Goal: Task Accomplishment & Management: Manage account settings

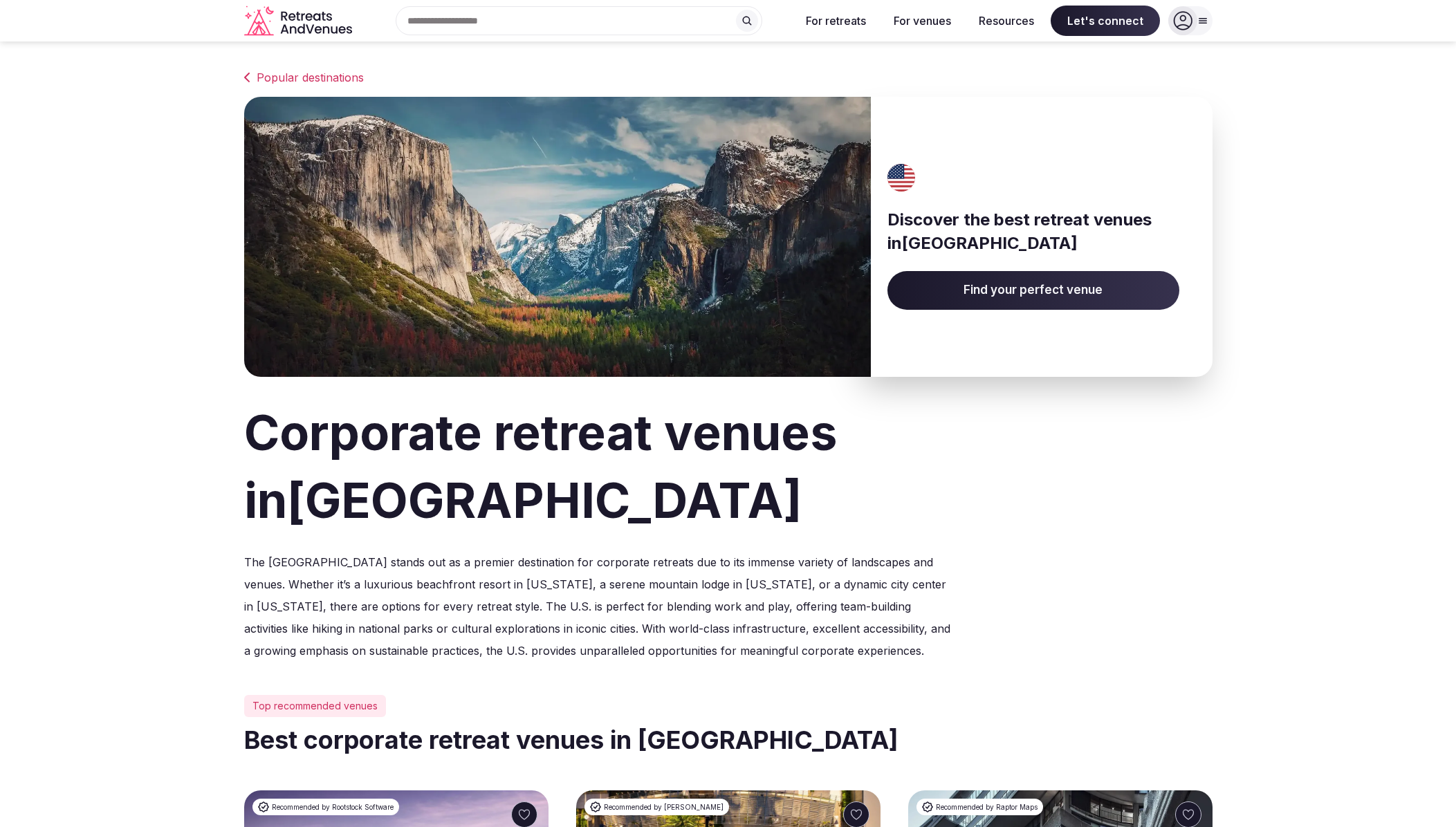
click at [1193, 22] on div at bounding box center [1183, 20] width 29 height 29
click at [1120, 82] on span "Log in" at bounding box center [1137, 85] width 66 height 16
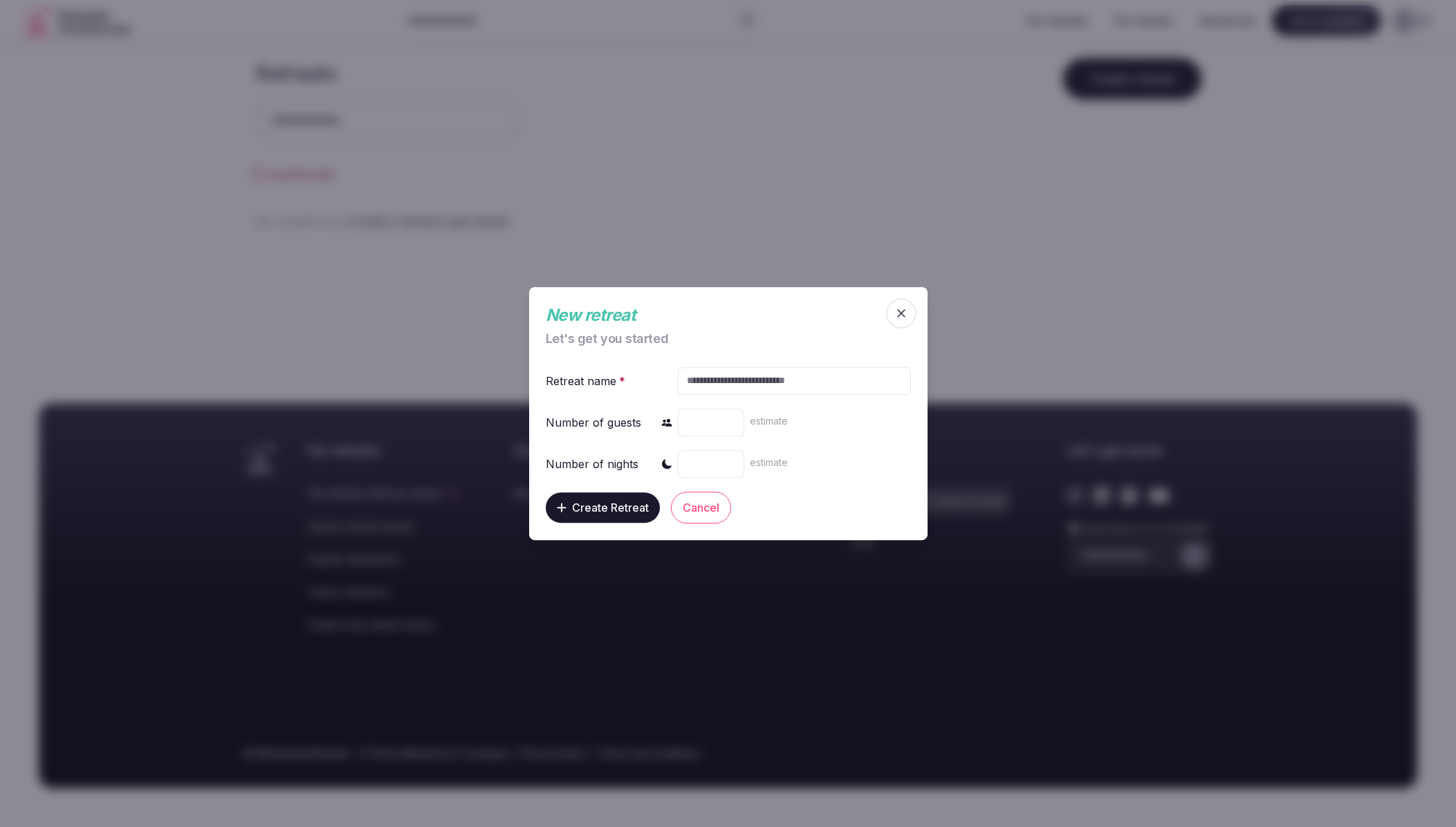
click at [898, 313] on icon "button" at bounding box center [901, 313] width 14 height 14
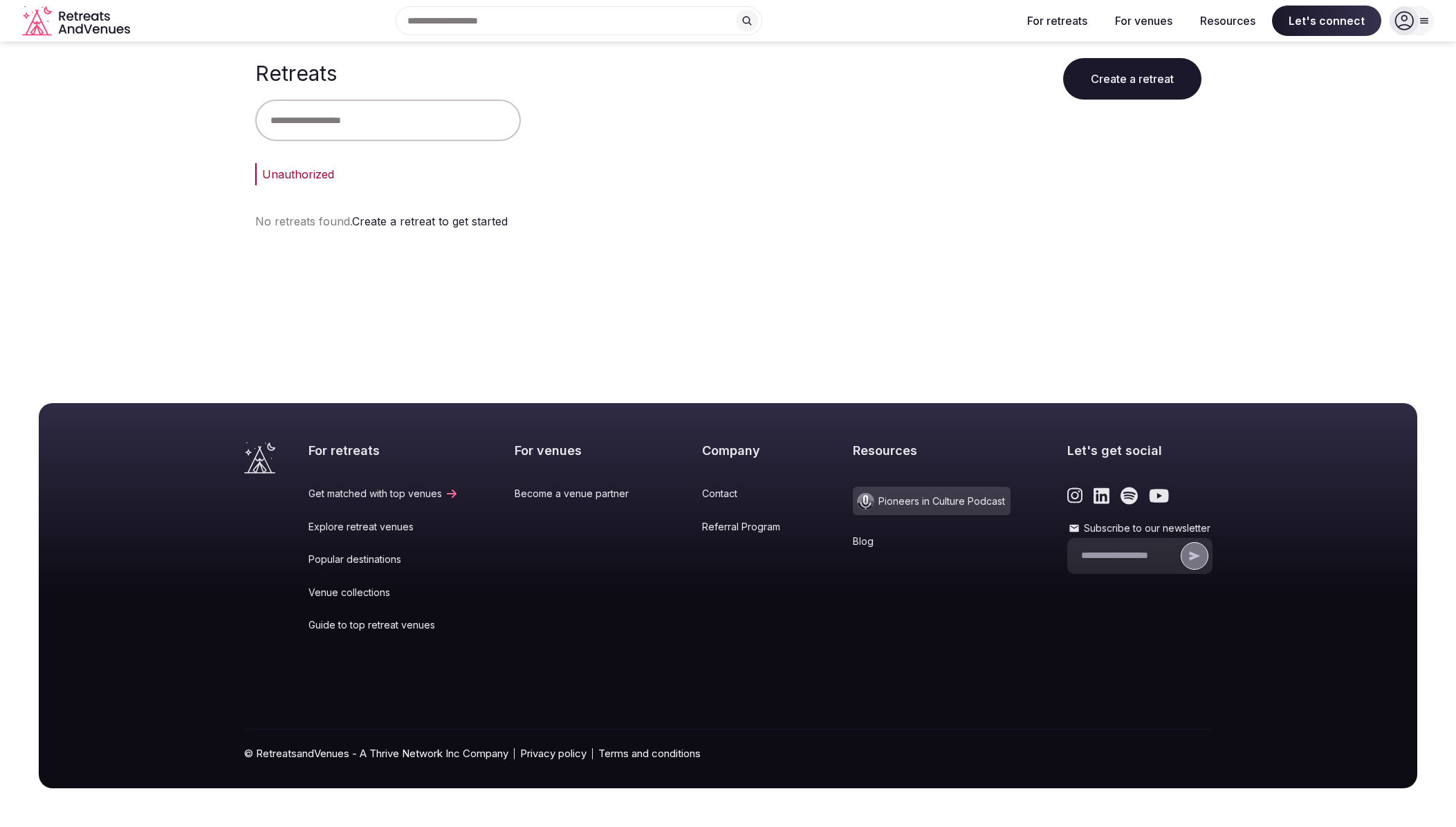
click at [1424, 26] on icon at bounding box center [1424, 21] width 11 height 11
click at [1355, 90] on span "Log in" at bounding box center [1360, 85] width 66 height 16
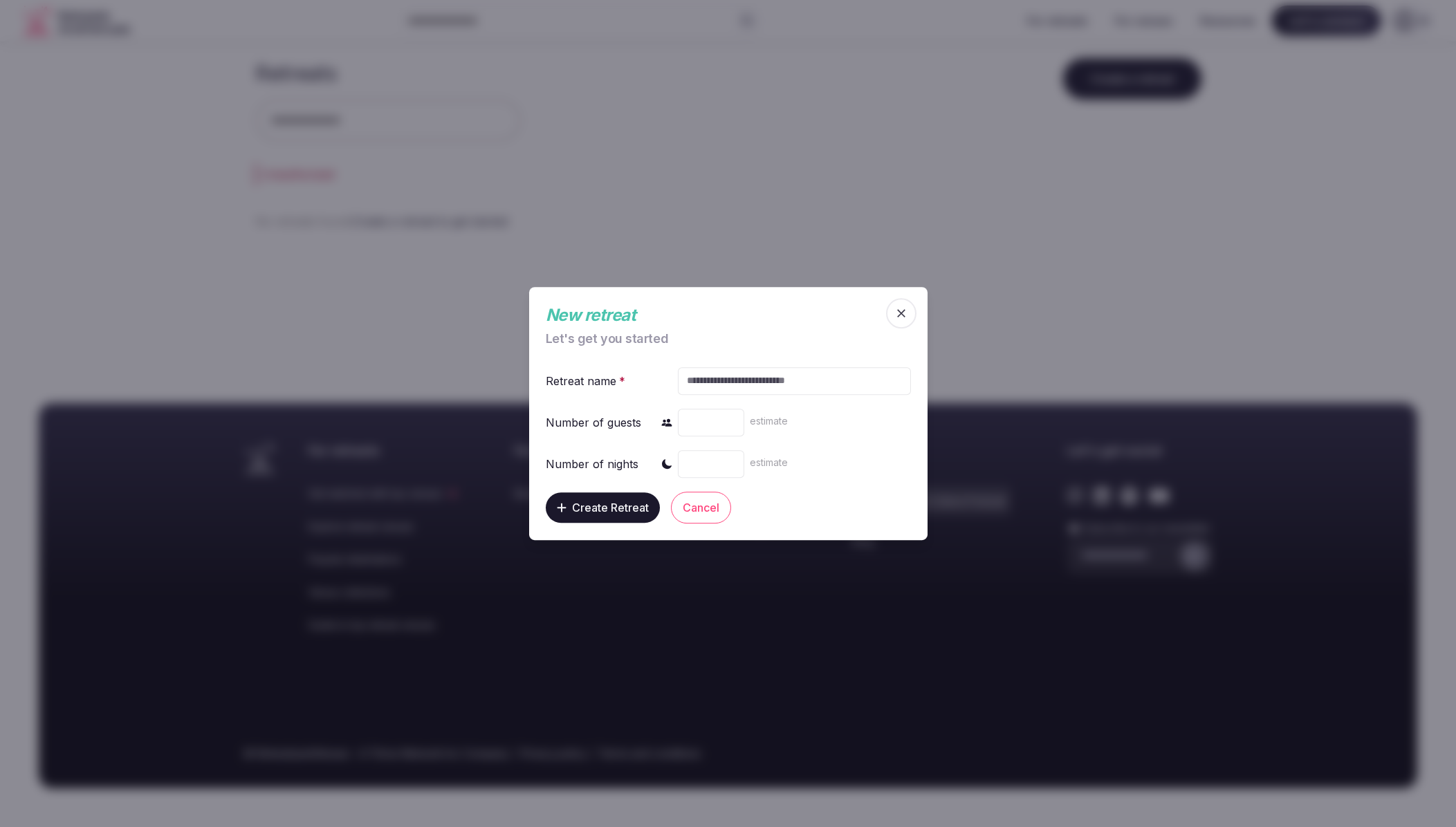
click at [907, 309] on span "button" at bounding box center [900, 313] width 30 height 30
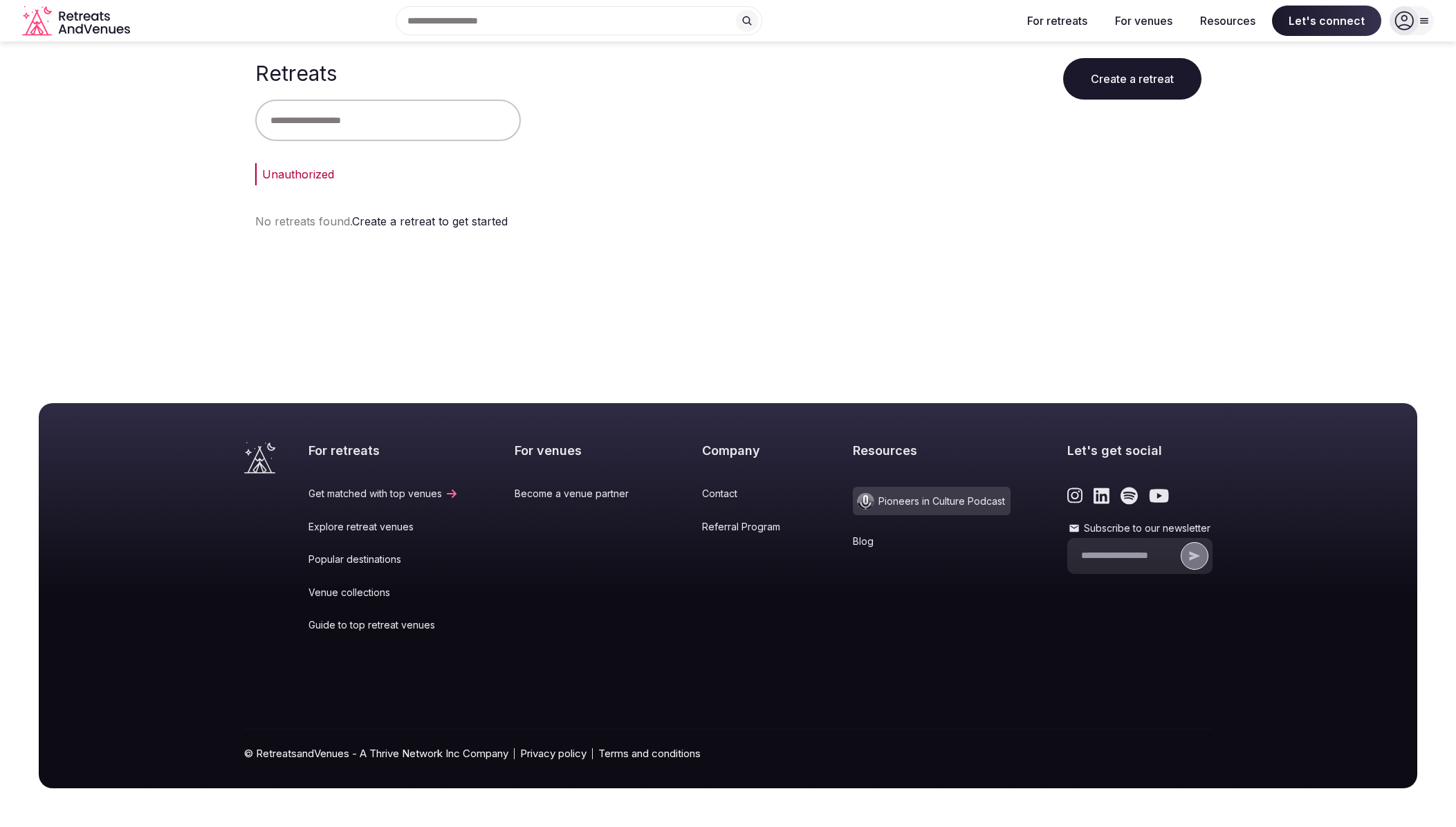
click at [1243, 184] on main "Retreats Create a retreat Unauthorized No retreats found. Create a retreat to g…" at bounding box center [728, 149] width 1456 height 216
click at [103, 19] on icon "Retreats and Venues company logo" at bounding box center [103, 16] width 4 height 9
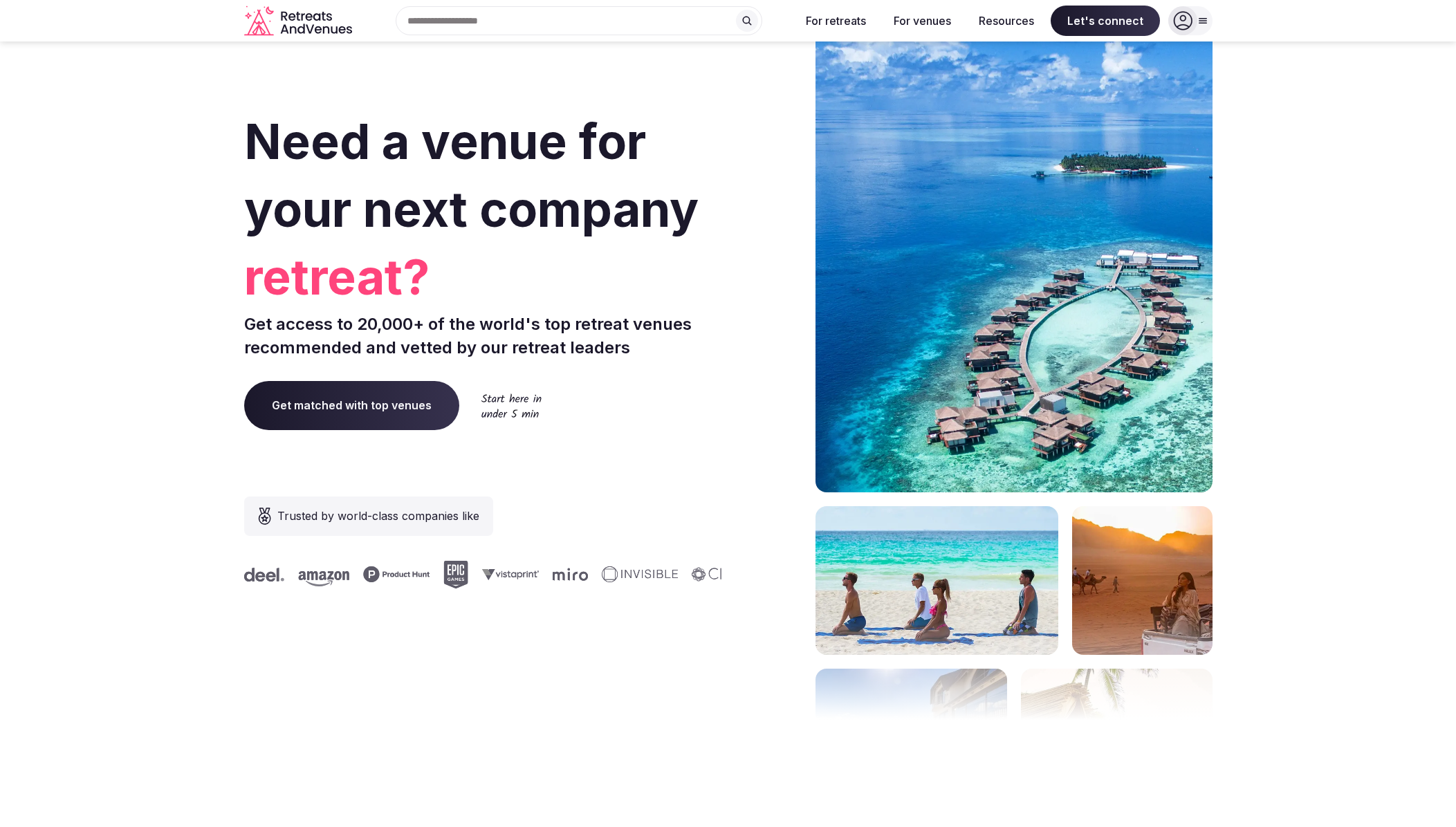
click at [1190, 16] on icon at bounding box center [1183, 21] width 19 height 19
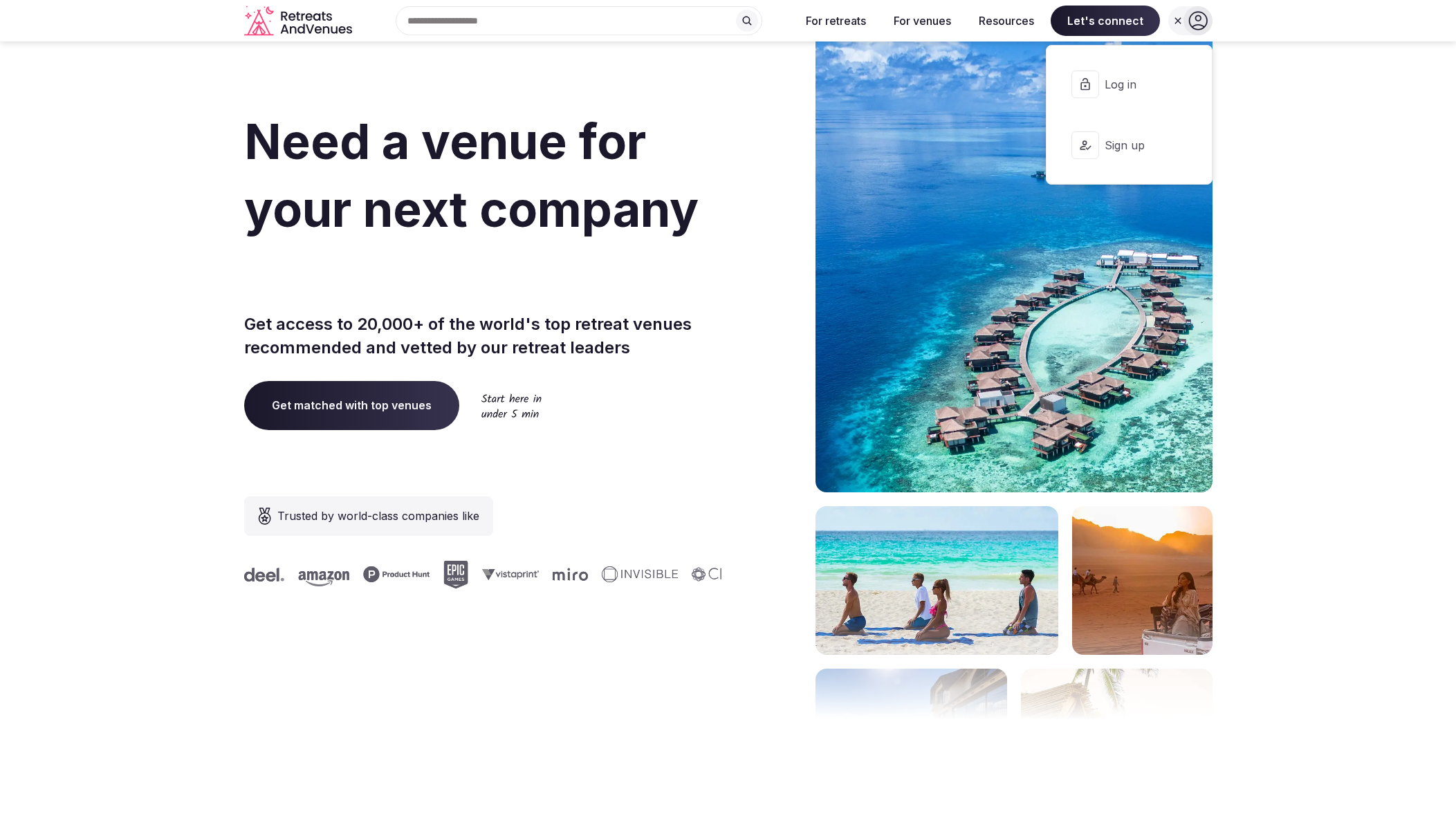
click at [1093, 81] on div at bounding box center [1085, 85] width 28 height 28
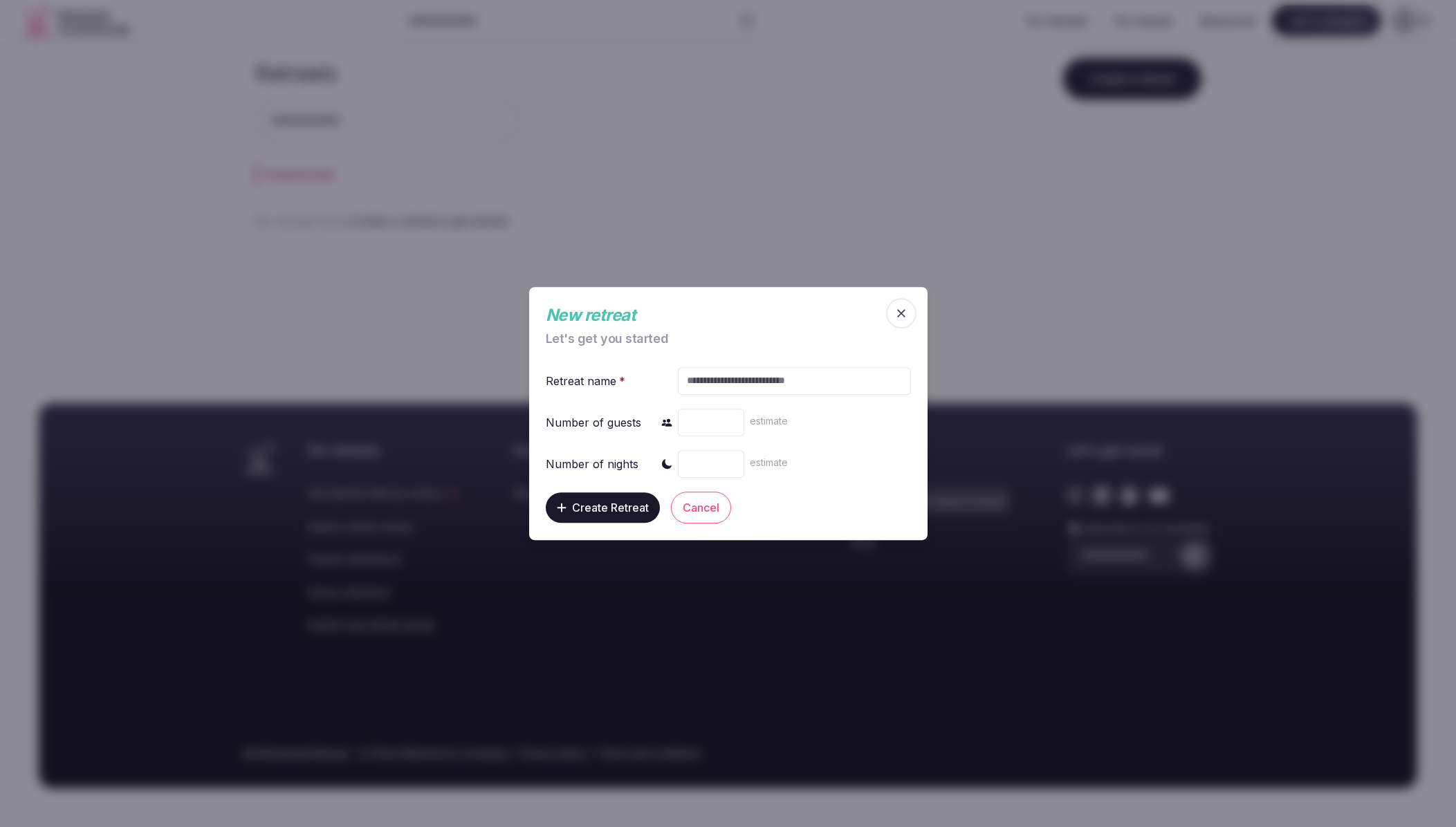
click at [898, 302] on span "button" at bounding box center [900, 313] width 30 height 30
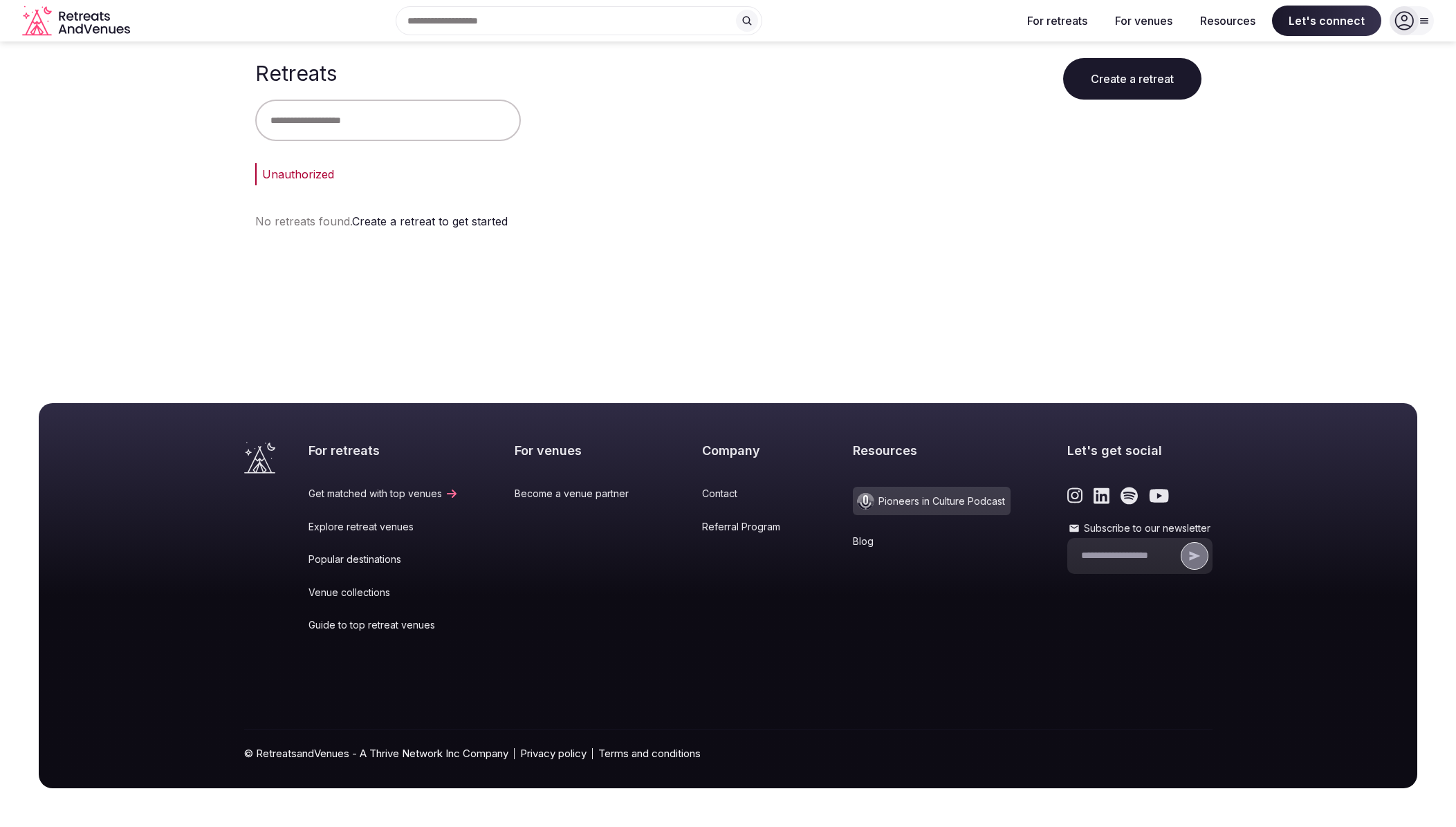
click at [1422, 23] on icon at bounding box center [1425, 21] width 8 height 5
drag, startPoint x: 754, startPoint y: 349, endPoint x: 733, endPoint y: 345, distance: 21.4
click at [754, 349] on body "Recent searches Greece Mexico Italy Search Popular Destinations Toscana, Italy …" at bounding box center [728, 413] width 1456 height 827
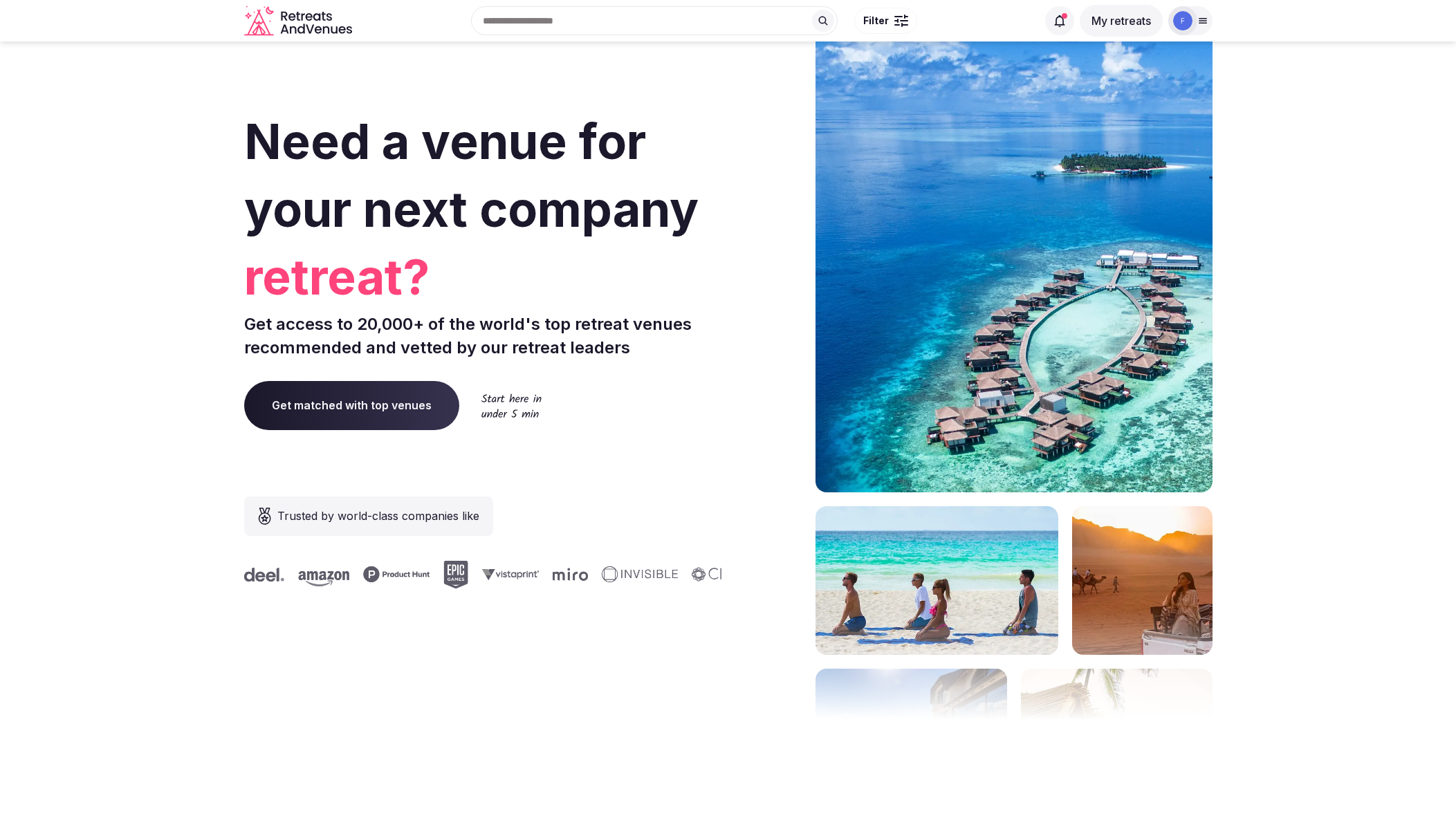
click at [1200, 19] on icon at bounding box center [1203, 21] width 8 height 5
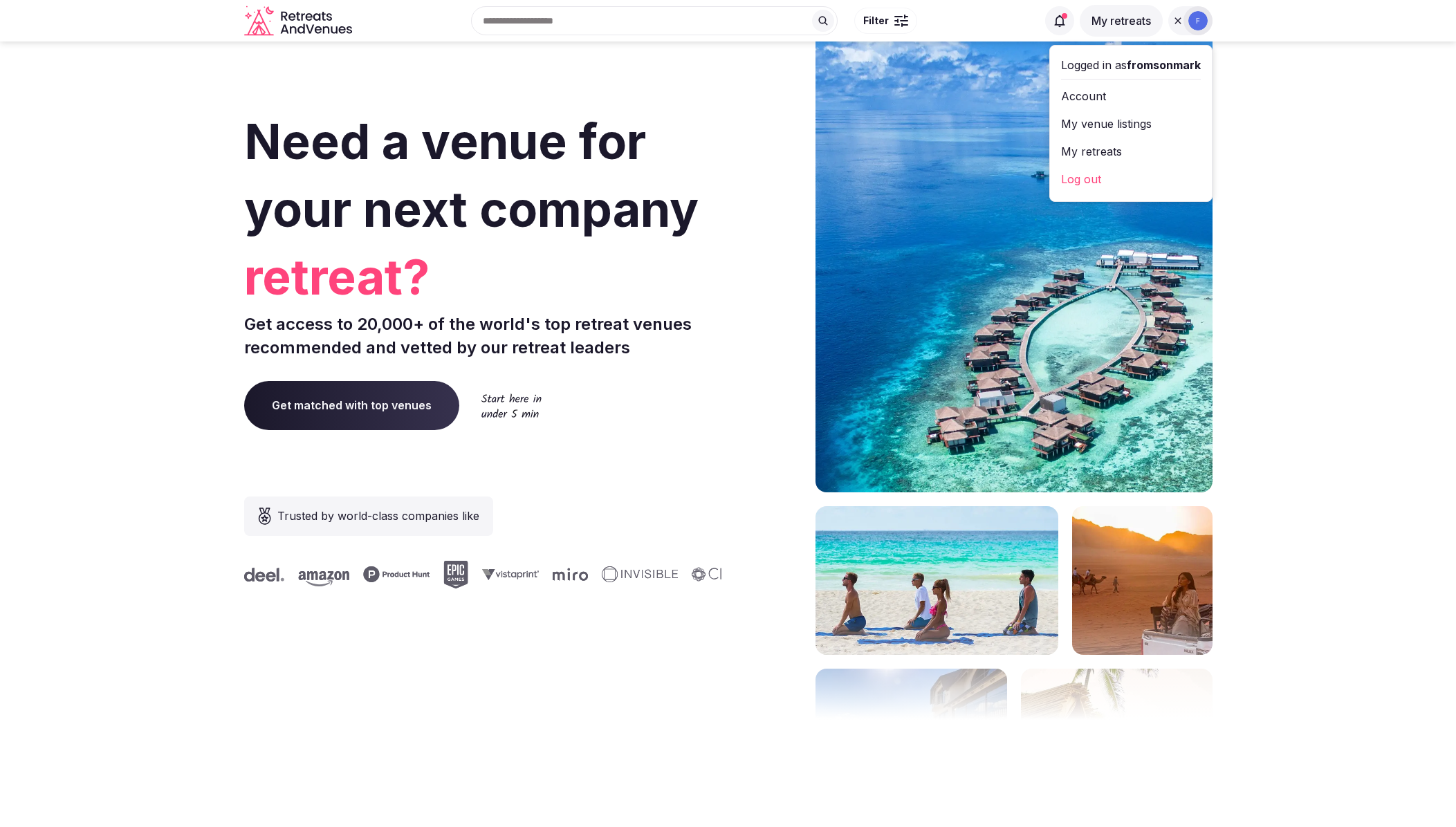
click at [1073, 176] on link "Log out" at bounding box center [1131, 179] width 140 height 22
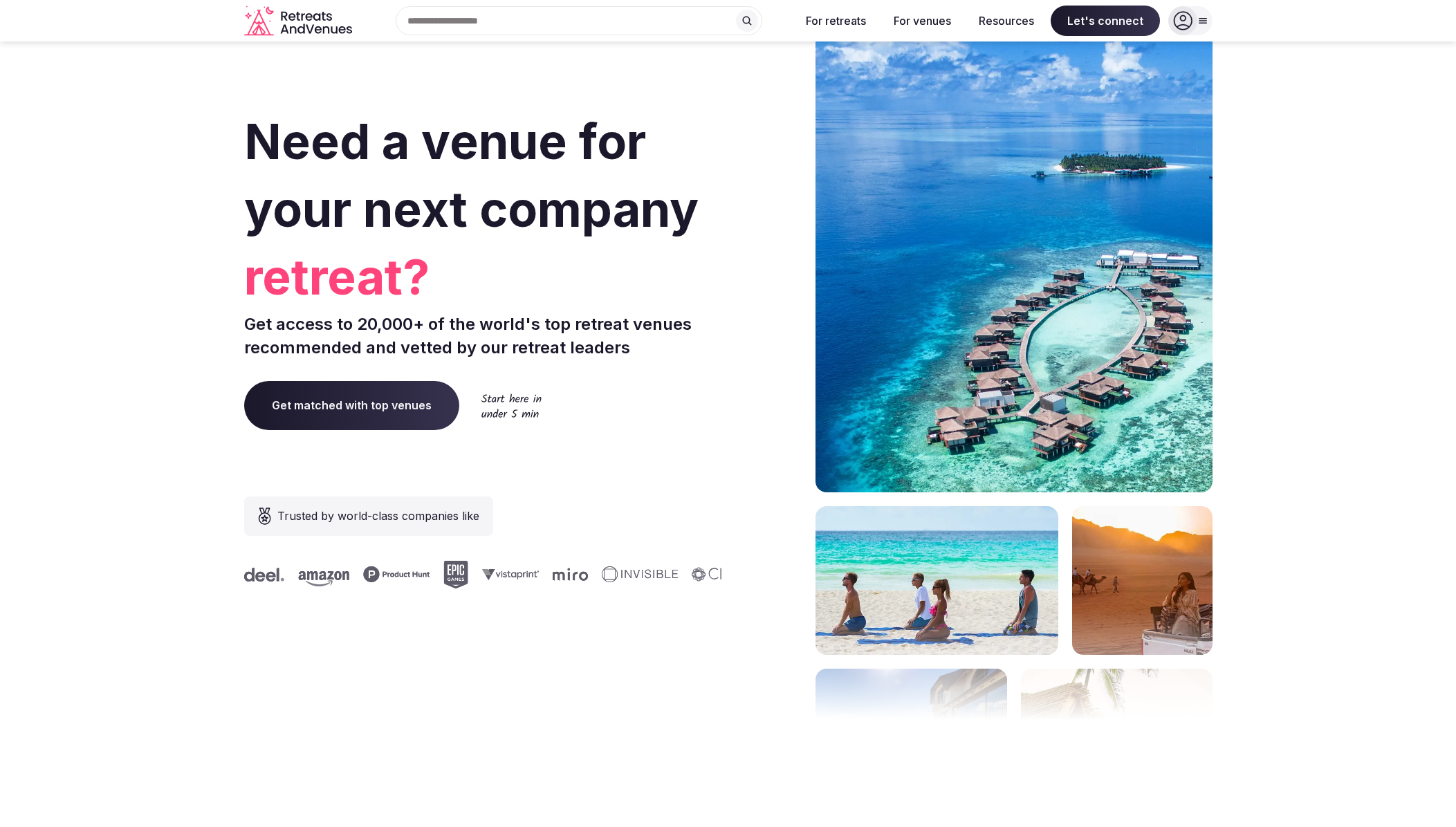
click at [1197, 21] on icon at bounding box center [1203, 21] width 11 height 11
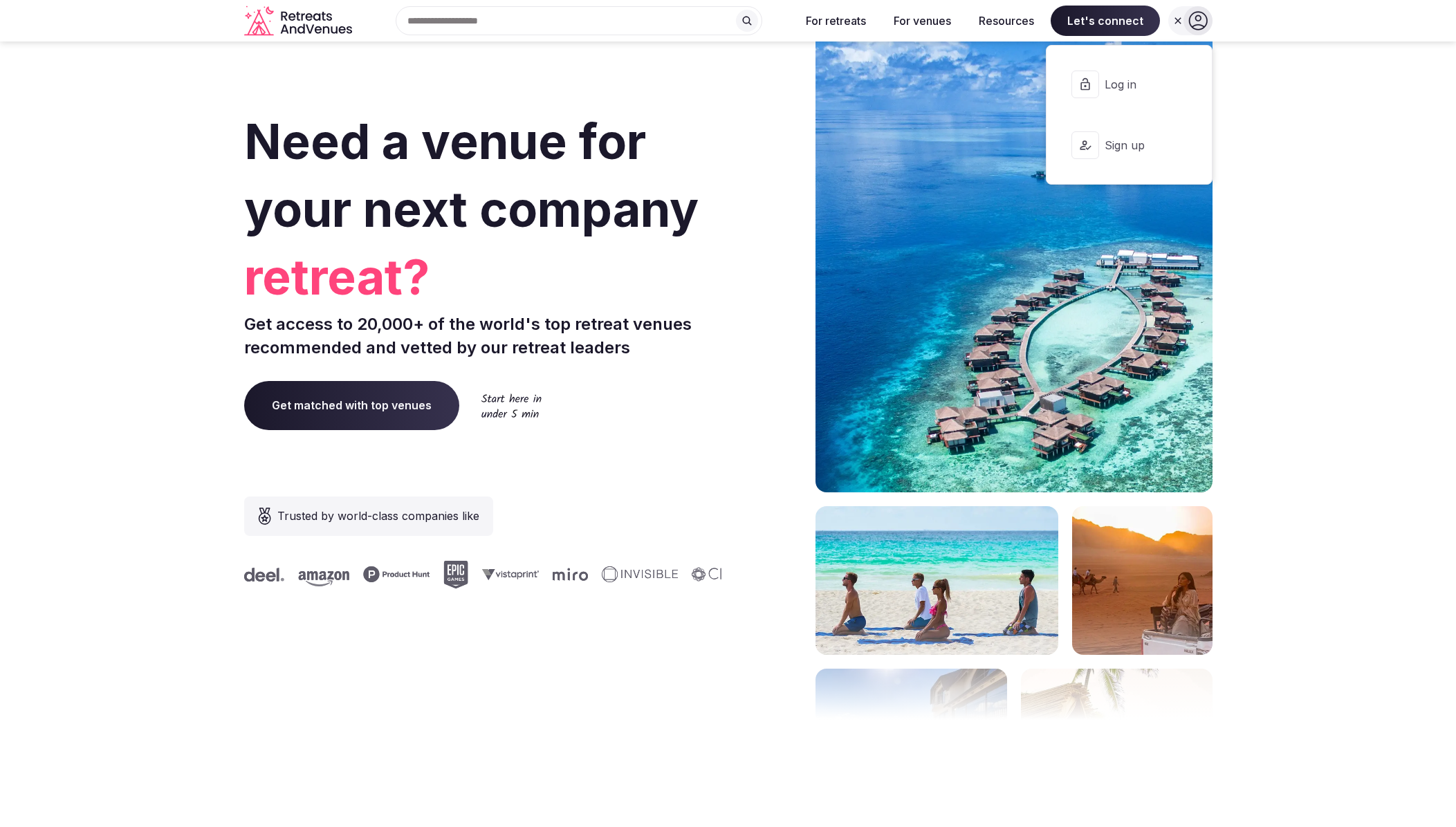
click at [1113, 85] on span "Log in" at bounding box center [1137, 85] width 66 height 16
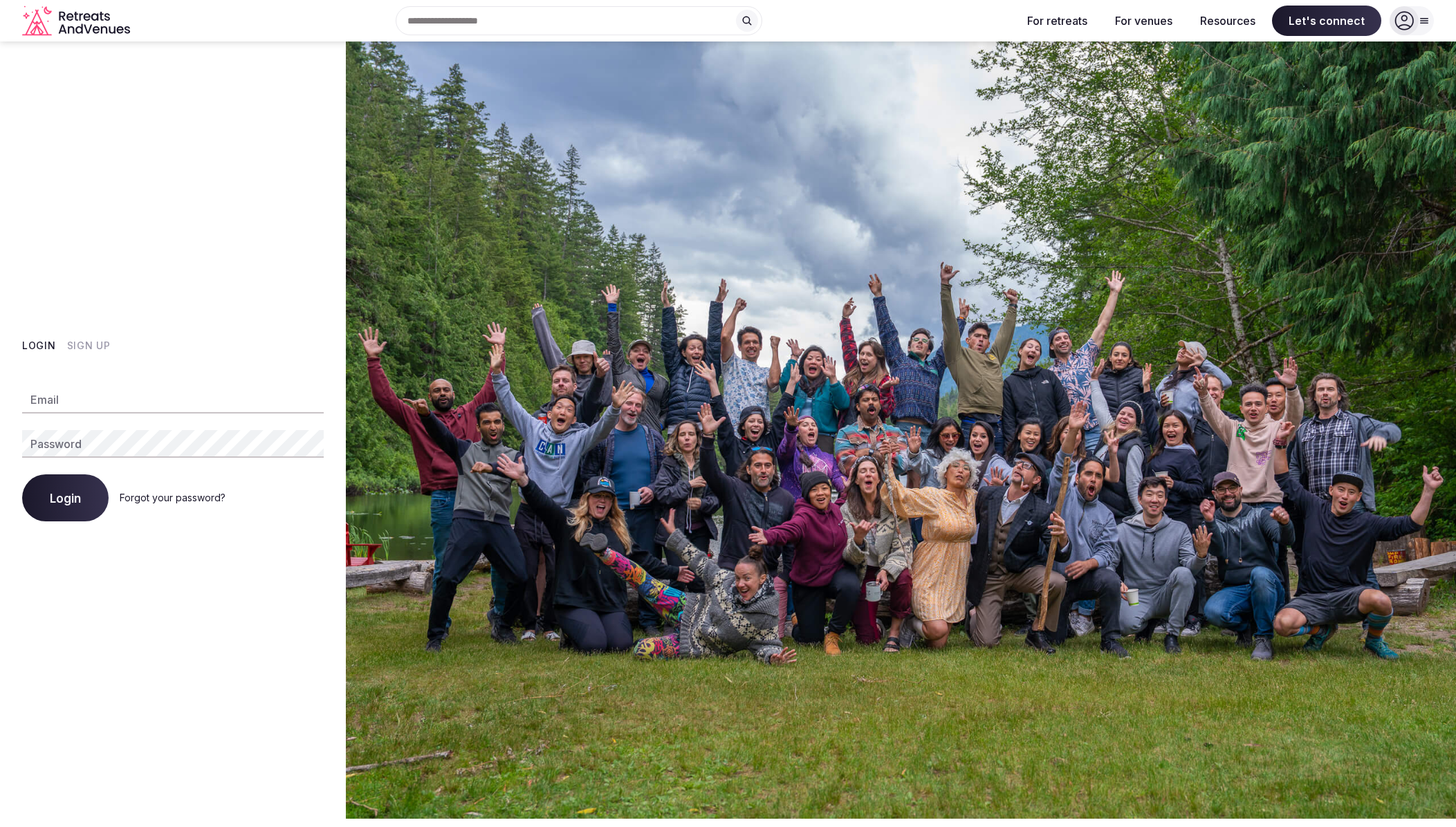
click at [120, 401] on input "Email" at bounding box center [172, 400] width 301 height 28
click at [236, 162] on div "Login Sign Up Email Password Login Forgot your password?" at bounding box center [172, 429] width 346 height 777
click at [88, 398] on input "Email" at bounding box center [172, 400] width 301 height 28
type input "**********"
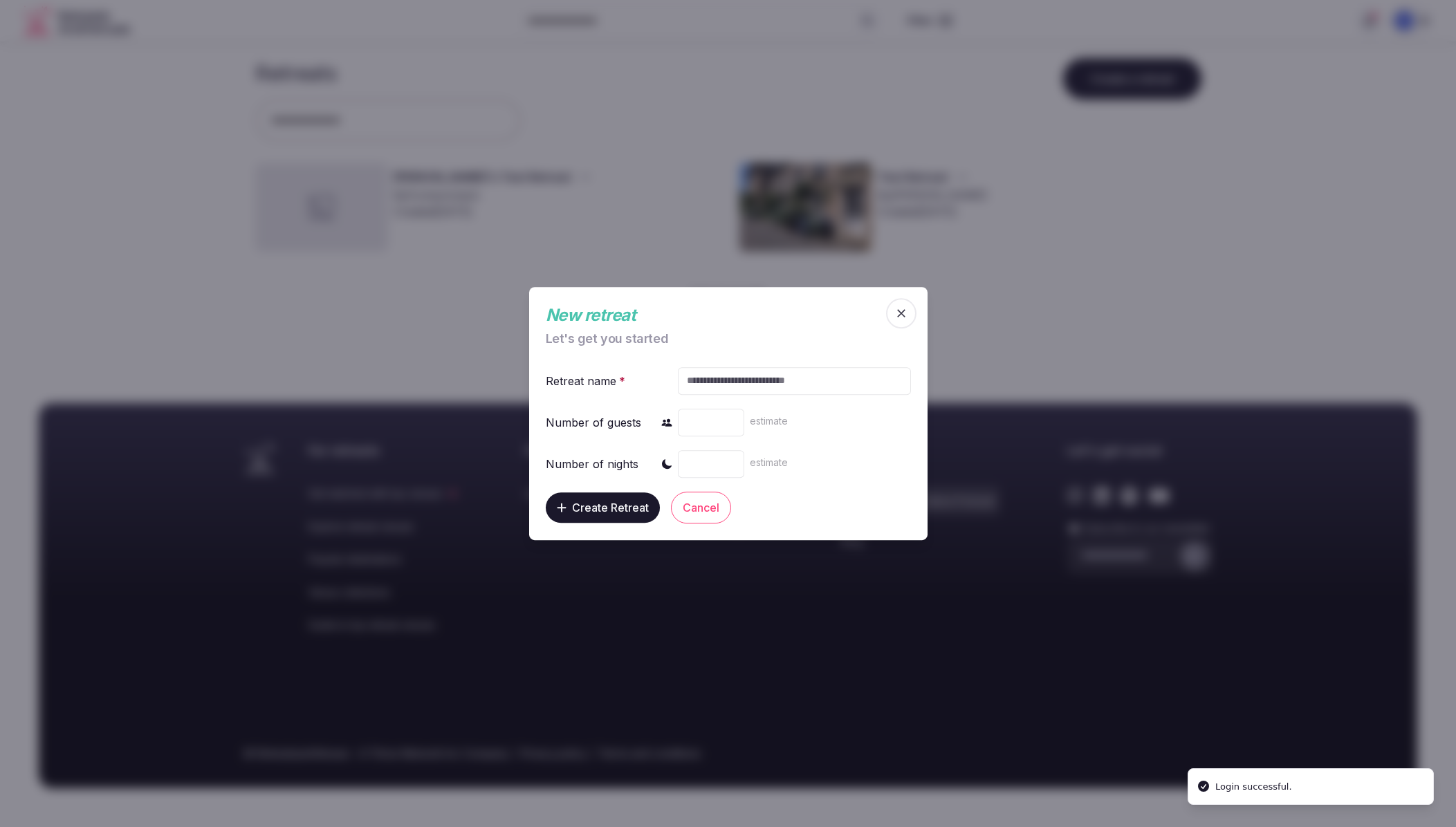
click at [909, 312] on span "button" at bounding box center [900, 313] width 30 height 30
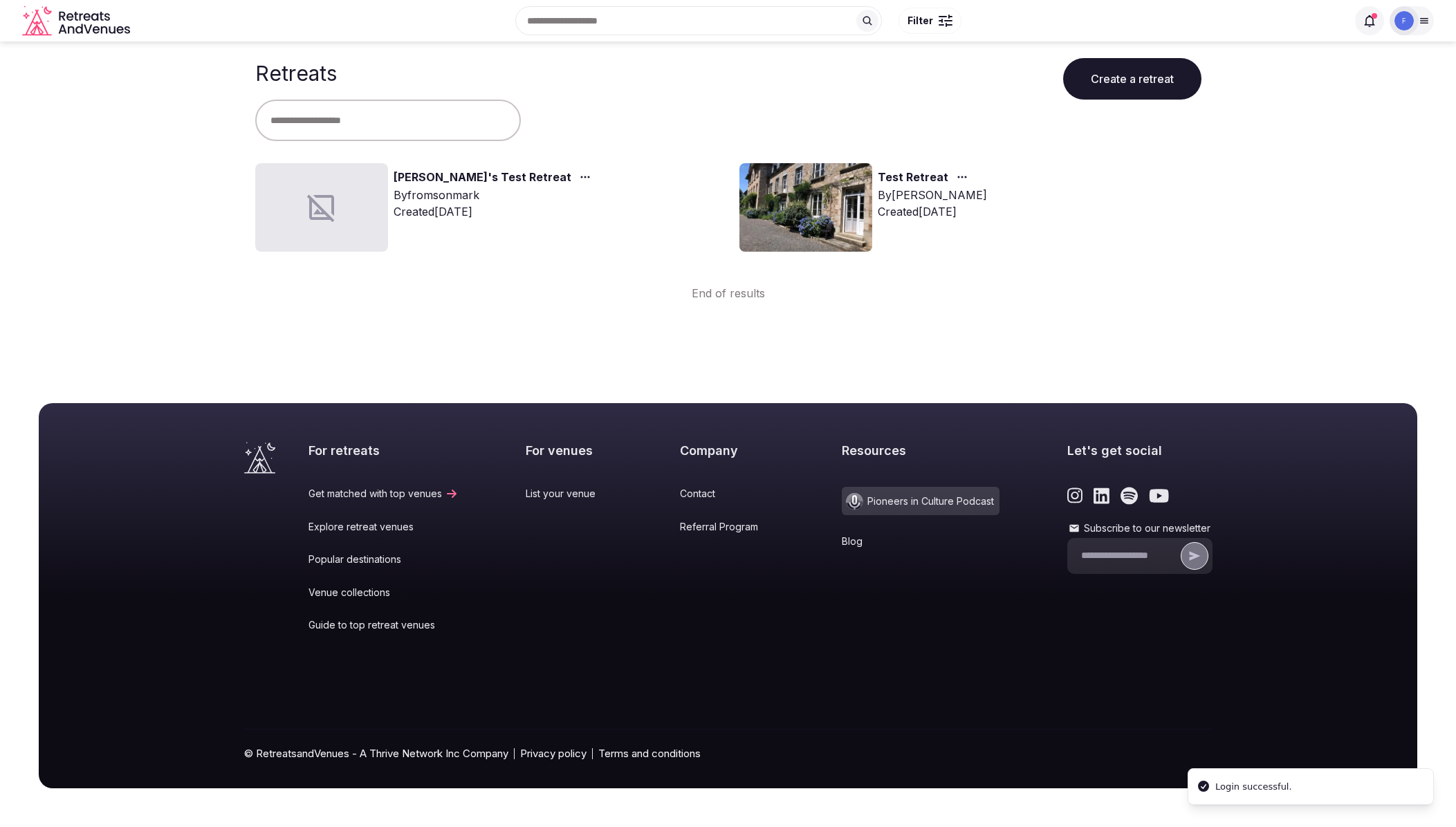
click at [903, 319] on body "Recent searches Los Angeles, CA Italy Mexico Search Popular Destinations Toscan…" at bounding box center [728, 413] width 1456 height 827
click at [918, 174] on link "Test Retreat" at bounding box center [913, 177] width 71 height 18
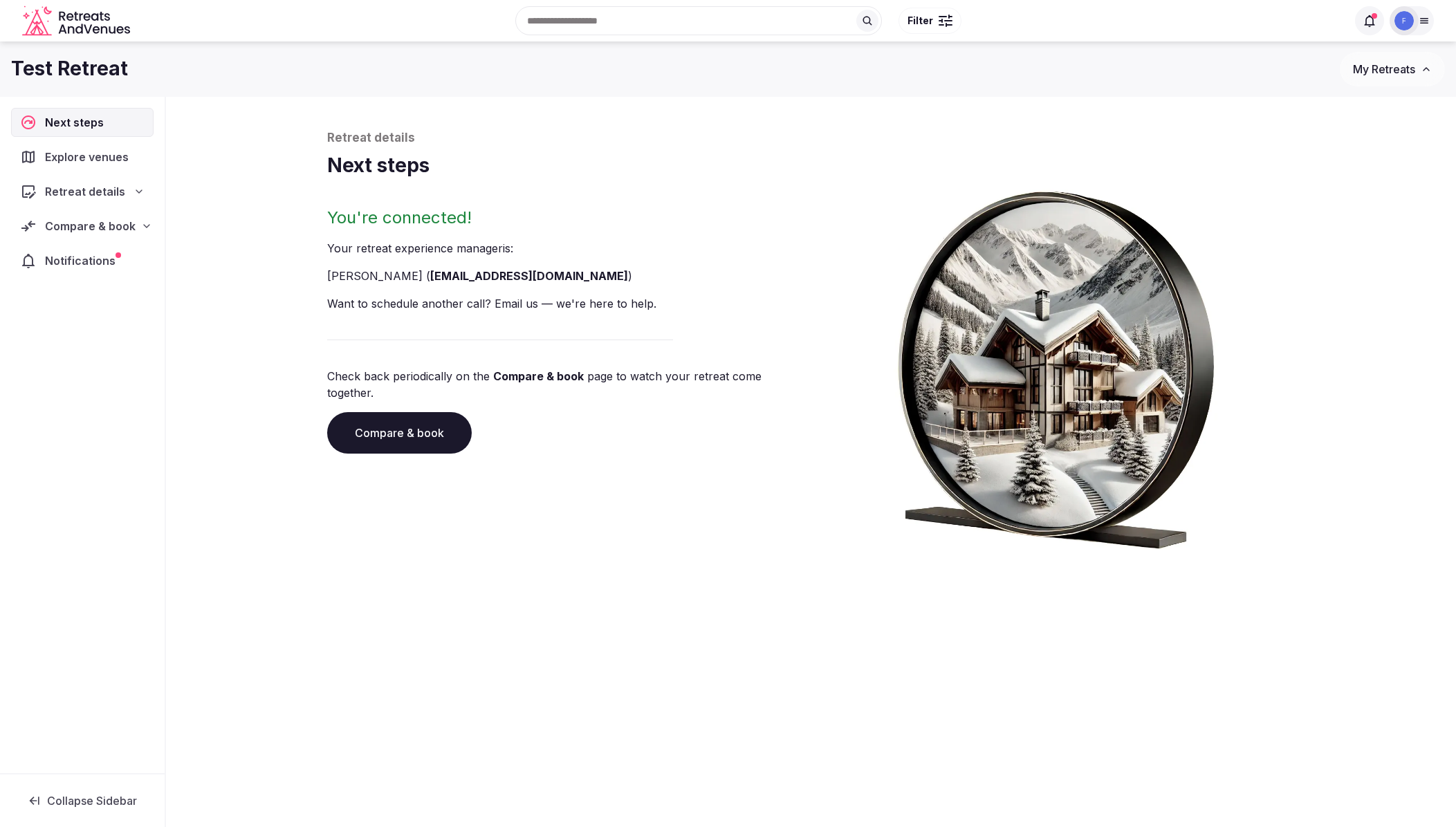
click at [148, 227] on icon at bounding box center [147, 226] width 11 height 11
click at [92, 191] on span "Retreat details" at bounding box center [85, 191] width 80 height 16
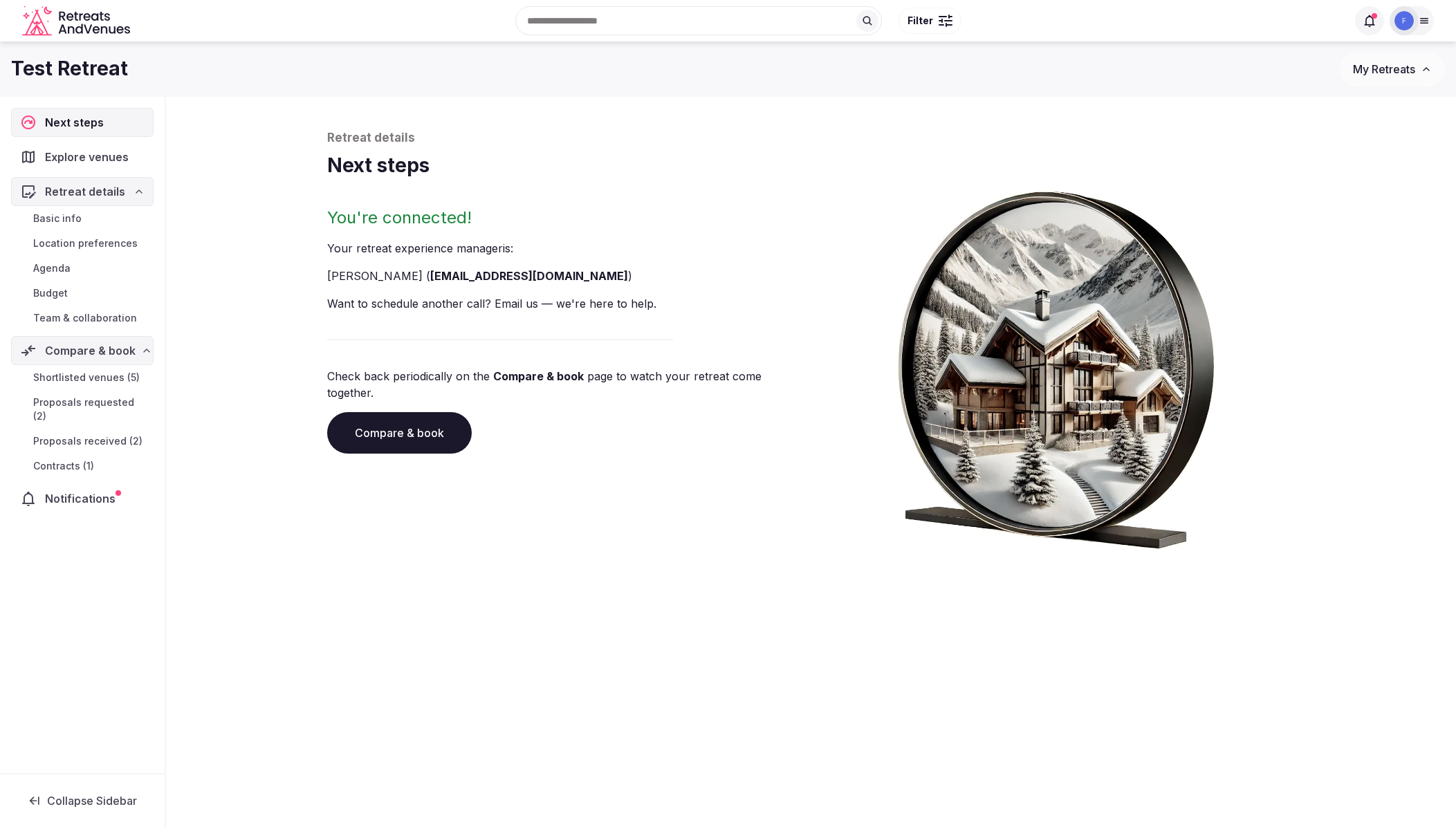
click at [51, 318] on span "Team & collaboration" at bounding box center [85, 318] width 104 height 14
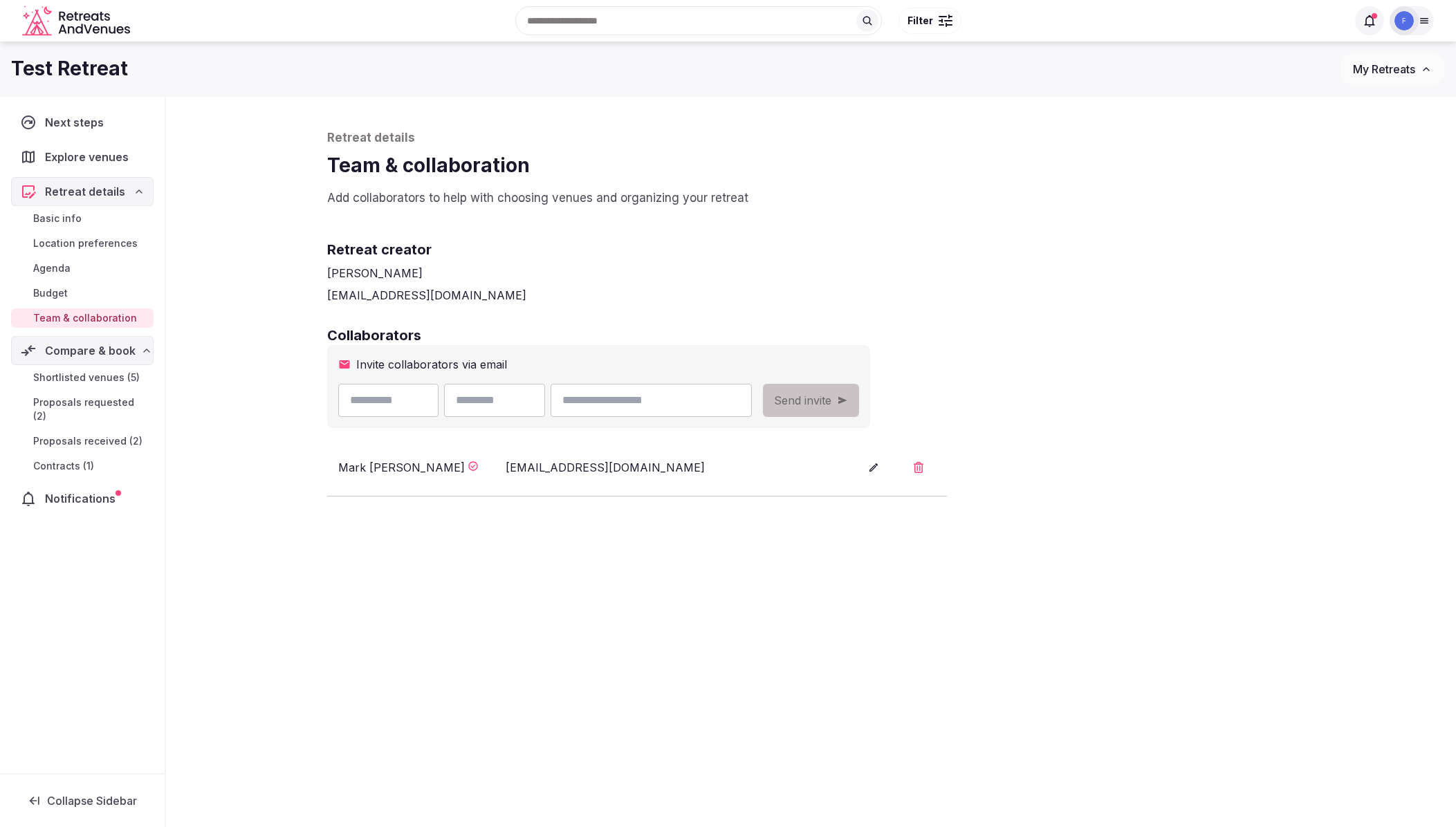
click at [533, 589] on div "Retreat details Team & collaboration Add collaborators to help with choosing ve…" at bounding box center [811, 391] width 996 height 588
drag, startPoint x: 645, startPoint y: 466, endPoint x: 498, endPoint y: 467, distance: 147.0
click at [498, 467] on div "Mark Fromson fromsonmark@gmail.com" at bounding box center [587, 467] width 497 height 16
copy div "fromsonmark@gmail.com"
click at [925, 467] on button "button" at bounding box center [918, 467] width 33 height 35
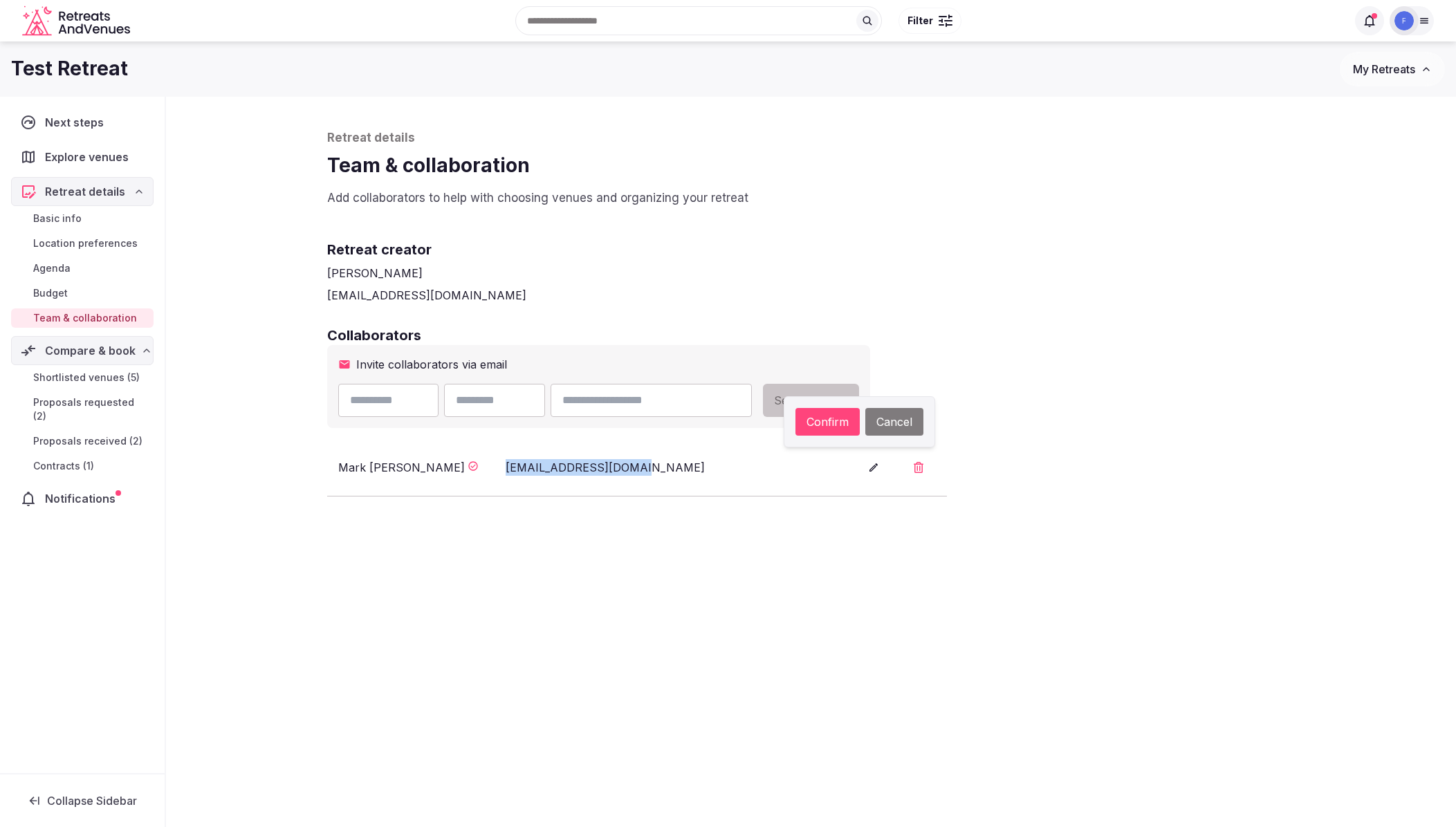
click at [832, 419] on button "Confirm" at bounding box center [827, 422] width 64 height 28
click at [921, 466] on icon "button" at bounding box center [918, 467] width 9 height 11
click at [832, 422] on button "Confirm" at bounding box center [827, 422] width 64 height 28
drag, startPoint x: 801, startPoint y: 628, endPoint x: 785, endPoint y: 638, distance: 18.9
click at [801, 629] on div "Retreat details Team & collaboration Add collaborators to help with choosing ve…" at bounding box center [811, 391] width 996 height 588
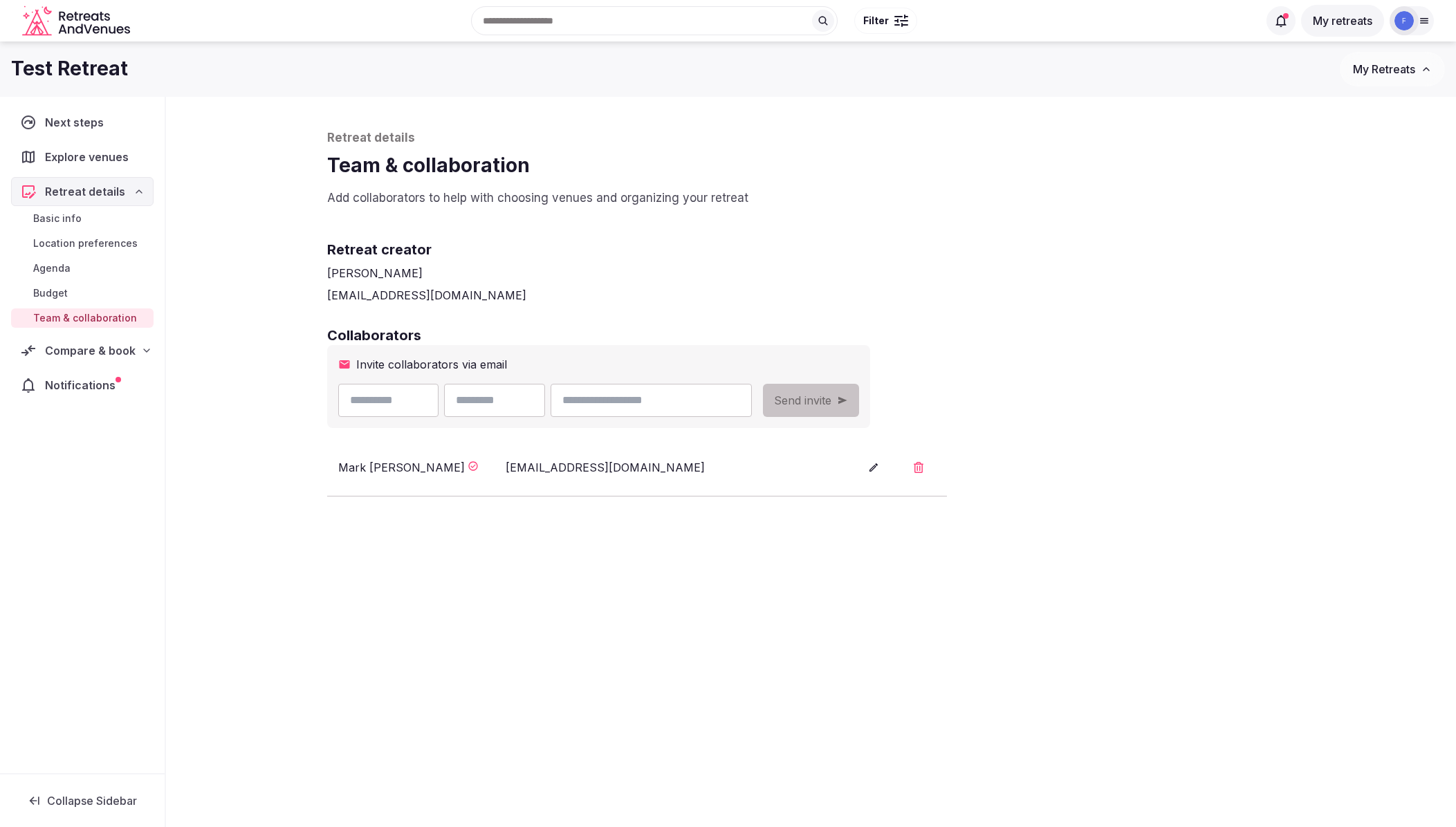
click at [414, 403] on input "text" at bounding box center [388, 400] width 101 height 33
drag, startPoint x: 389, startPoint y: 399, endPoint x: 300, endPoint y: 395, distance: 89.1
click at [301, 396] on div "Retreat details Team & collaboration Add collaborators to help with choosing ve…" at bounding box center [811, 485] width 1290 height 777
type input "****"
type input "******"
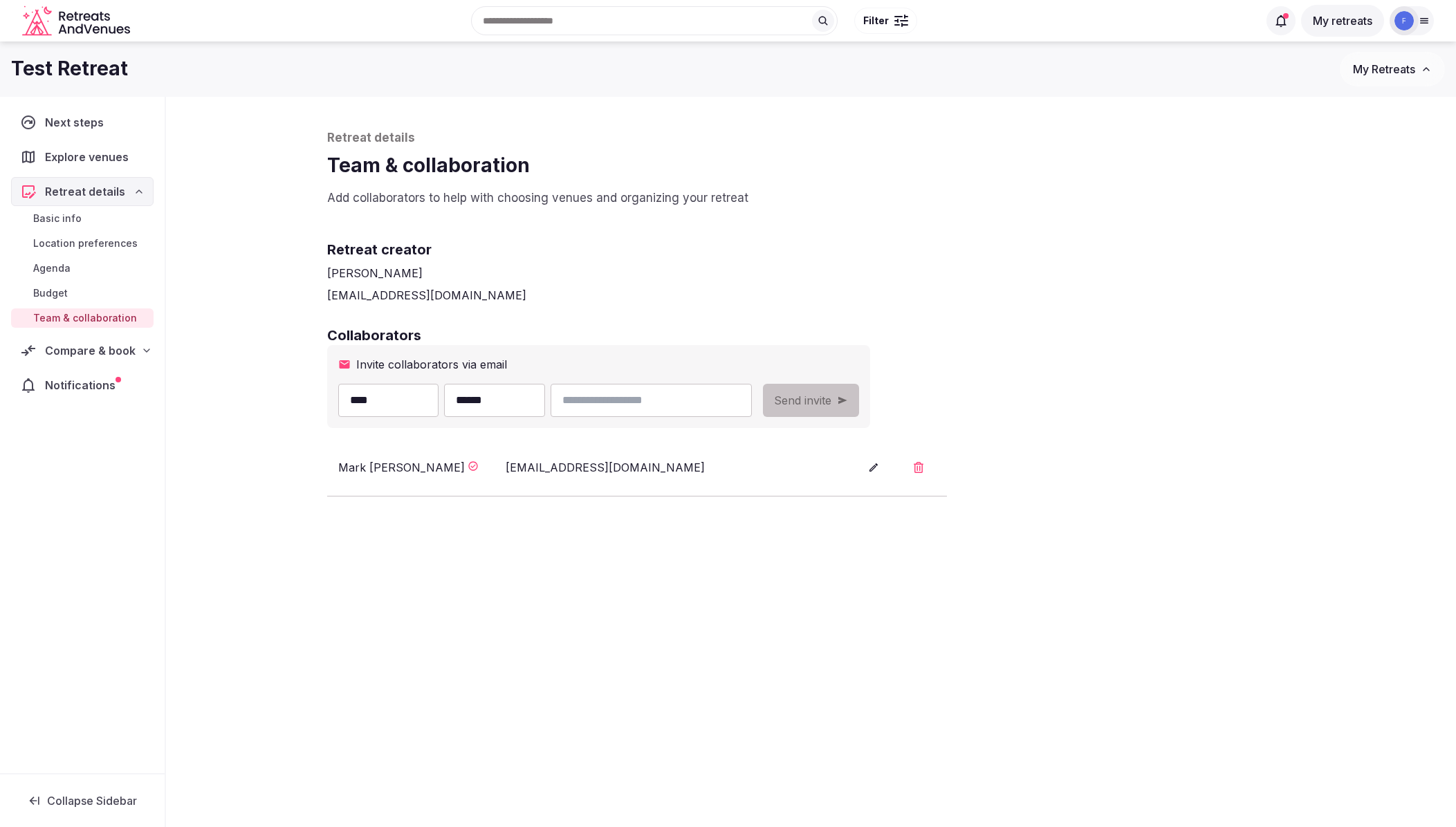
click at [675, 400] on input "email" at bounding box center [651, 400] width 200 height 33
type input "**********"
click at [831, 400] on span "Send invite" at bounding box center [803, 400] width 57 height 16
click at [918, 251] on h2 "Retreat creator" at bounding box center [811, 249] width 968 height 19
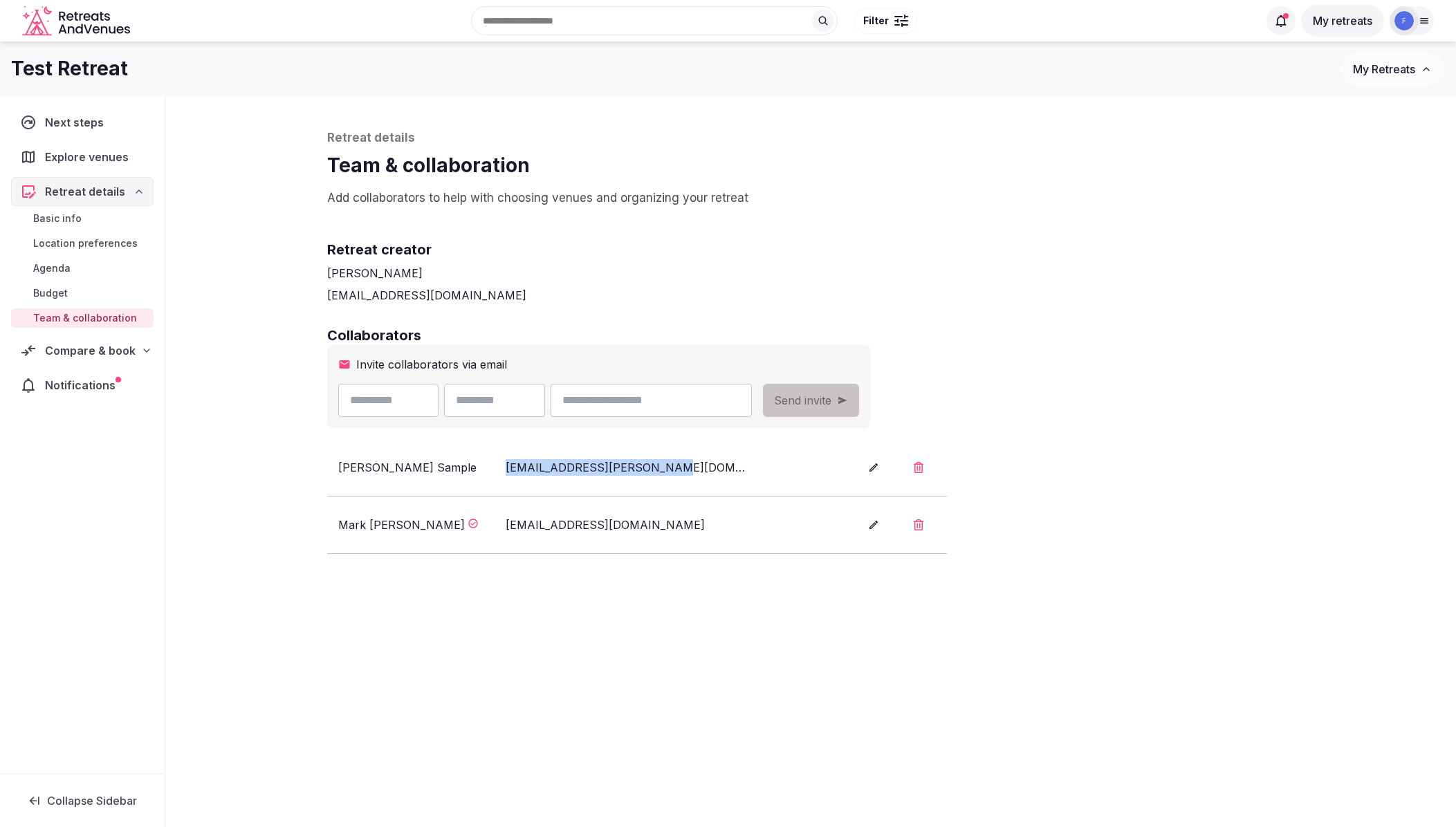
drag, startPoint x: 668, startPoint y: 468, endPoint x: 499, endPoint y: 467, distance: 169.0
click at [499, 467] on div "John Sample fromsonmark+john@gmail.com" at bounding box center [587, 467] width 497 height 16
copy div "fromsonmark+john@gmail.com"
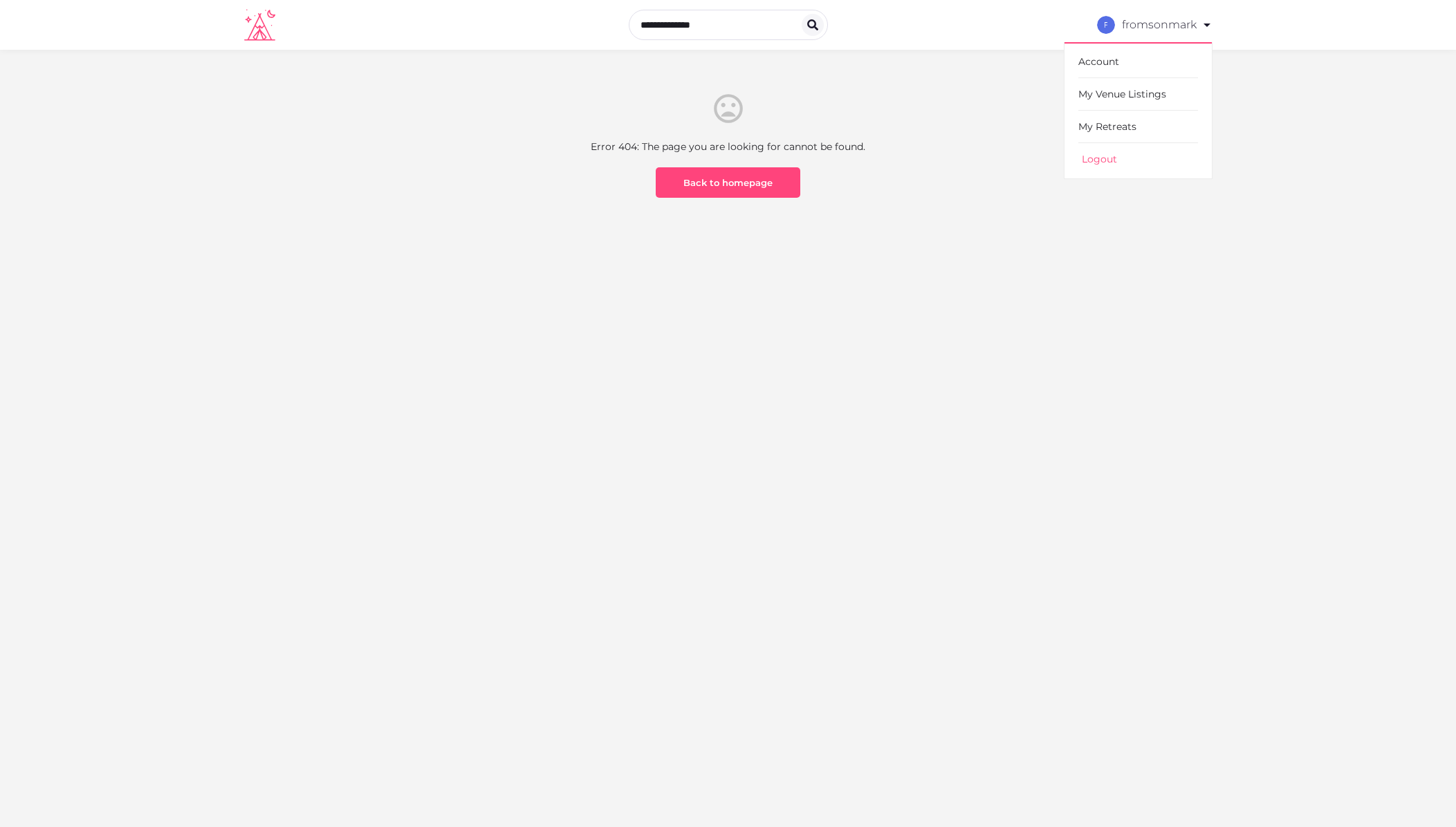
click at [1101, 160] on link "Logout" at bounding box center [1138, 158] width 120 height 32
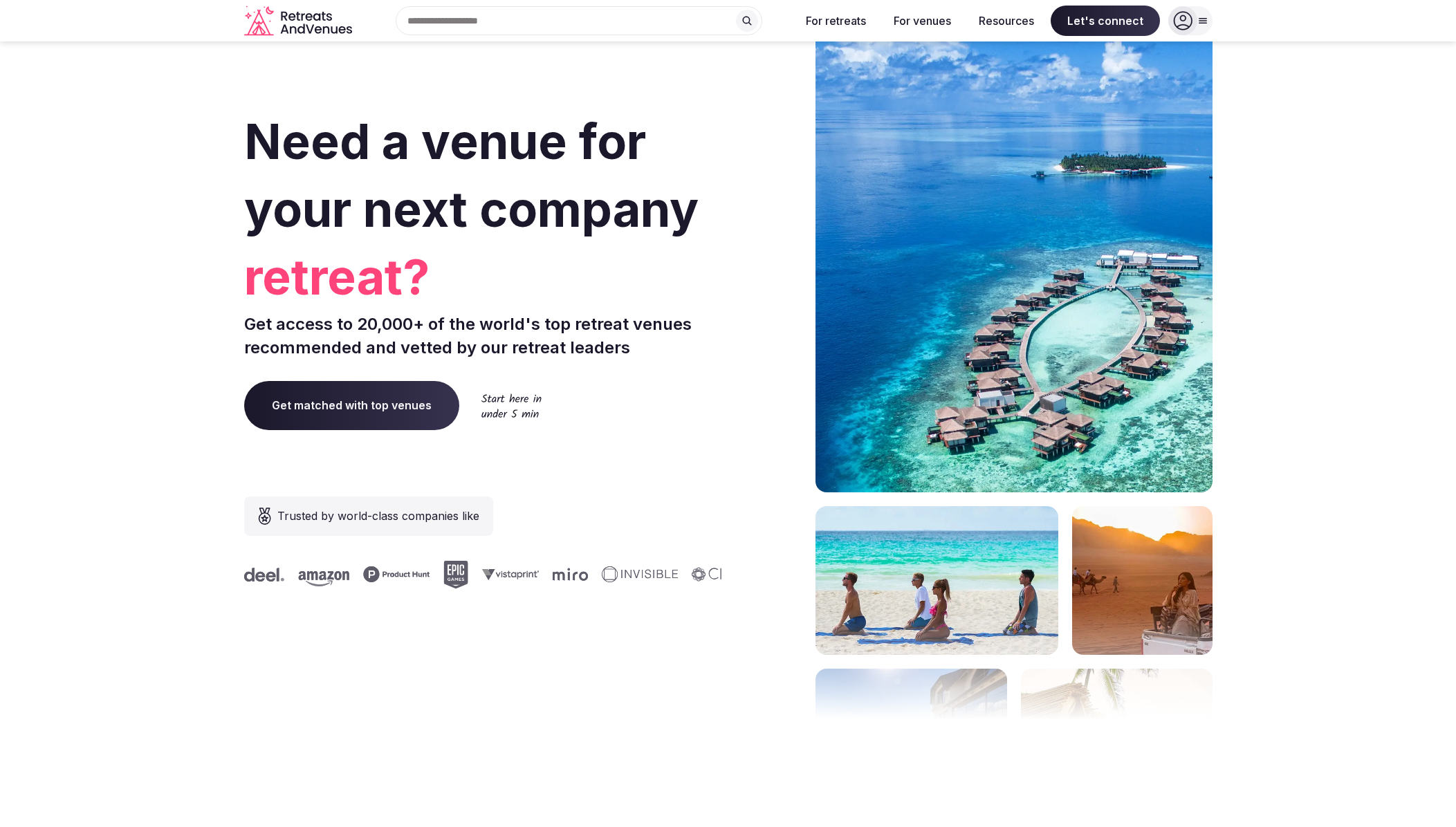
click at [1195, 23] on div at bounding box center [1183, 20] width 29 height 29
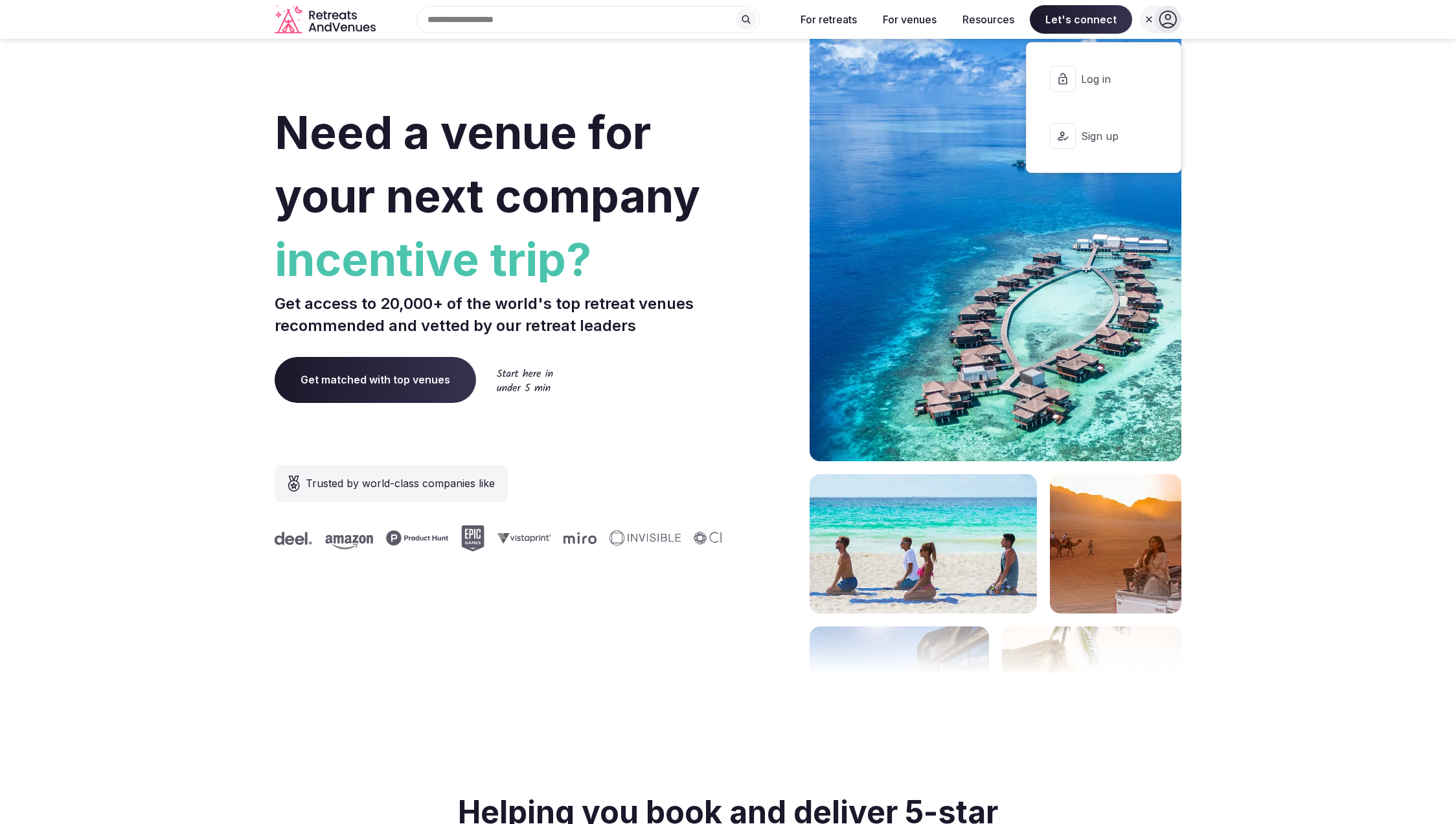
click at [1272, 245] on section "Need a venue for your next company incentive trip? Get access to 20,000+ of the…" at bounding box center [728, 387] width 1456 height 781
click at [1270, 255] on section "Need a venue for your next company retreat? Get access to 20,000+ of the world'…" at bounding box center [728, 387] width 1456 height 781
click at [1305, 201] on section "Need a venue for your next company retreat? Get access to 20,000+ of the world'…" at bounding box center [728, 387] width 1456 height 781
click at [1315, 185] on section "Need a venue for your next company offsite? Get access to 20,000+ of the world'…" at bounding box center [728, 387] width 1456 height 781
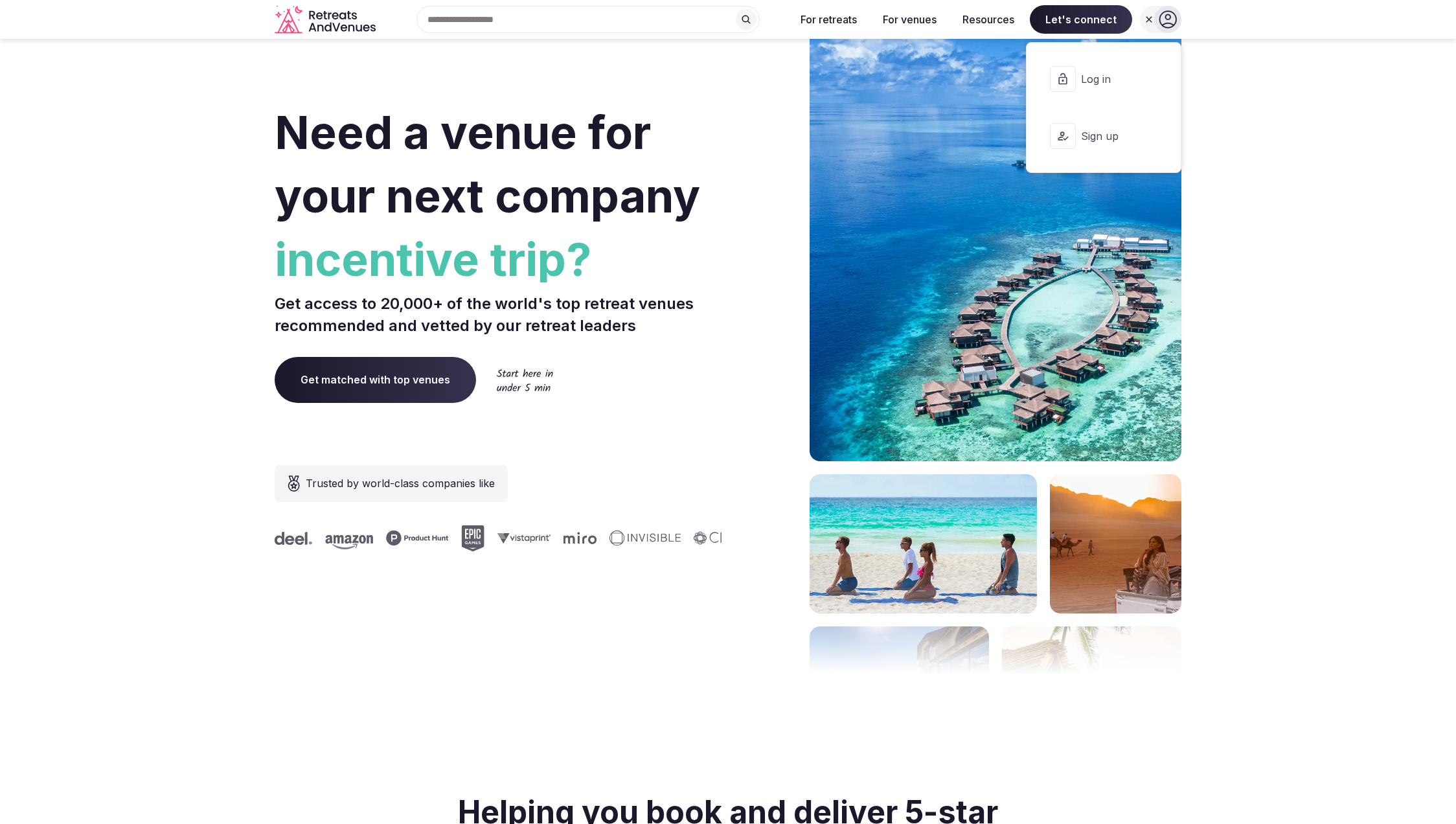
click at [214, 322] on section "Need a venue for your next company incentive trip? Get access to 20,000+ of the…" at bounding box center [728, 387] width 1456 height 781
click at [131, 292] on section "Need a venue for your next company retreat? Get access to 20,000+ of the world'…" at bounding box center [728, 387] width 1456 height 781
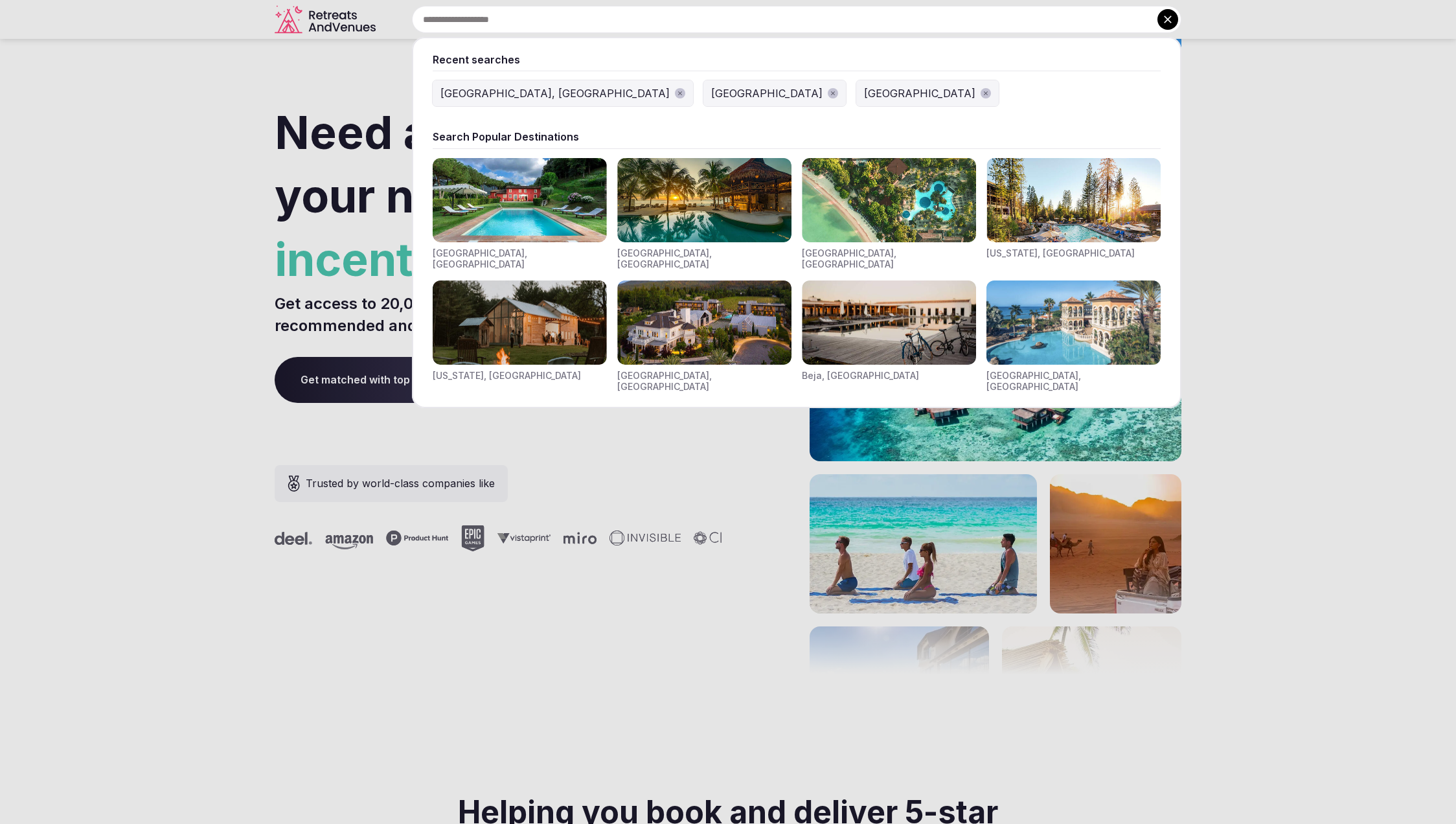
click at [506, 17] on input "text" at bounding box center [797, 19] width 770 height 27
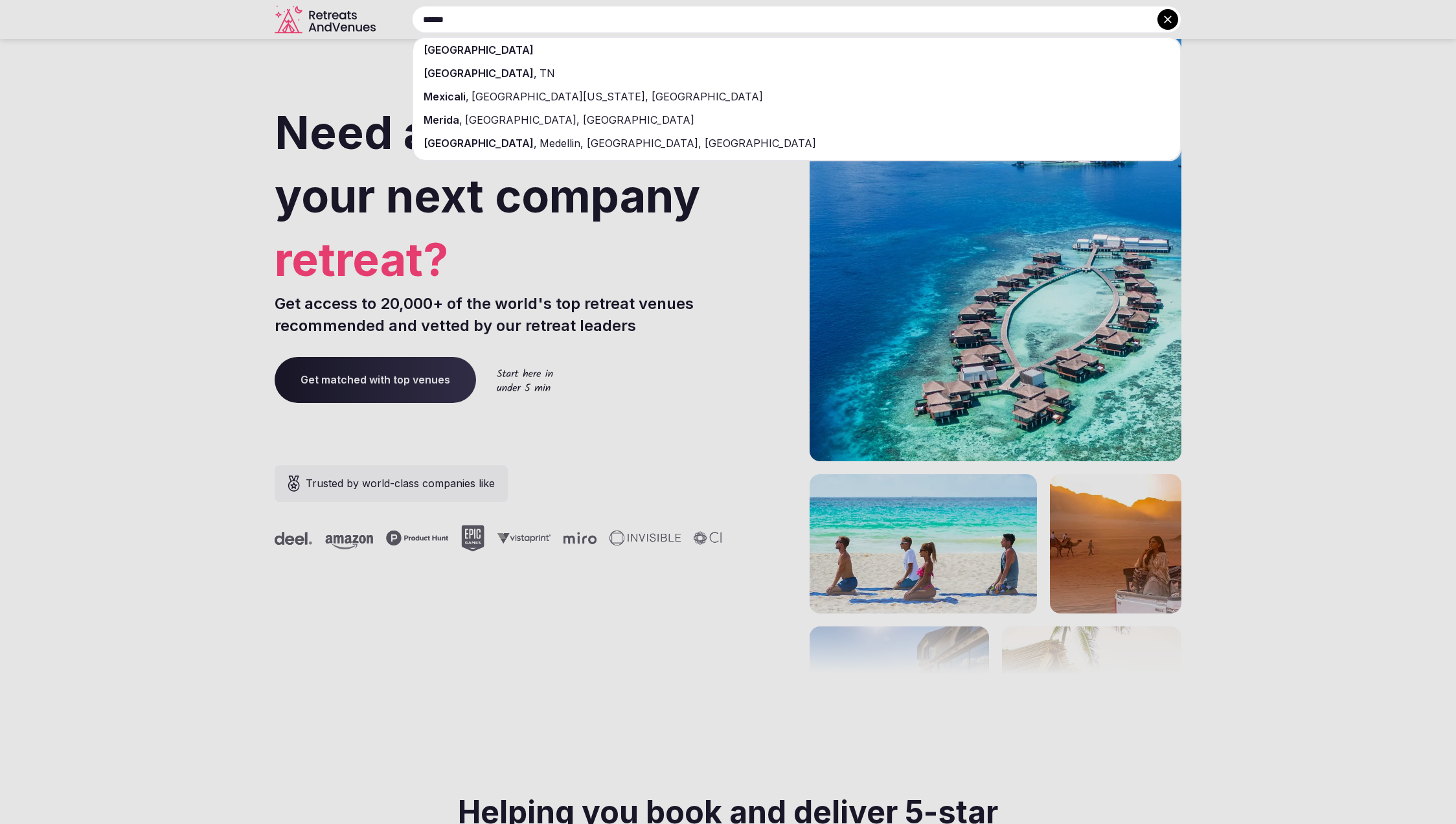
type input "******"
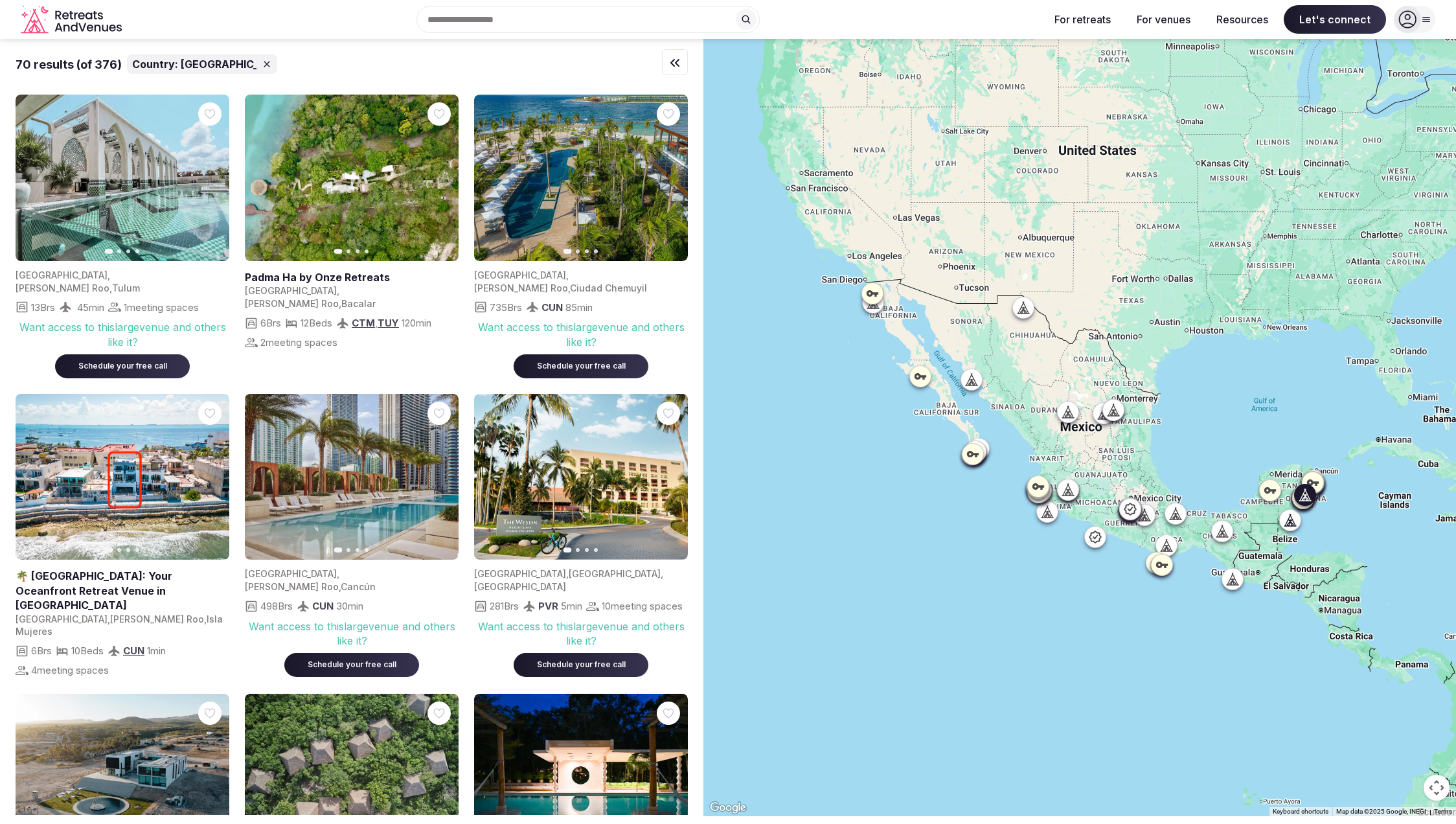
click at [608, 361] on div "Schedule your free call" at bounding box center [581, 366] width 103 height 11
click at [0, 0] on icon "button" at bounding box center [0, 0] width 0 height 0
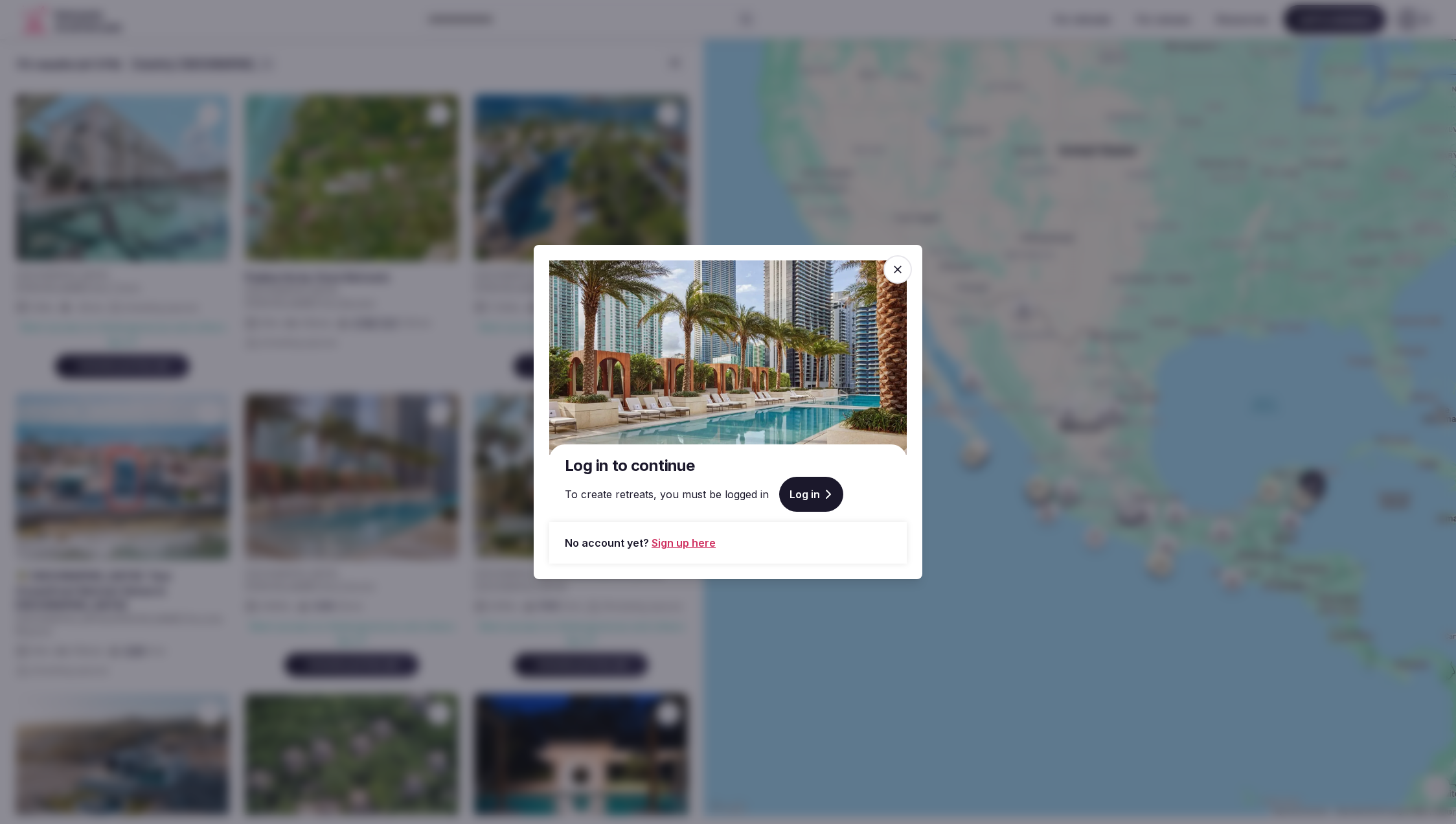
click at [897, 272] on icon at bounding box center [898, 269] width 13 height 13
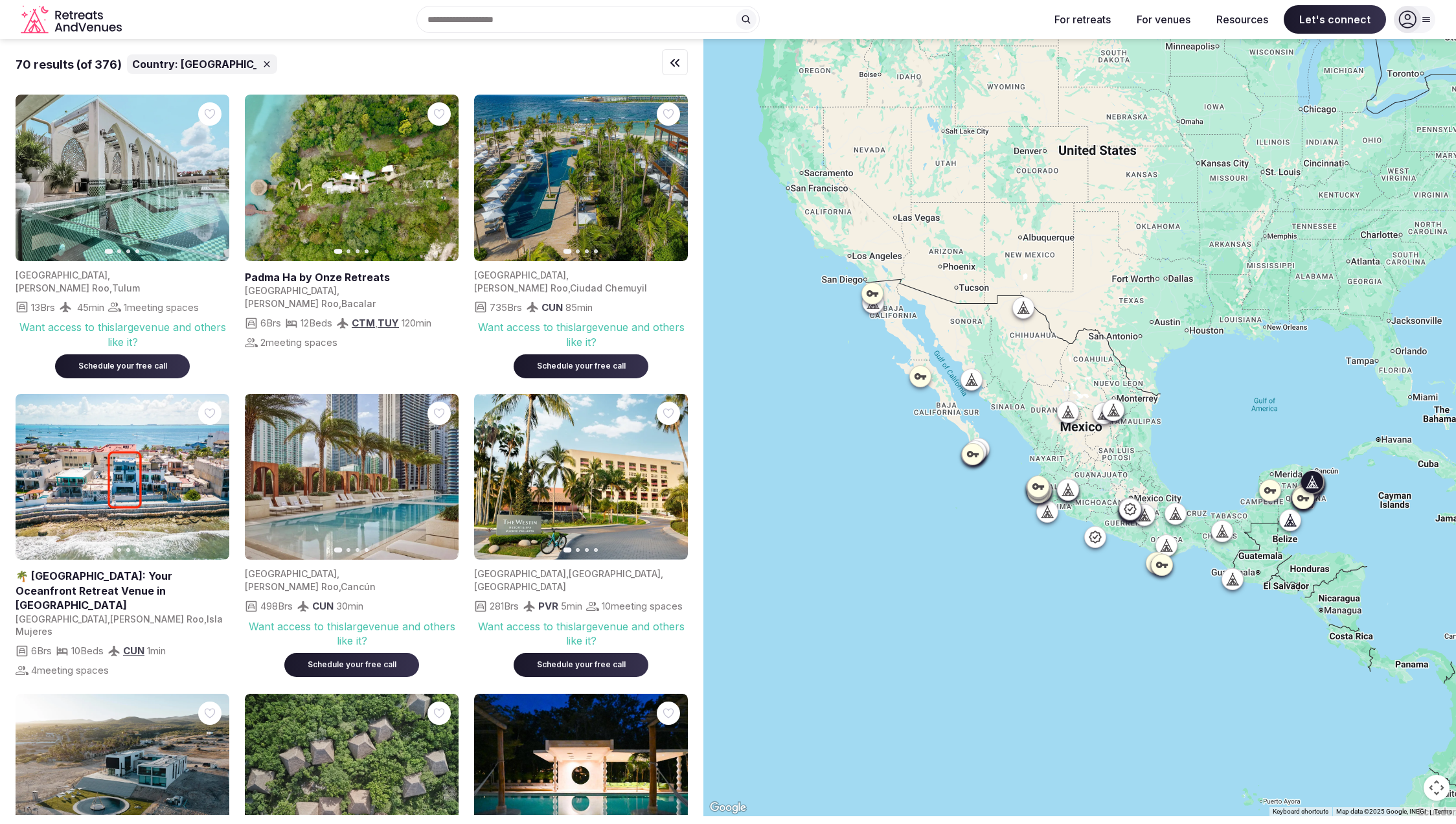
click at [0, 0] on icon "button" at bounding box center [0, 0] width 0 height 0
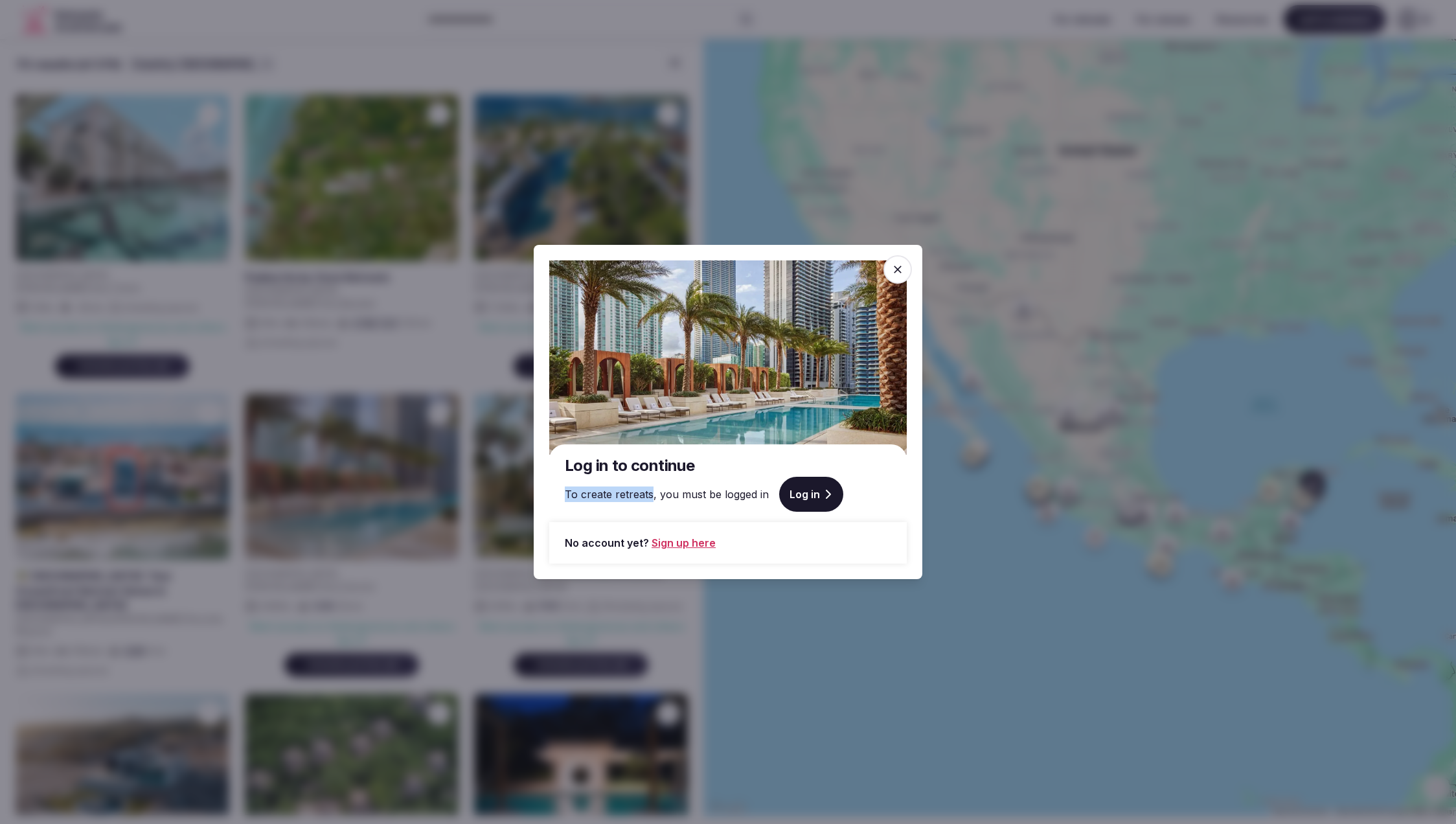
drag, startPoint x: 649, startPoint y: 496, endPoint x: 552, endPoint y: 496, distance: 97.0
click at [552, 496] on div "Log in to continue To create retreats, you must be logged in Log in" at bounding box center [728, 483] width 357 height 78
click at [650, 496] on span "To create retreats, you must be logged in" at bounding box center [667, 494] width 204 height 15
drag, startPoint x: 653, startPoint y: 495, endPoint x: 564, endPoint y: 495, distance: 89.0
click at [564, 495] on div "Log in to continue To create retreats, you must be logged in Log in" at bounding box center [728, 483] width 357 height 78
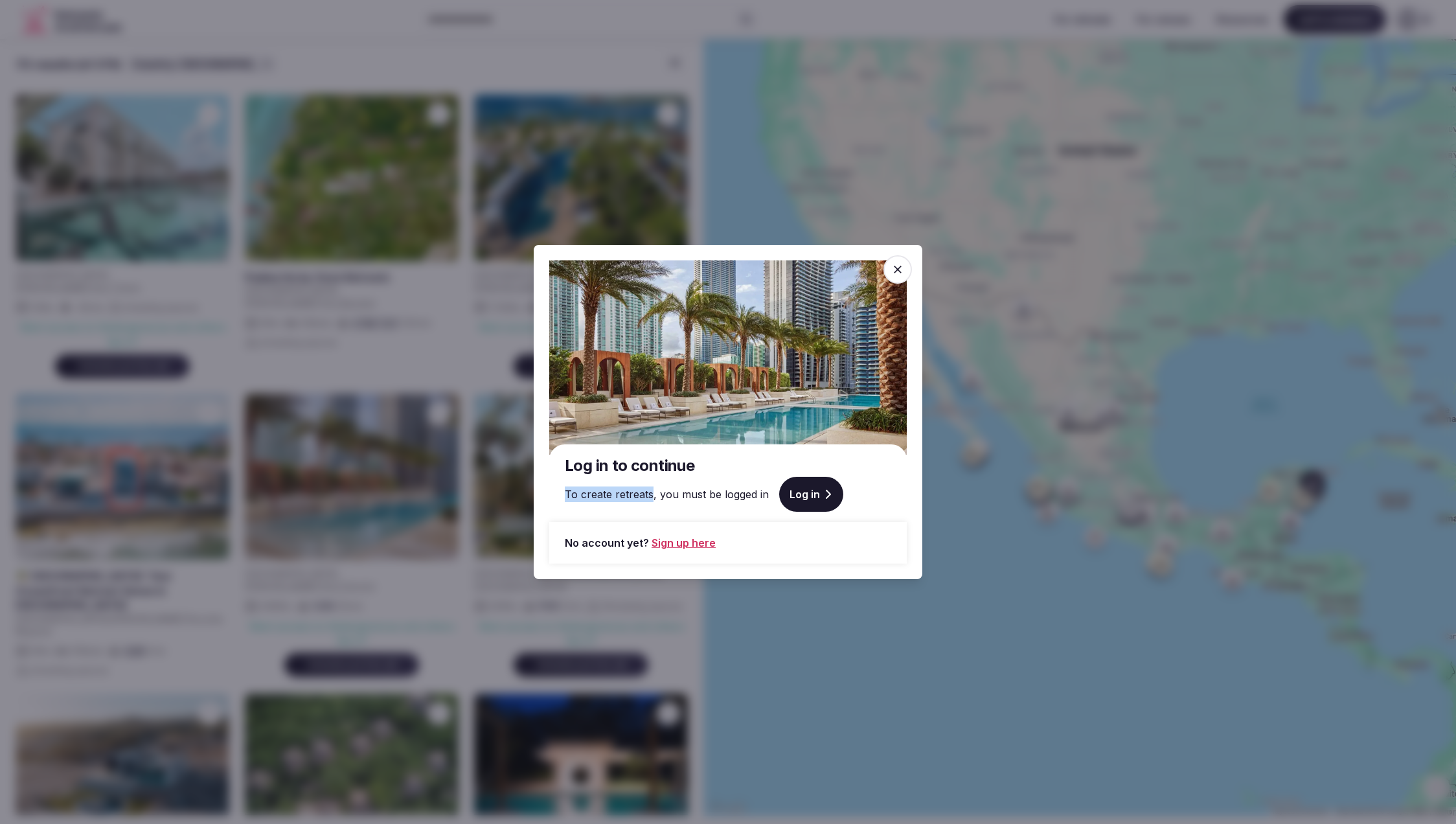
click at [567, 496] on span "To create retreats, you must be logged in" at bounding box center [667, 494] width 204 height 15
drag, startPoint x: 568, startPoint y: 497, endPoint x: 654, endPoint y: 497, distance: 86.0
click at [654, 497] on span "To create retreats, you must be logged in" at bounding box center [667, 494] width 204 height 15
drag, startPoint x: 651, startPoint y: 496, endPoint x: 623, endPoint y: 511, distance: 31.8
click at [561, 495] on div "Log in to continue To create retreats, you must be logged in Log in" at bounding box center [728, 483] width 357 height 78
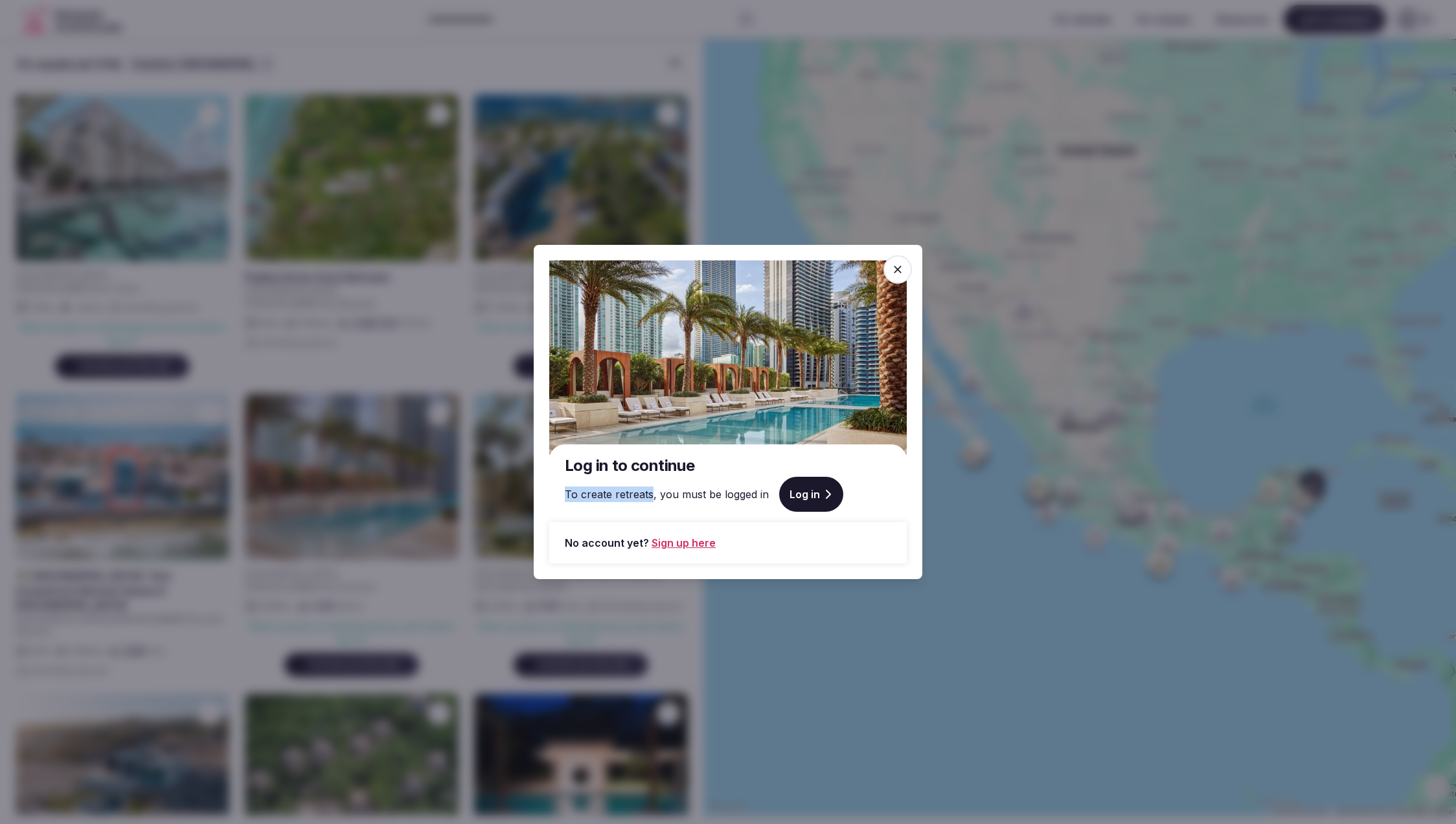
click at [651, 502] on span "To create retreats, you must be logged in" at bounding box center [667, 494] width 204 height 15
drag, startPoint x: 651, startPoint y: 495, endPoint x: 579, endPoint y: 496, distance: 72.0
click at [579, 496] on span "To create retreats, you must be logged in" at bounding box center [667, 494] width 204 height 15
click at [585, 495] on span "To create retreats, you must be logged in" at bounding box center [667, 494] width 204 height 15
drag, startPoint x: 581, startPoint y: 498, endPoint x: 676, endPoint y: 490, distance: 95.3
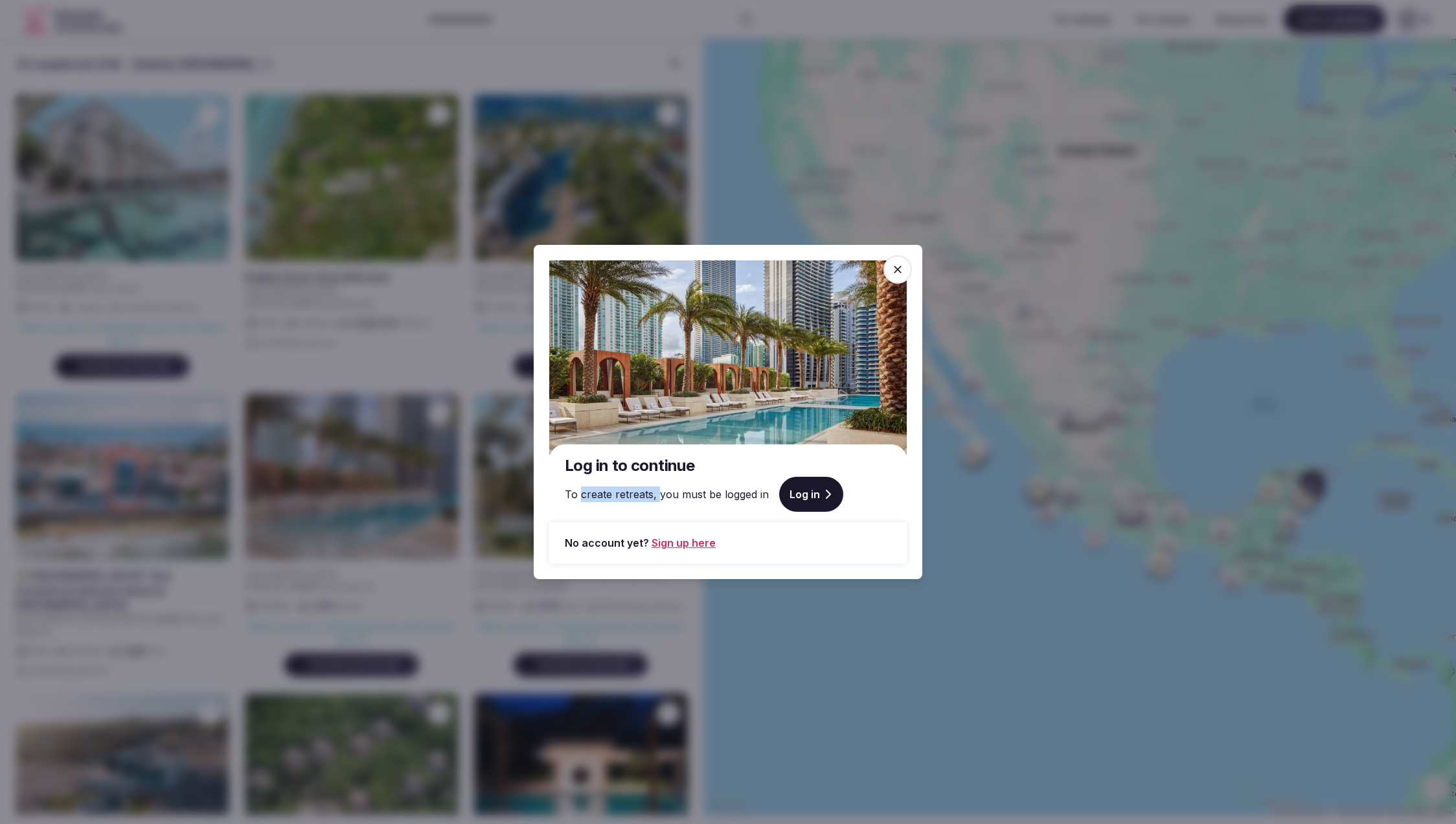
click at [657, 499] on span "To create retreats, you must be logged in" at bounding box center [667, 494] width 204 height 15
click at [897, 269] on icon at bounding box center [898, 269] width 8 height 8
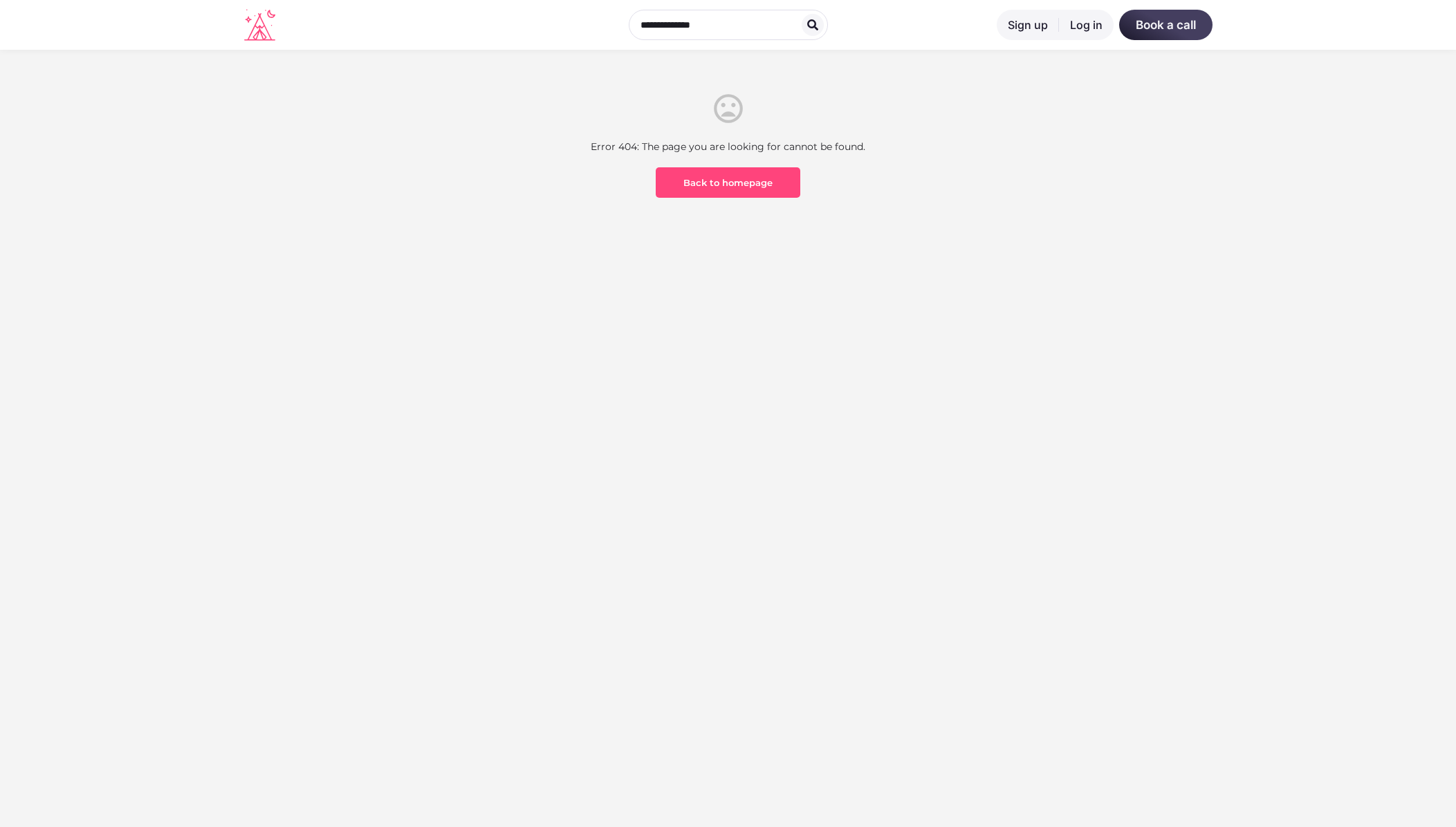
click at [772, 331] on section "Error 404: The page you are looking for cannot be found. Back to homepage" at bounding box center [728, 198] width 1456 height 297
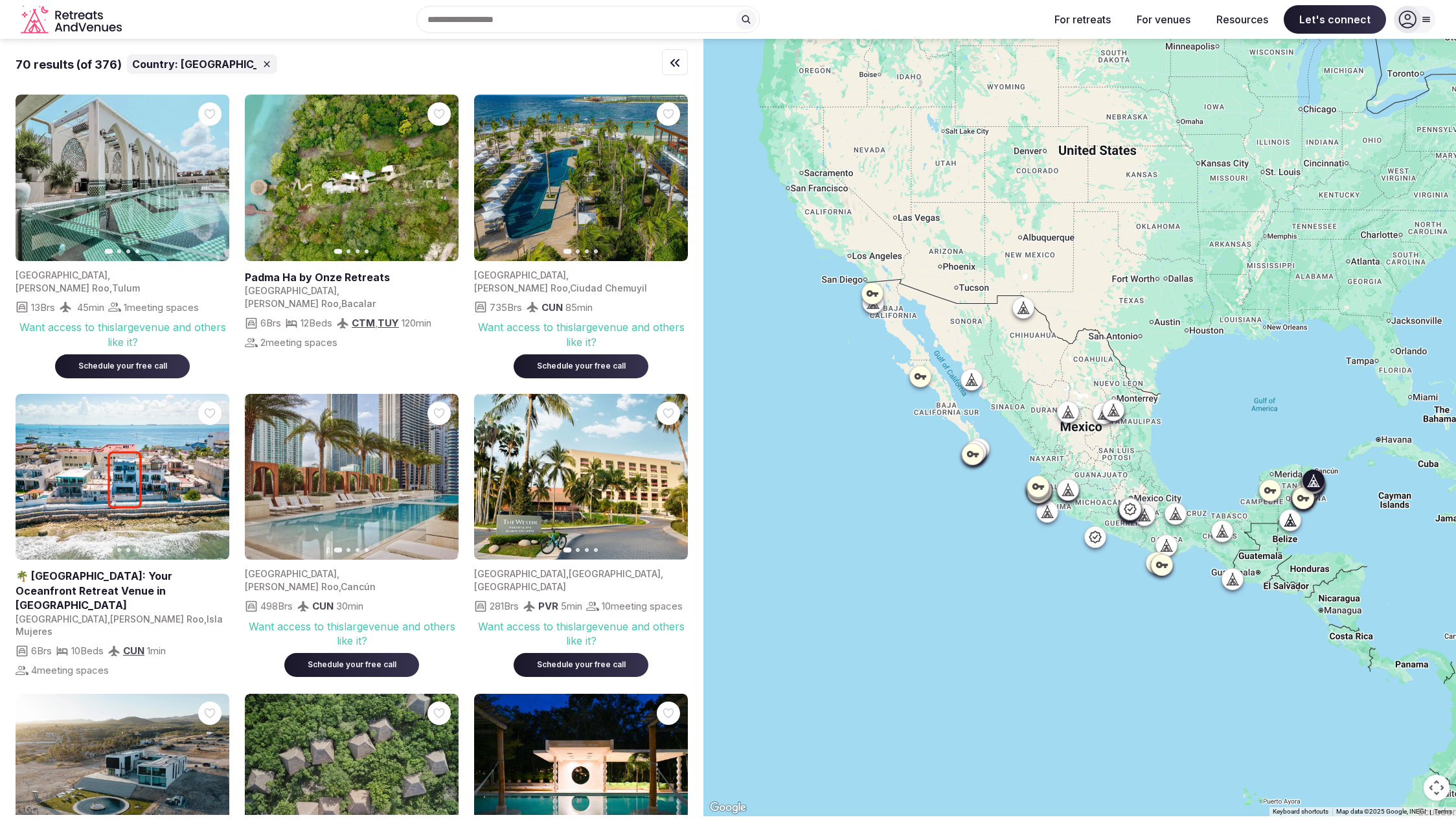
click at [75, 569] on link at bounding box center [119, 591] width 209 height 44
click at [0, 0] on icon "button" at bounding box center [0, 0] width 0 height 0
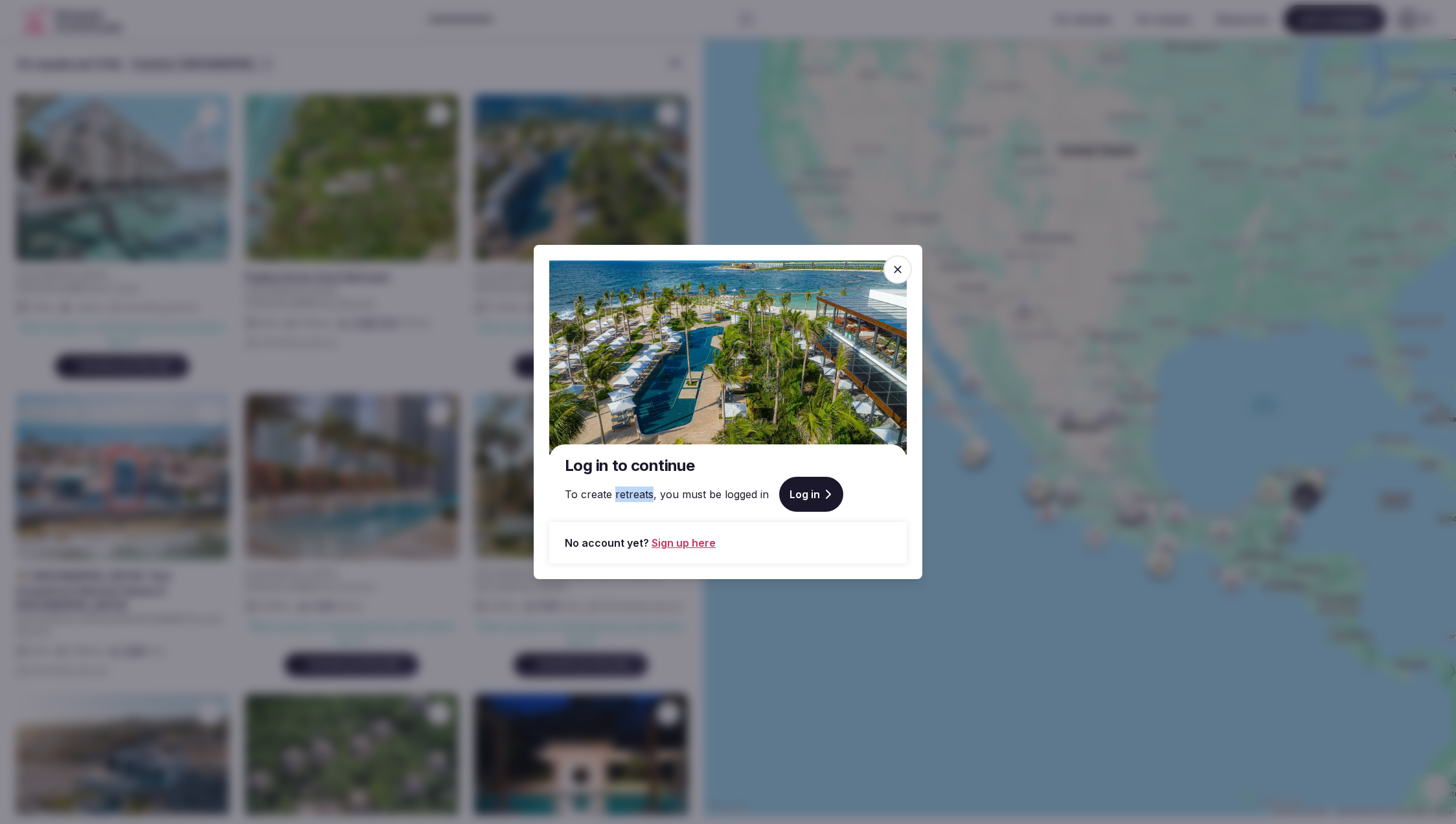
drag, startPoint x: 615, startPoint y: 497, endPoint x: 651, endPoint y: 496, distance: 36.0
click at [651, 496] on span "To create retreats, you must be logged in" at bounding box center [667, 494] width 204 height 15
click at [894, 274] on icon at bounding box center [898, 269] width 13 height 13
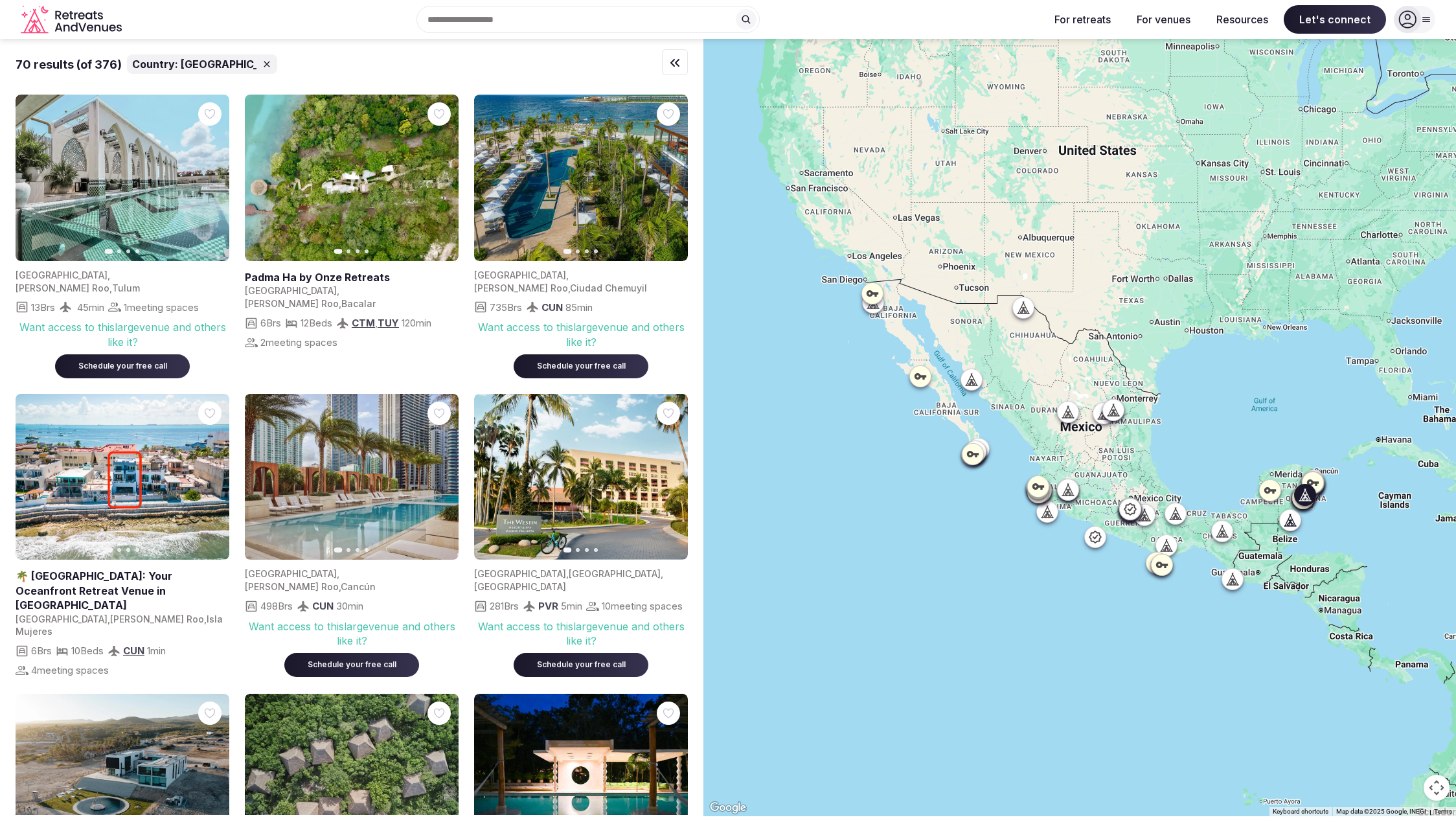
click at [672, 181] on icon "button" at bounding box center [669, 178] width 10 height 10
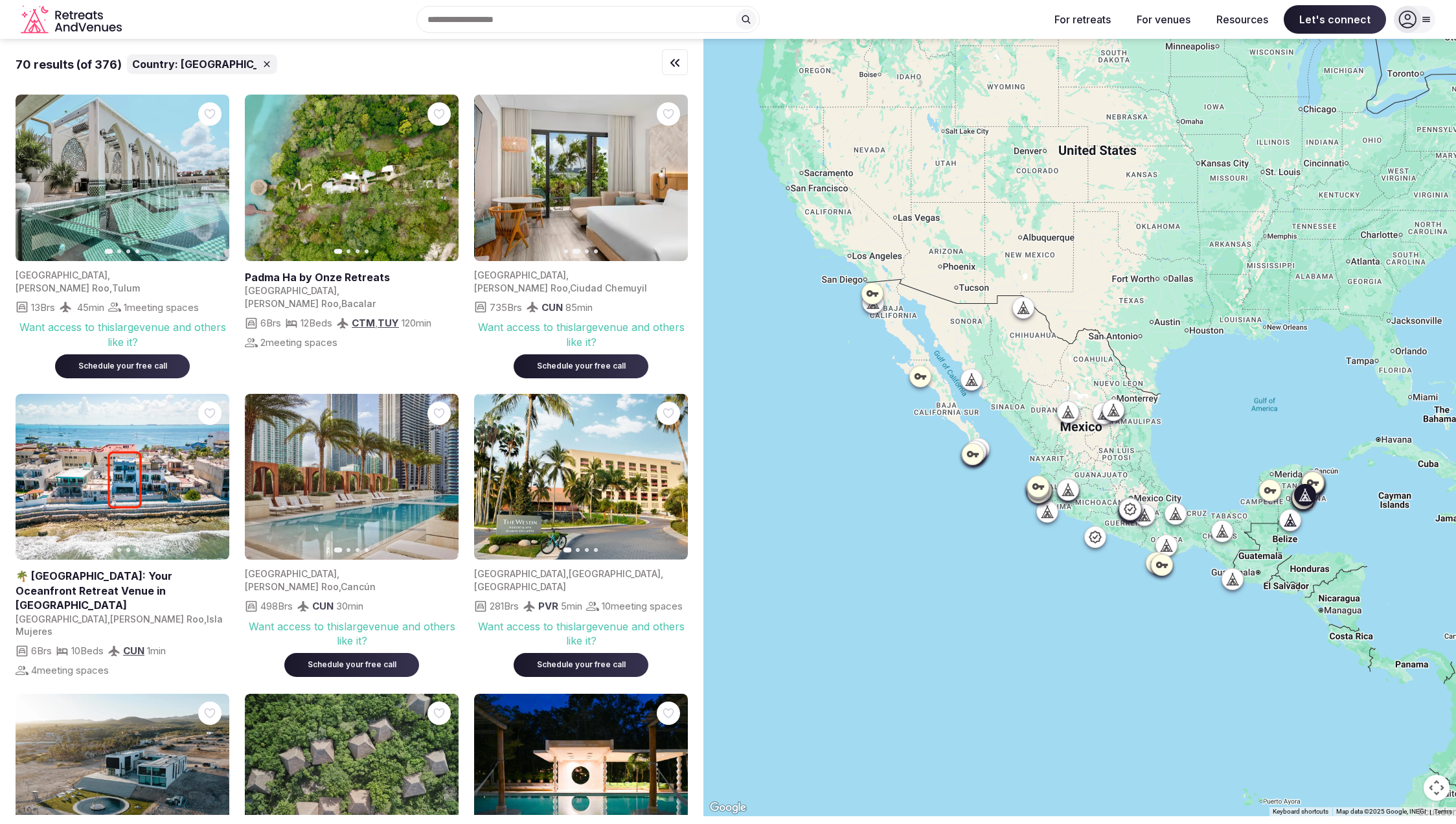
click at [672, 181] on icon "button" at bounding box center [669, 178] width 10 height 10
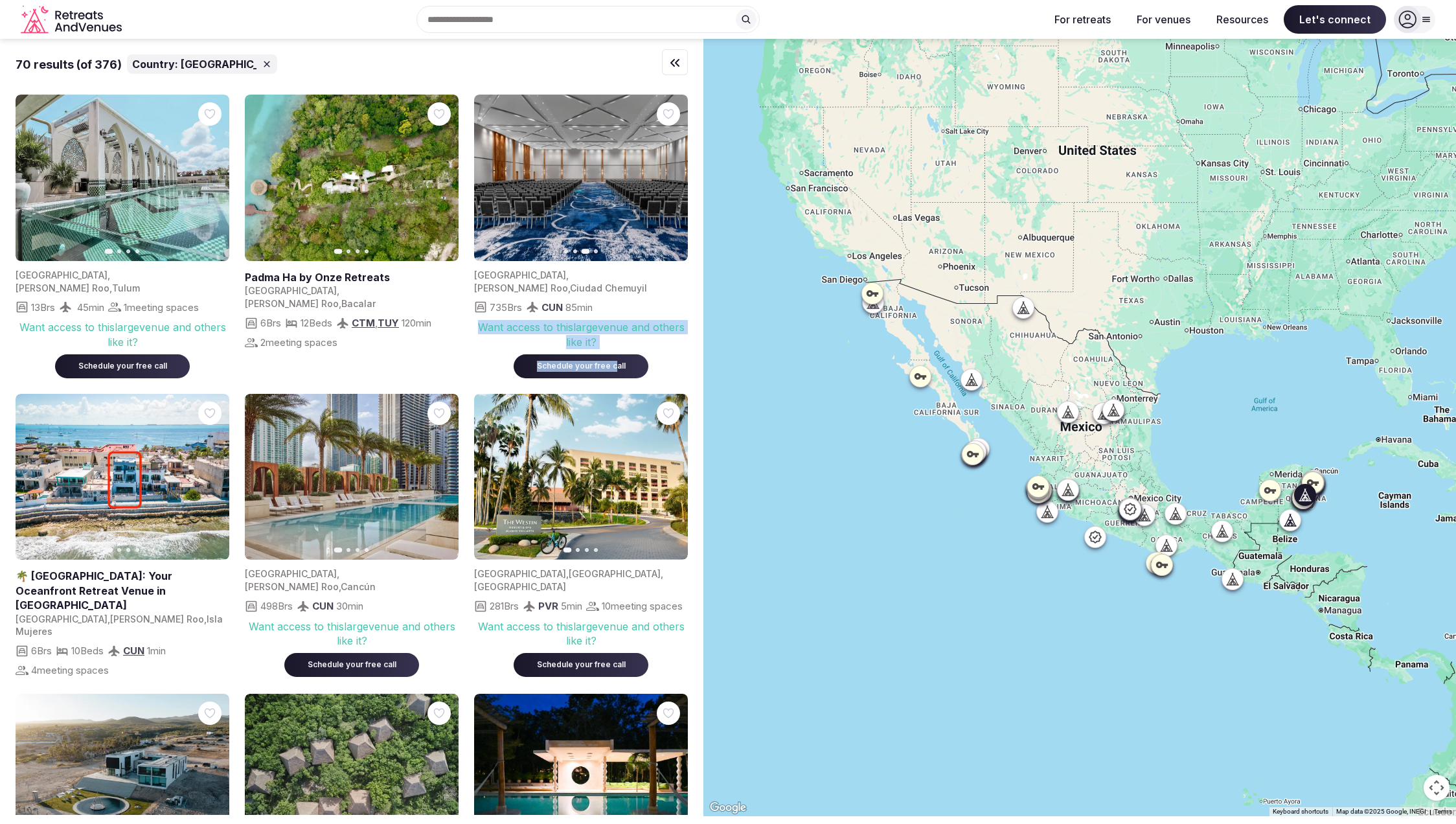
drag, startPoint x: 478, startPoint y: 316, endPoint x: 613, endPoint y: 354, distance: 140.2
click at [613, 354] on div "Want access to this large venue and others like it? Schedule your free call" at bounding box center [581, 346] width 214 height 63
click at [614, 361] on div "Schedule your free call" at bounding box center [581, 366] width 103 height 11
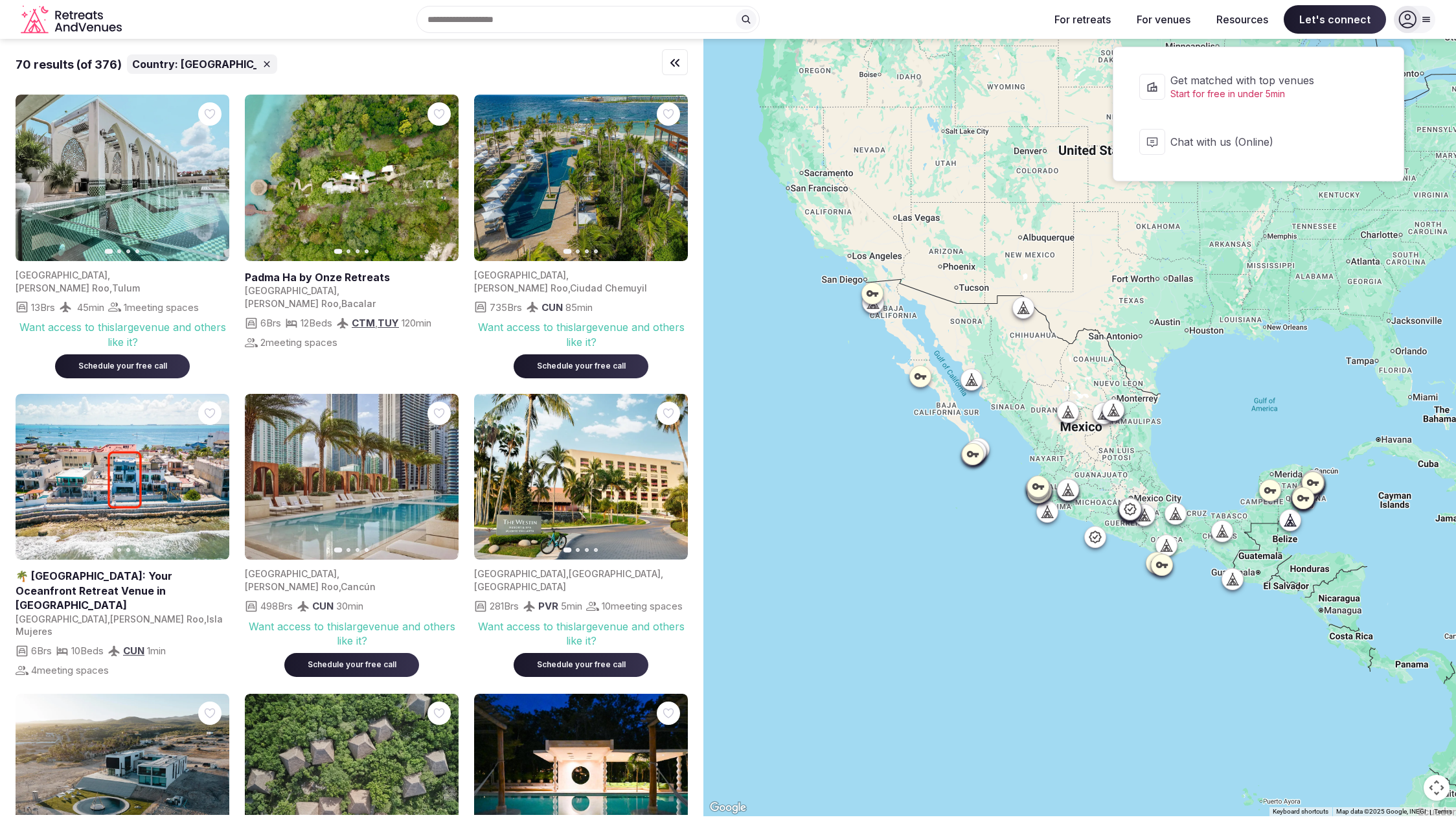
click at [1332, 22] on span "Let's connect" at bounding box center [1335, 19] width 103 height 28
click at [1330, 22] on span "Let's connect" at bounding box center [1335, 19] width 103 height 28
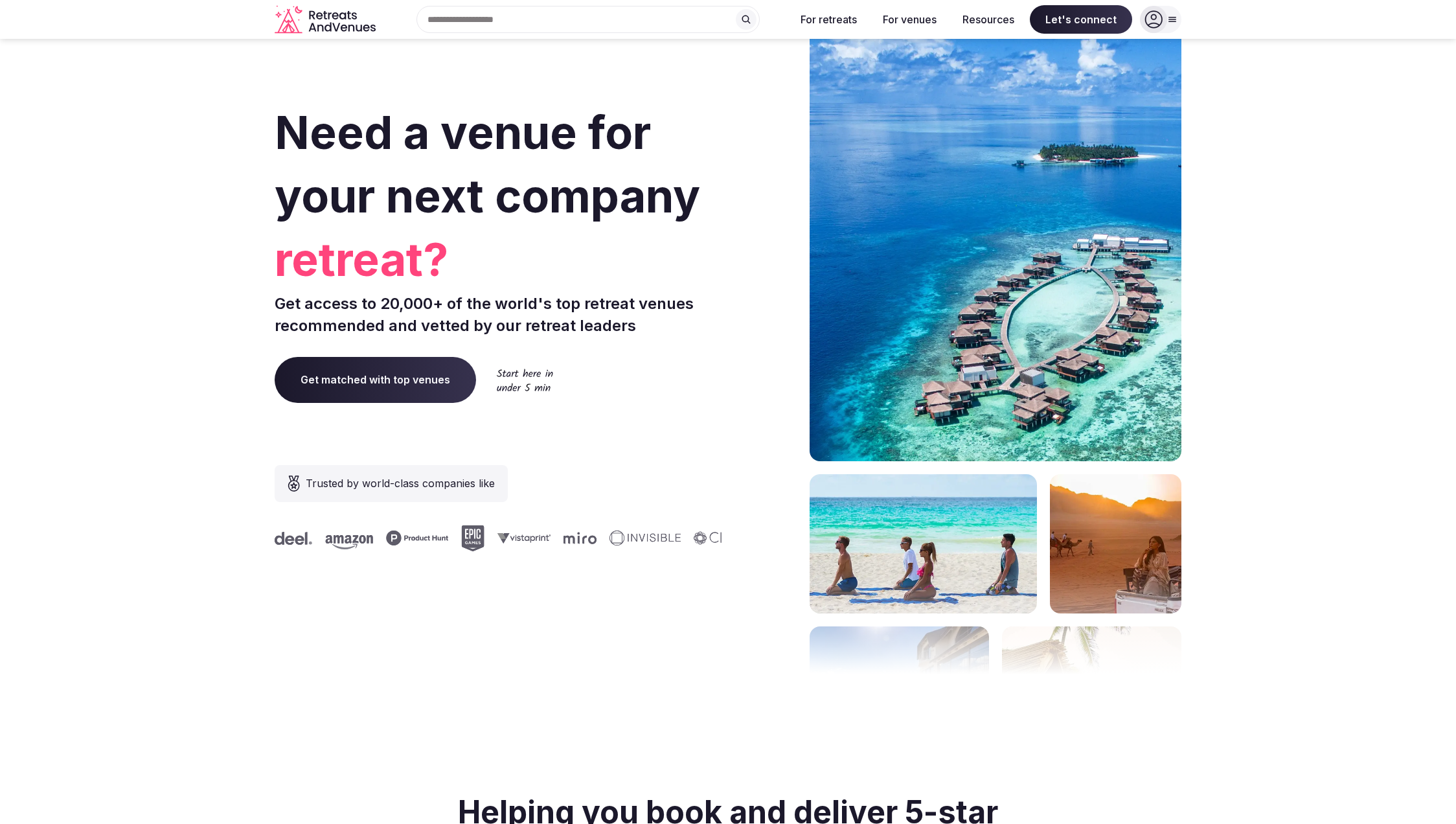
click at [656, 21] on input "text" at bounding box center [588, 19] width 343 height 27
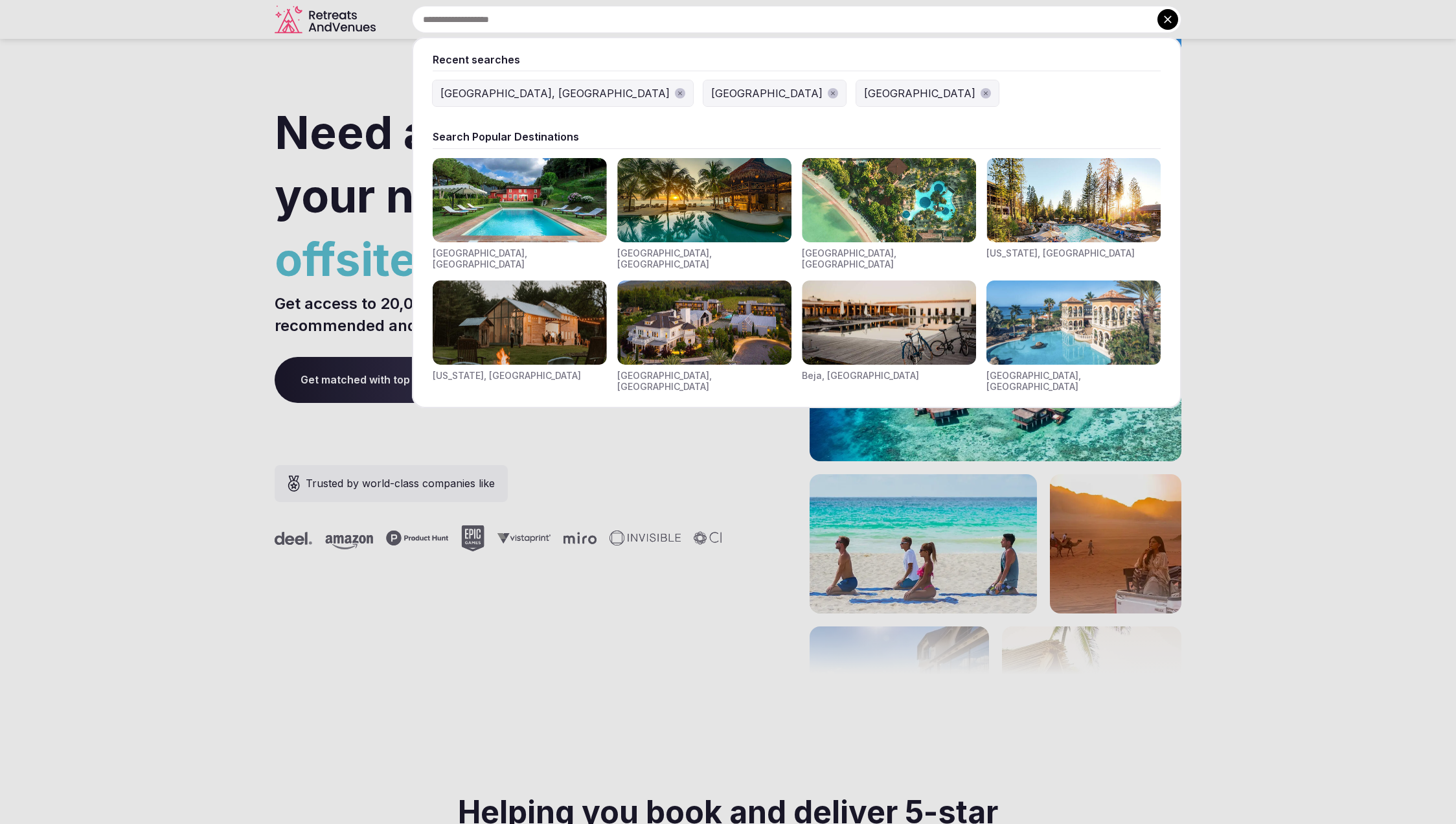
click at [491, 97] on div "[GEOGRAPHIC_DATA], [GEOGRAPHIC_DATA]" at bounding box center [554, 93] width 229 height 15
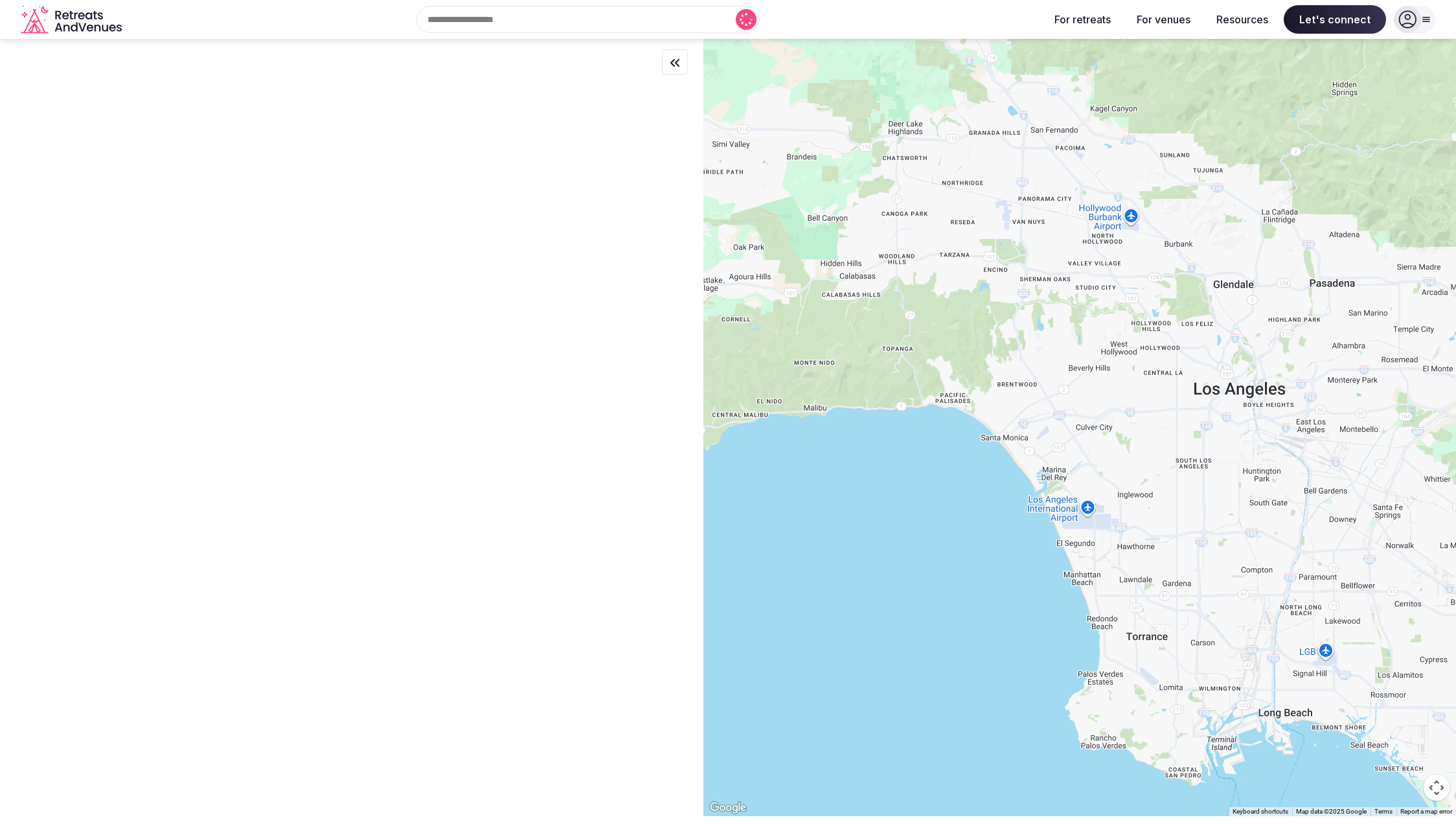
click at [1430, 23] on icon at bounding box center [1426, 20] width 10 height 10
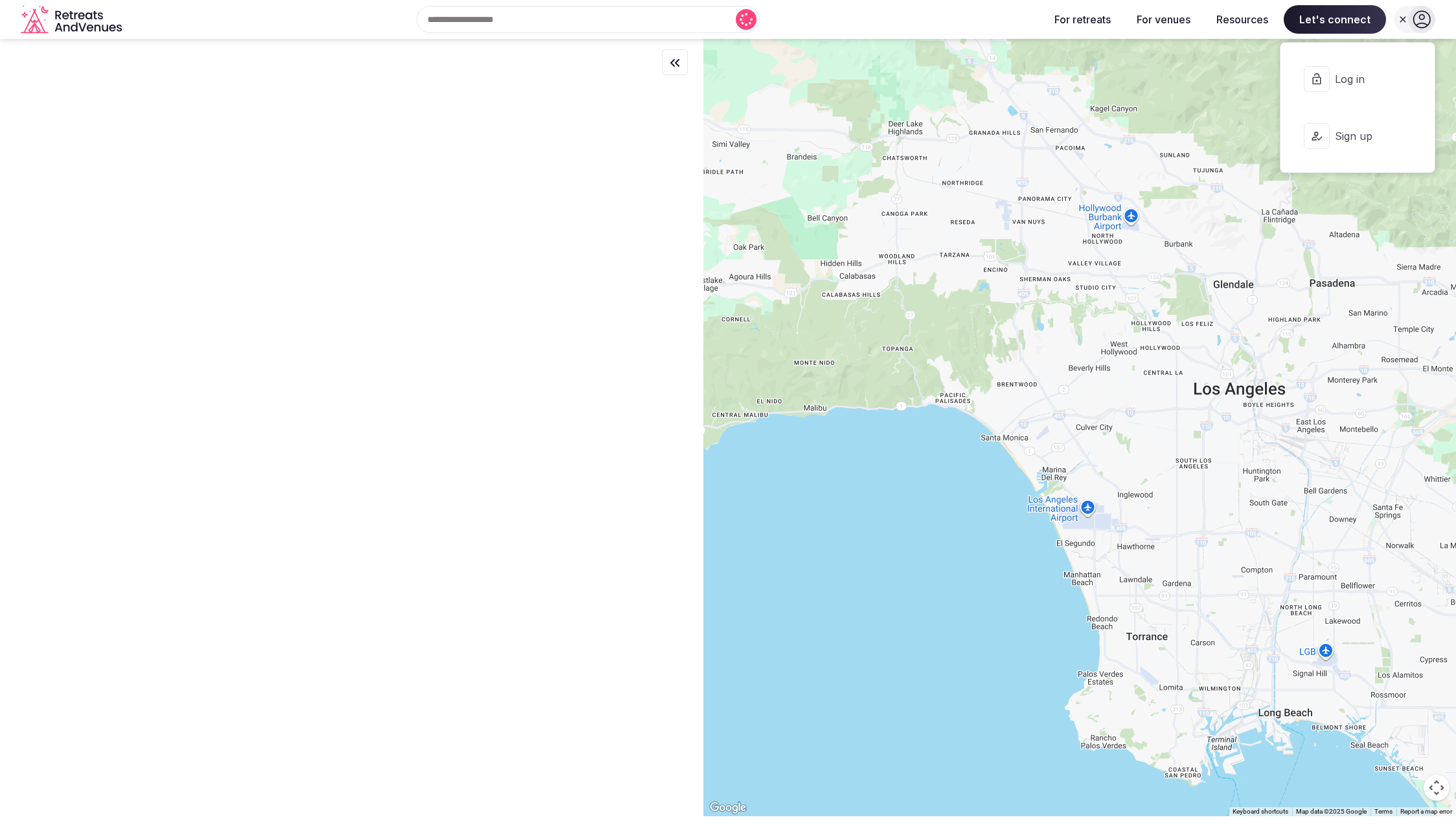
click at [1356, 80] on span "Log in" at bounding box center [1366, 79] width 62 height 15
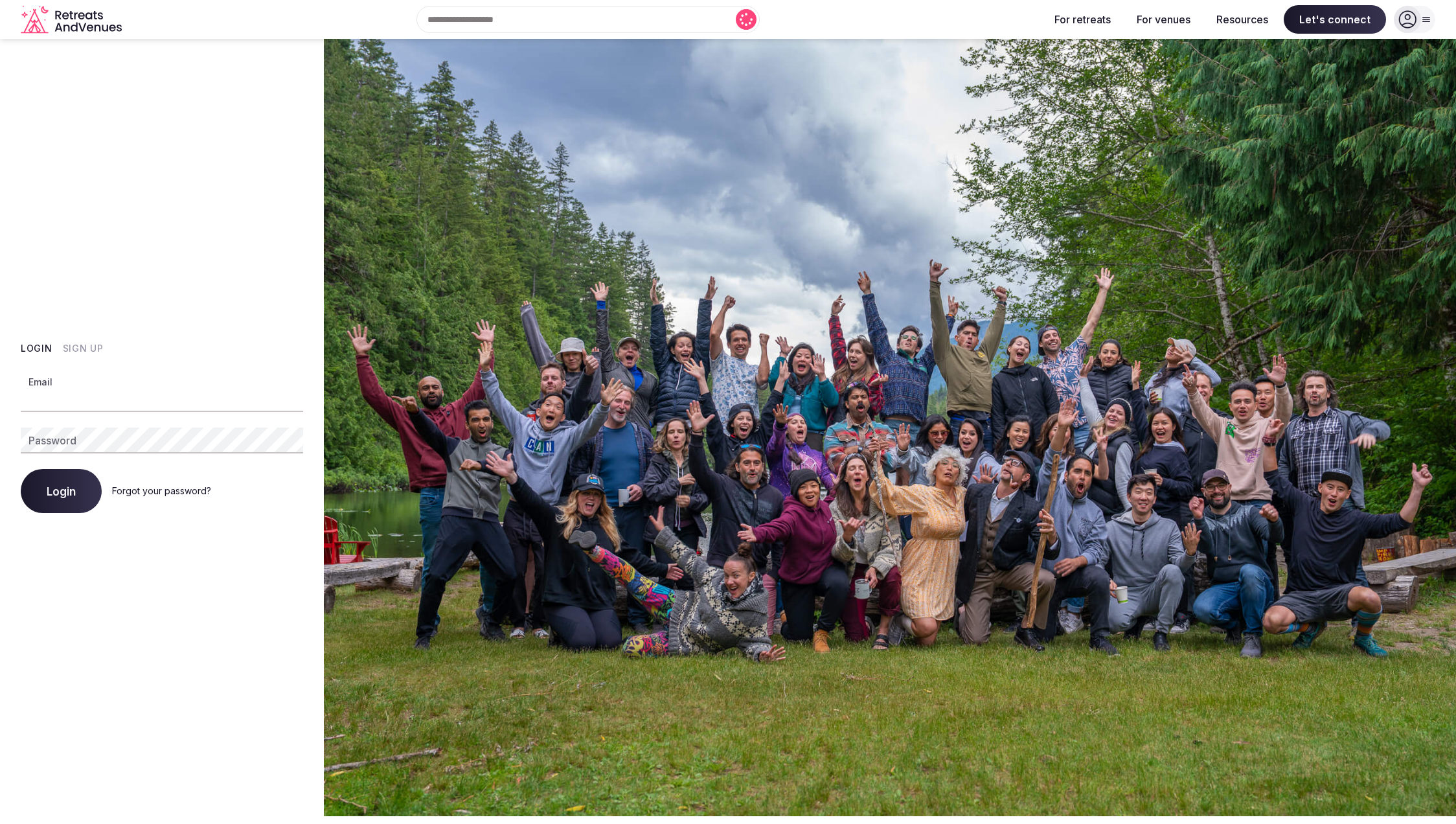
click at [103, 395] on input "Email" at bounding box center [162, 400] width 282 height 26
type input "**********"
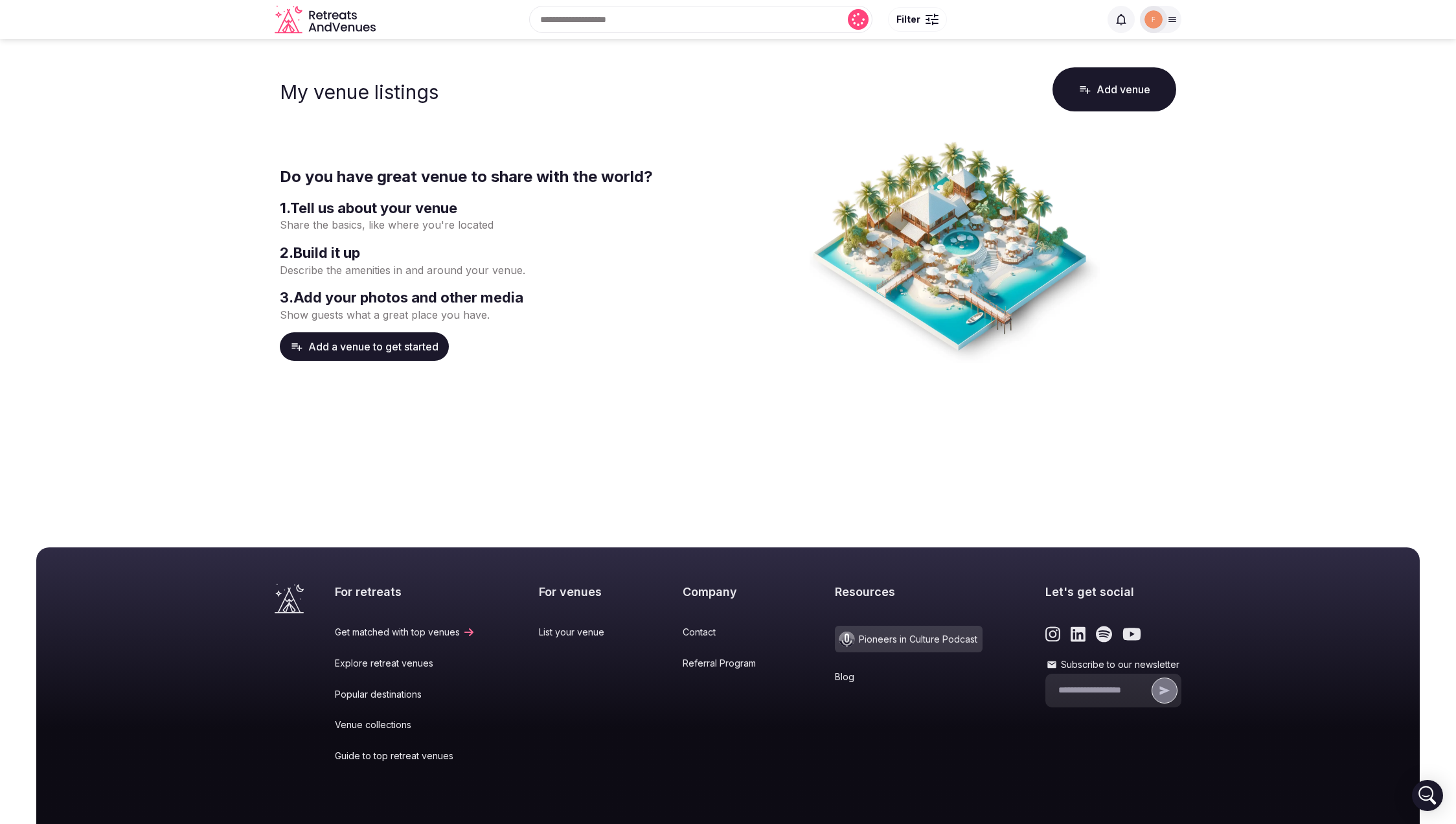
click at [926, 14] on div at bounding box center [932, 15] width 13 height 4
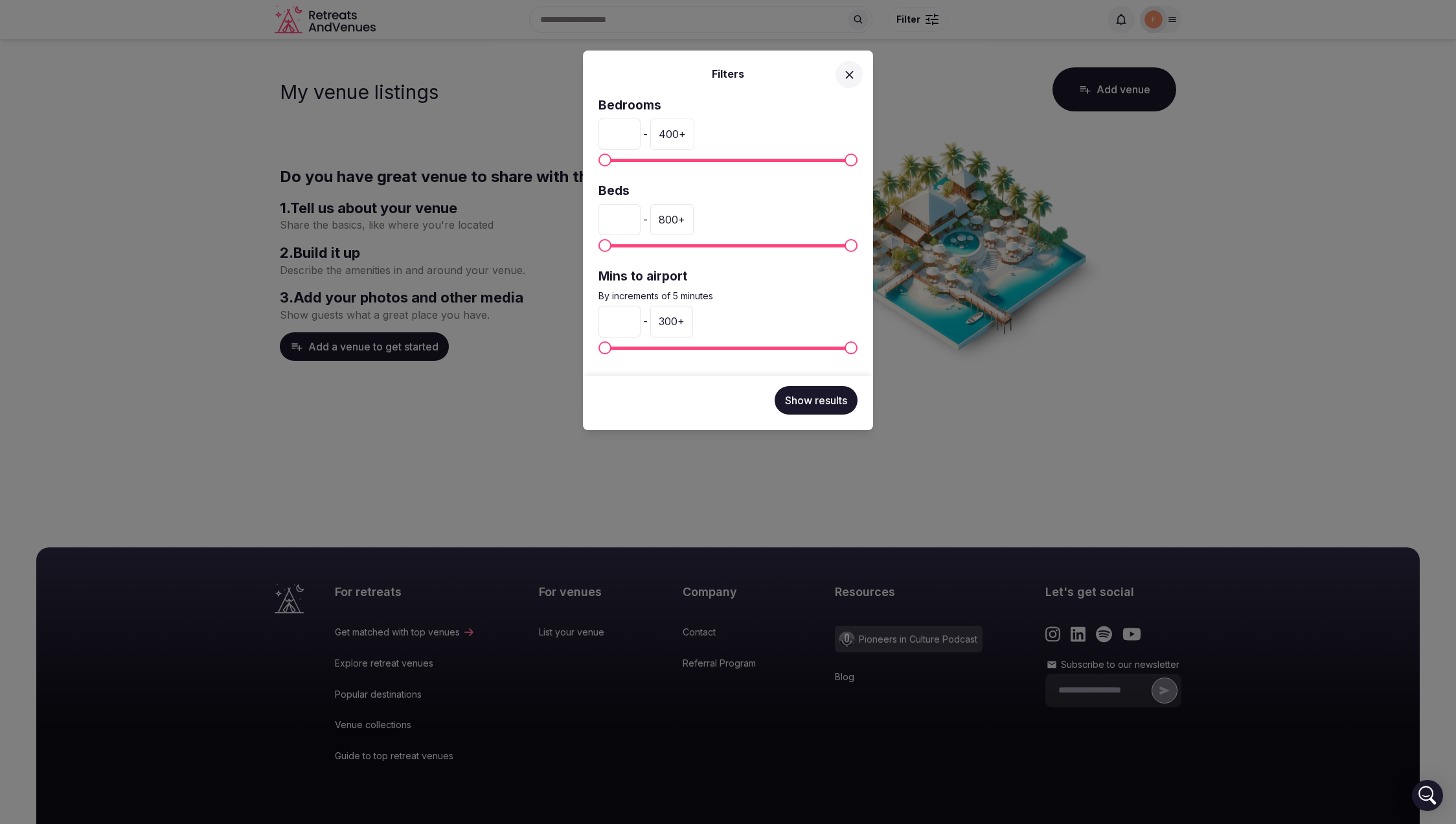
click at [926, 57] on div "Filters Bedrooms * - 400 + Beds * - 800 + Mins to airport By increments of 5 mi…" at bounding box center [728, 412] width 1456 height 824
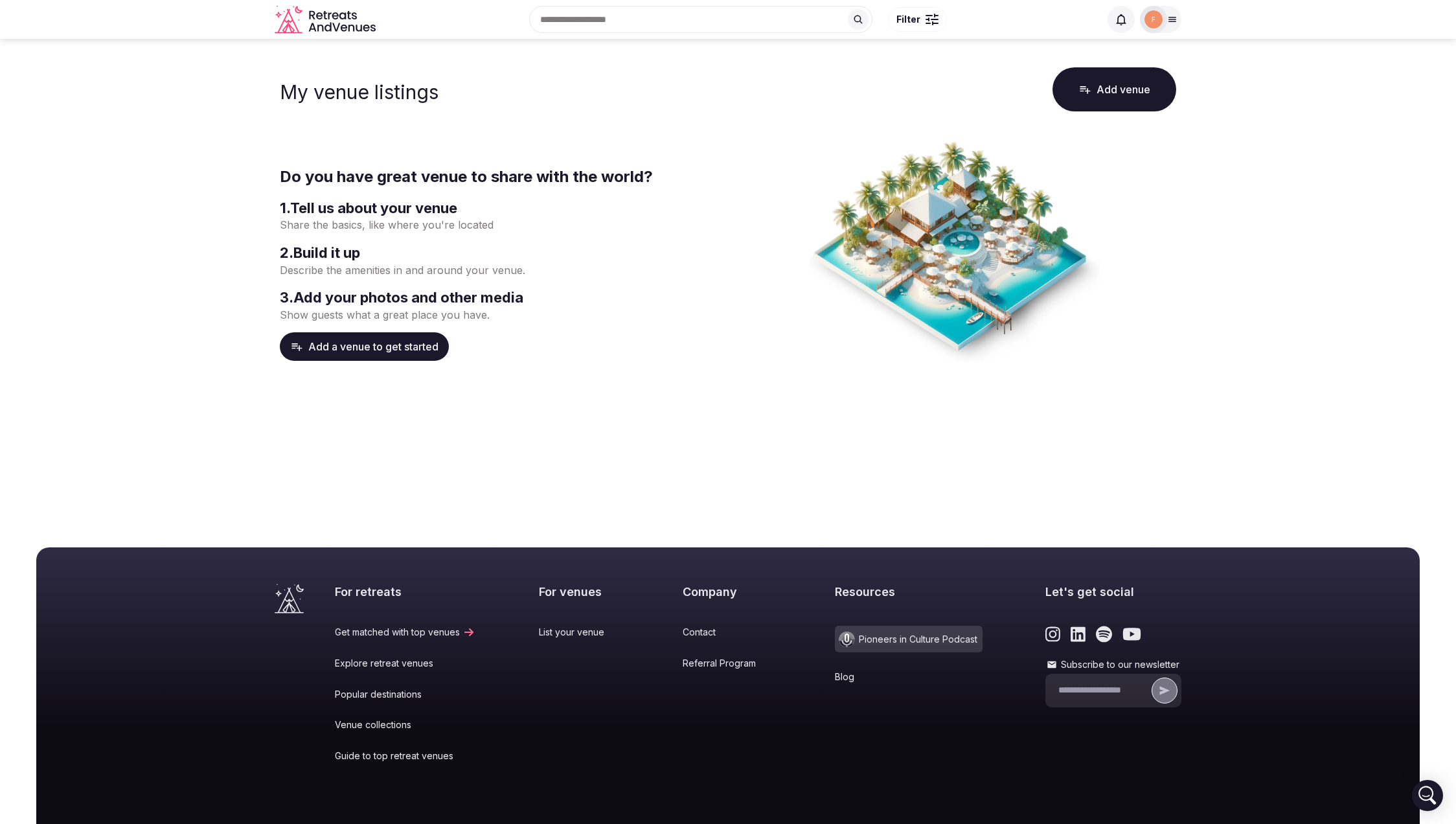
click at [309, 12] on icon "Retreats and Venues company logo" at bounding box center [326, 20] width 103 height 29
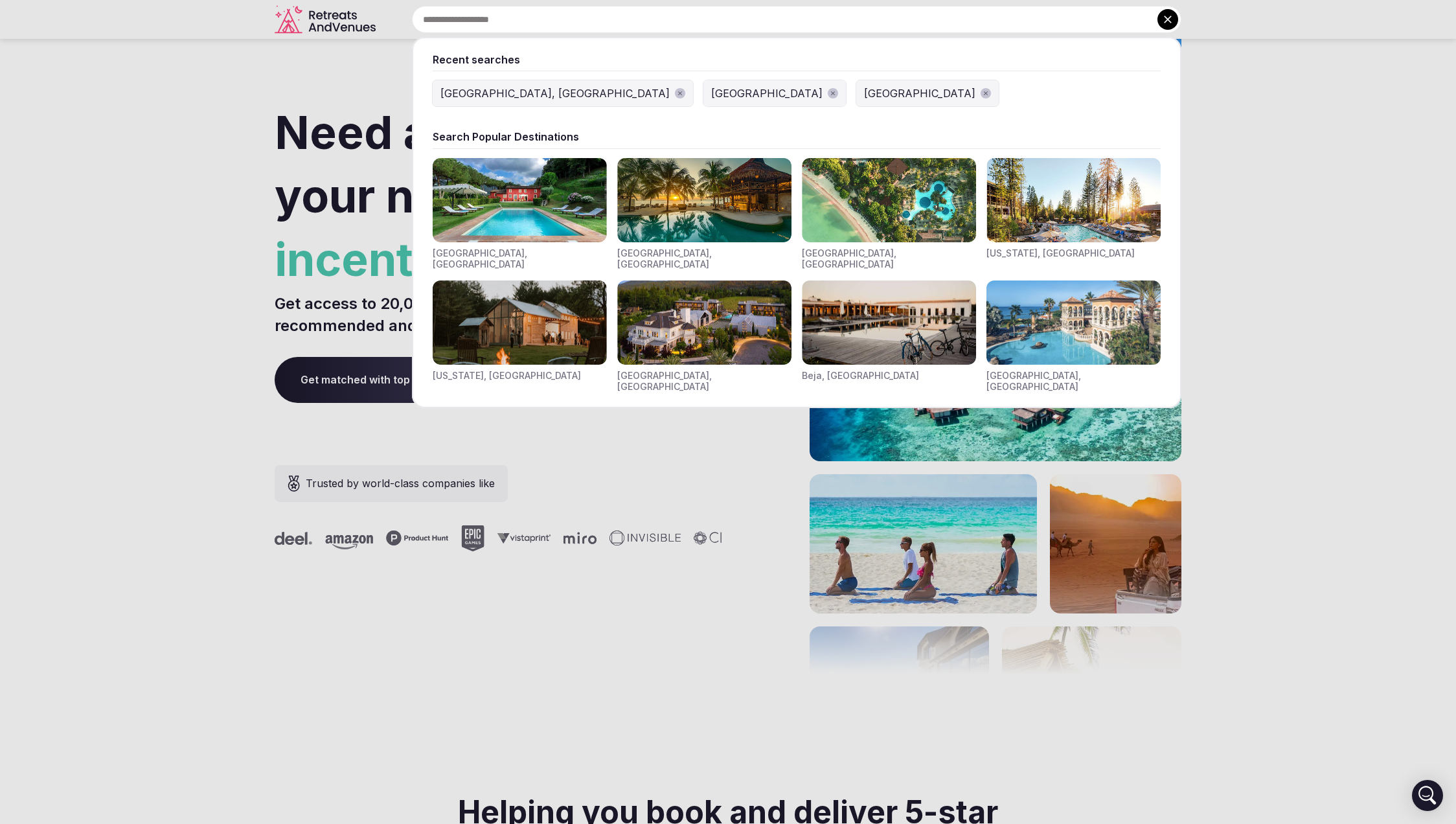
click at [608, 23] on input "text" at bounding box center [797, 19] width 770 height 27
click at [474, 97] on div "[GEOGRAPHIC_DATA], [GEOGRAPHIC_DATA]" at bounding box center [554, 93] width 229 height 15
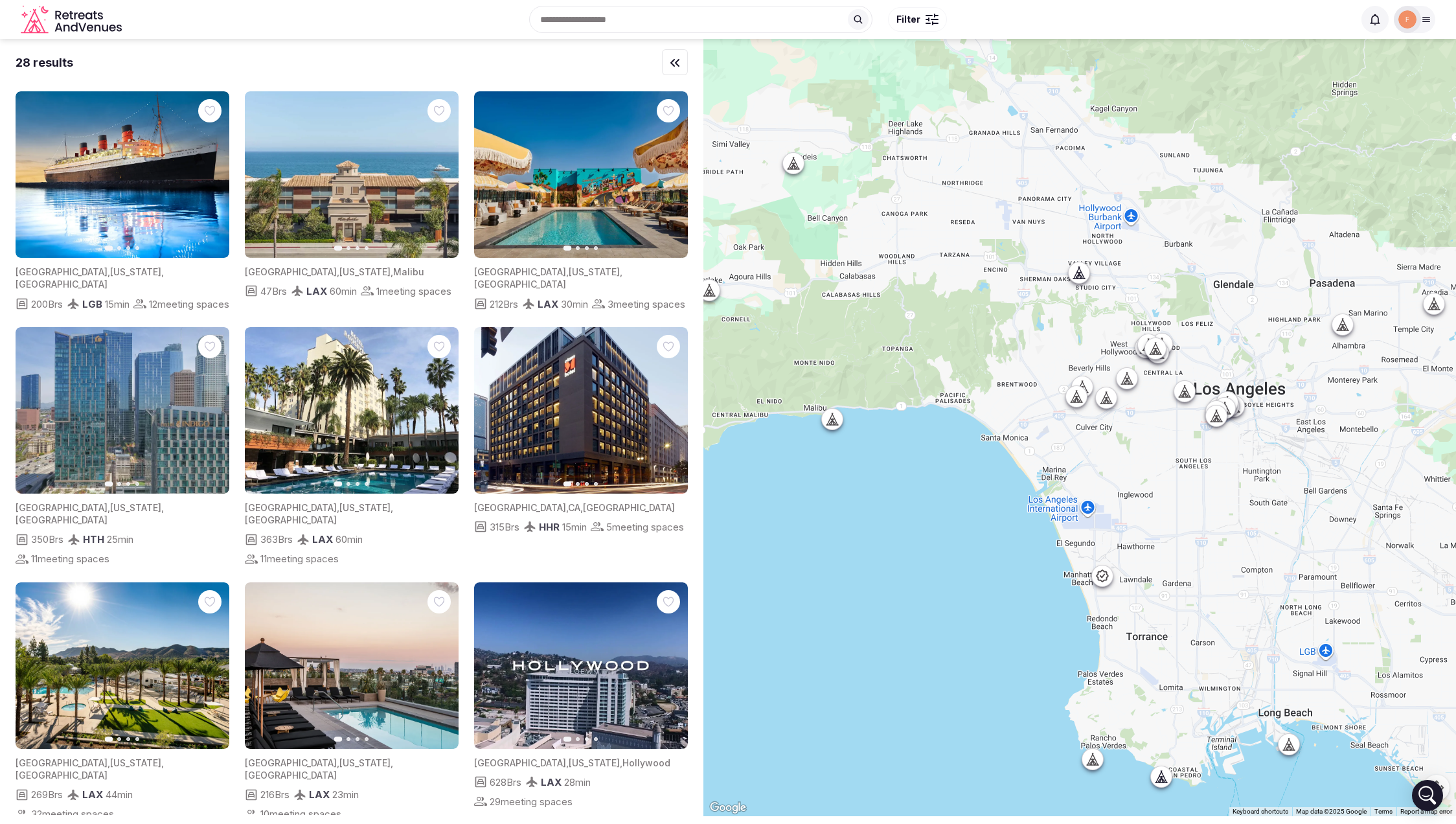
click at [923, 19] on button "Filter" at bounding box center [918, 20] width 59 height 25
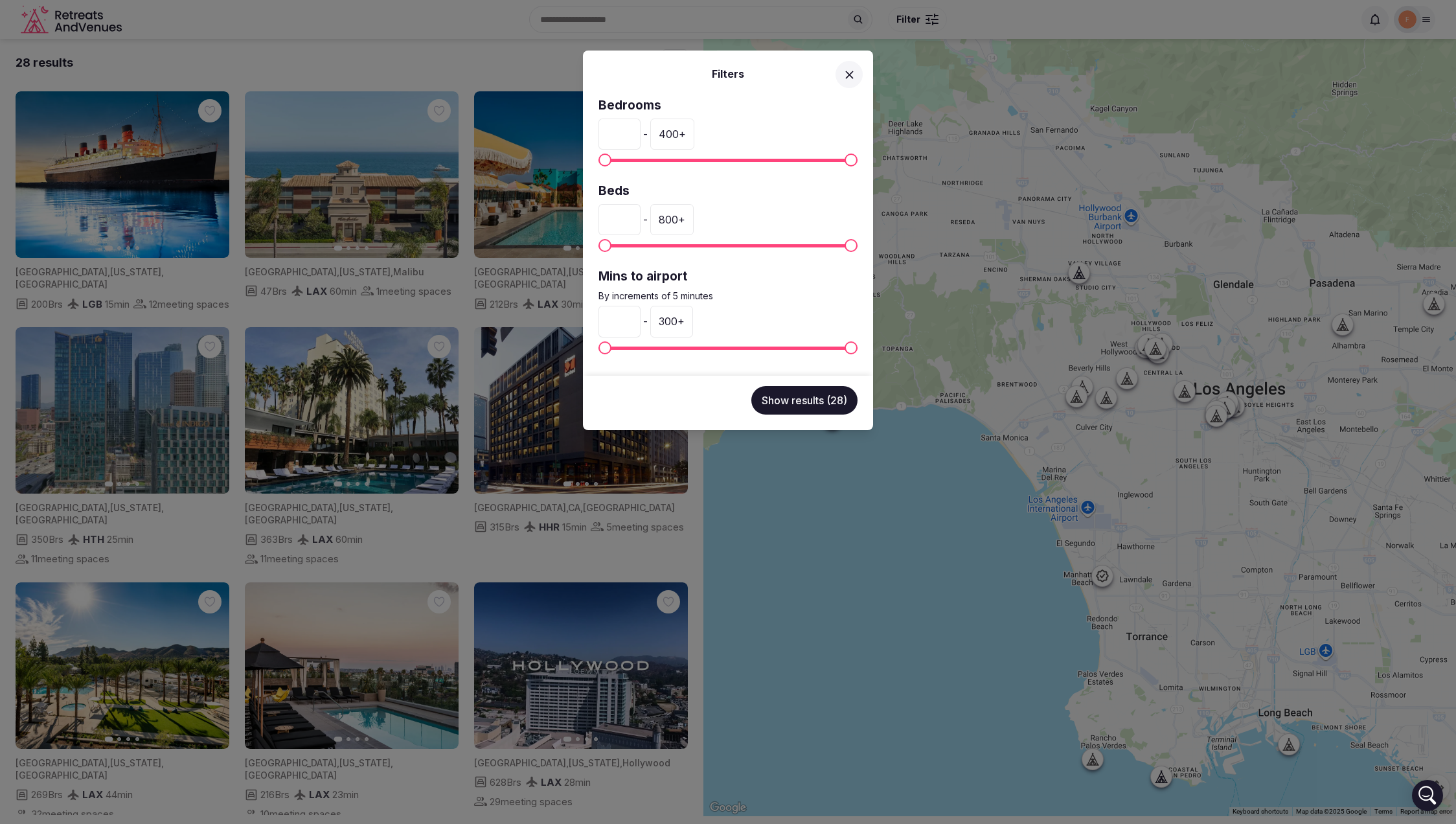
click at [923, 19] on div "Filters Bedrooms * - 400 + Beds * - 800 + Mins to airport By increments of 5 mi…" at bounding box center [728, 412] width 1456 height 824
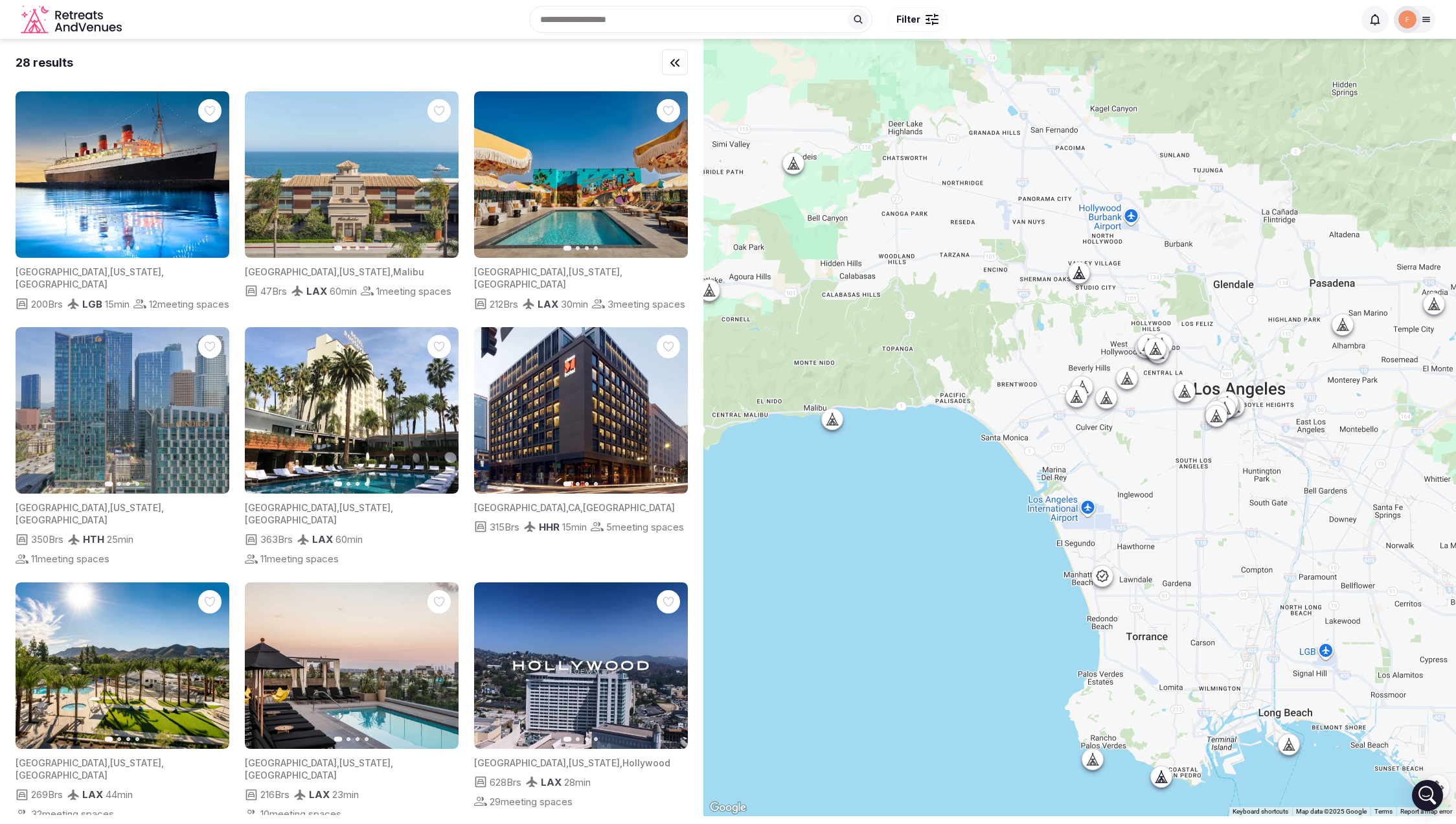
click at [1423, 20] on icon at bounding box center [1427, 20] width 7 height 4
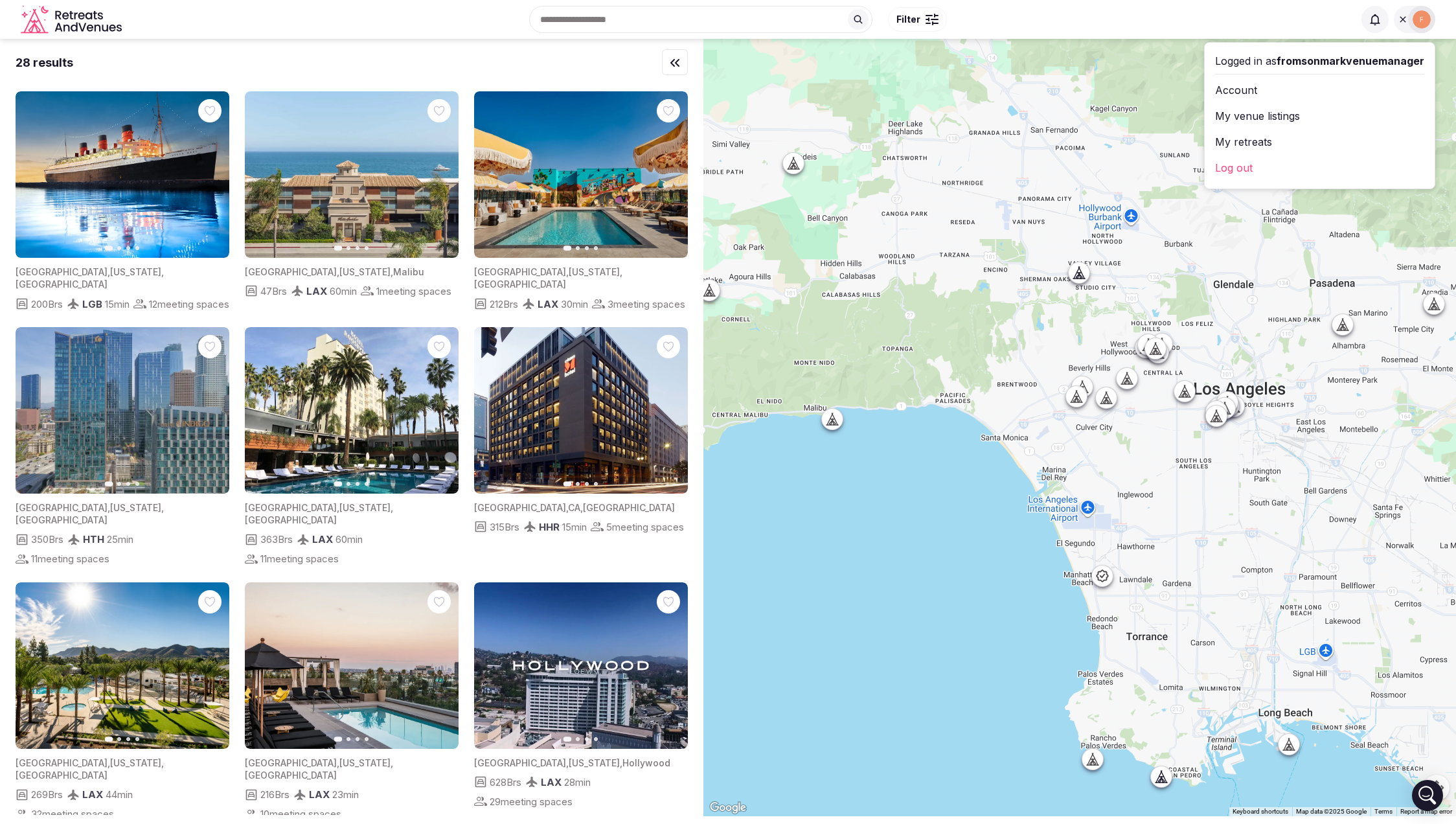
click at [1240, 167] on link "Log out" at bounding box center [1320, 167] width 210 height 20
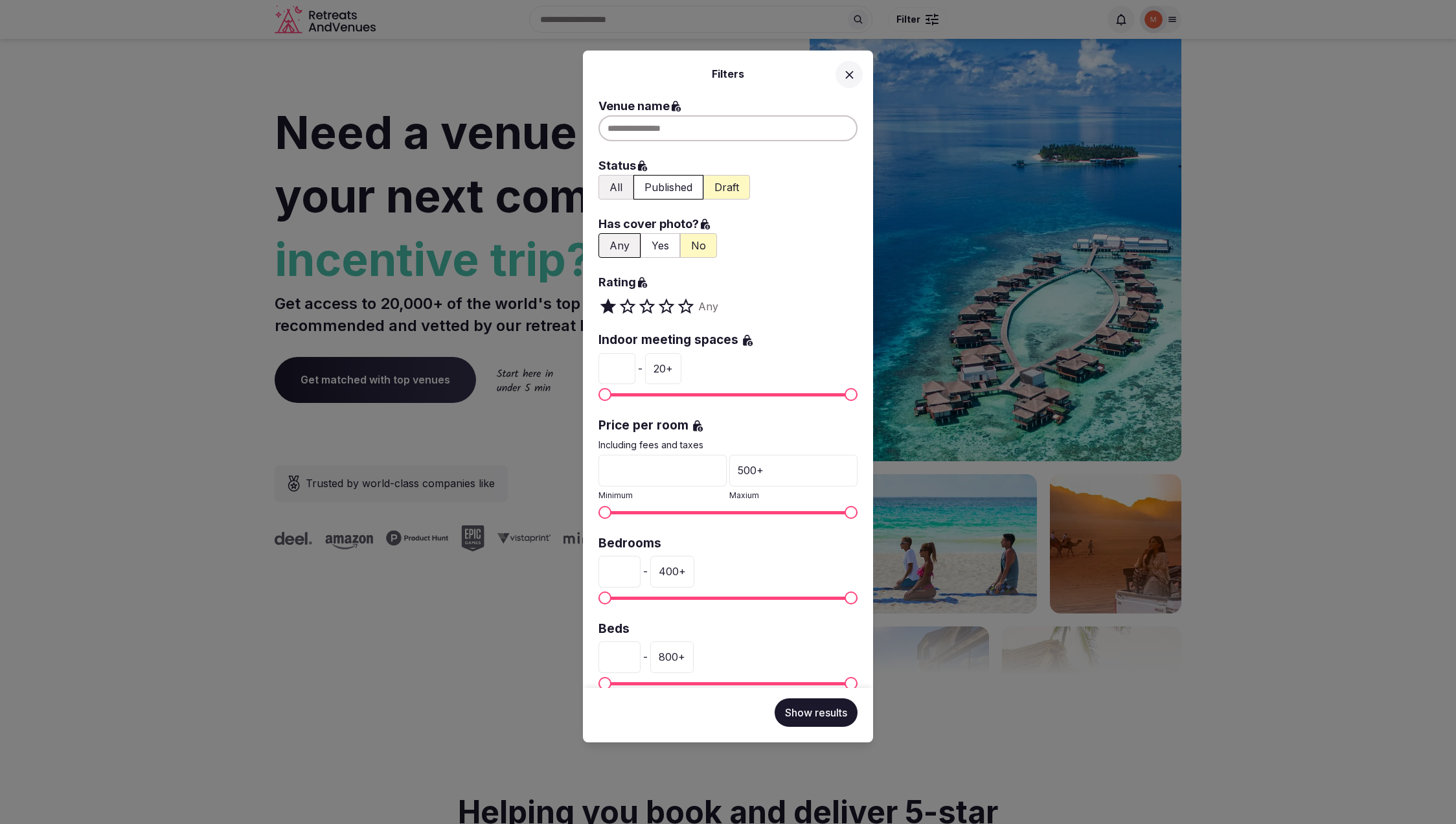
click at [912, 20] on div "Filters Venue name Status All Published Draft Has cover photo? Any Yes No Ratin…" at bounding box center [728, 412] width 1456 height 824
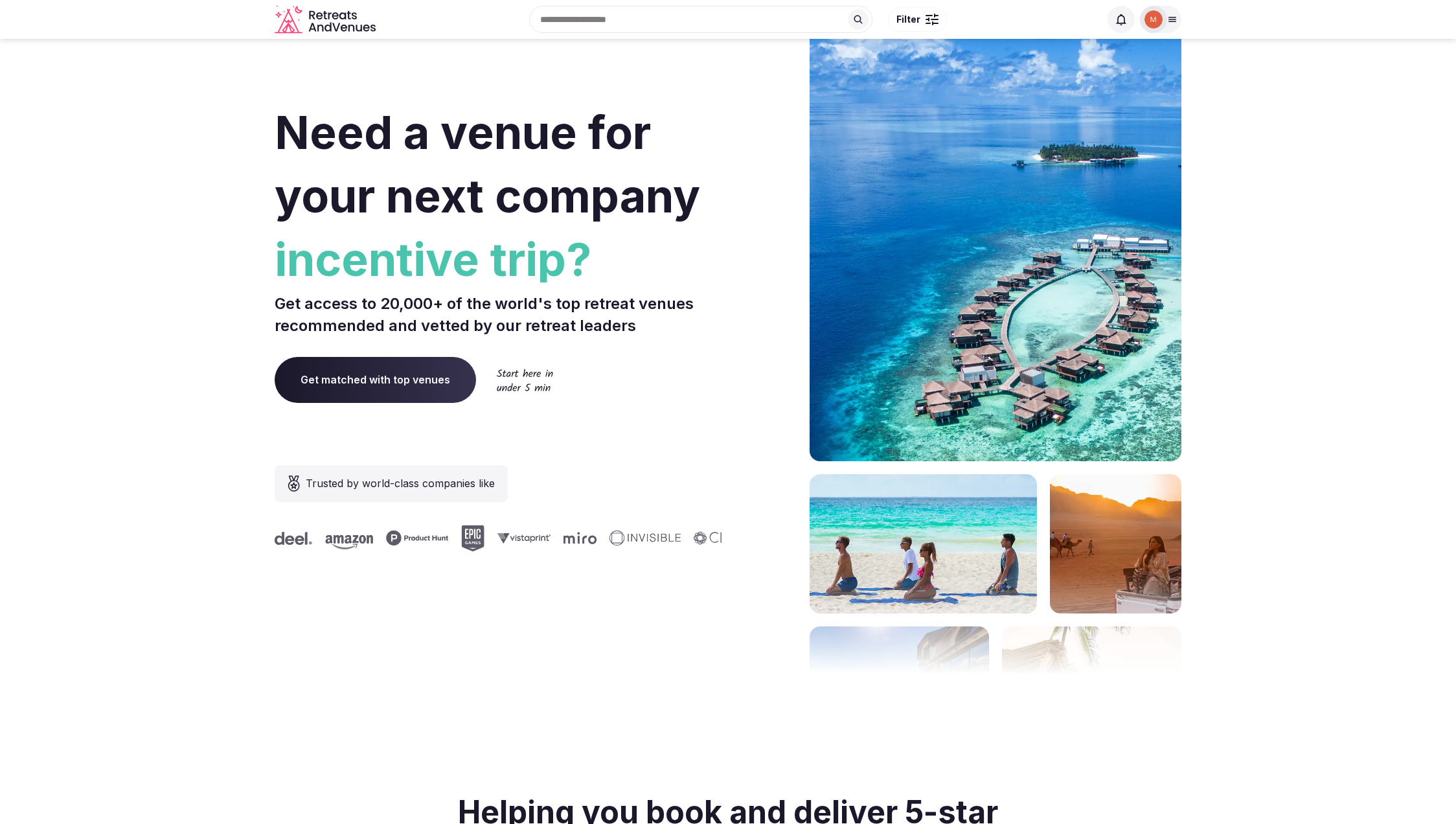
click at [783, 20] on input "text" at bounding box center [701, 19] width 343 height 27
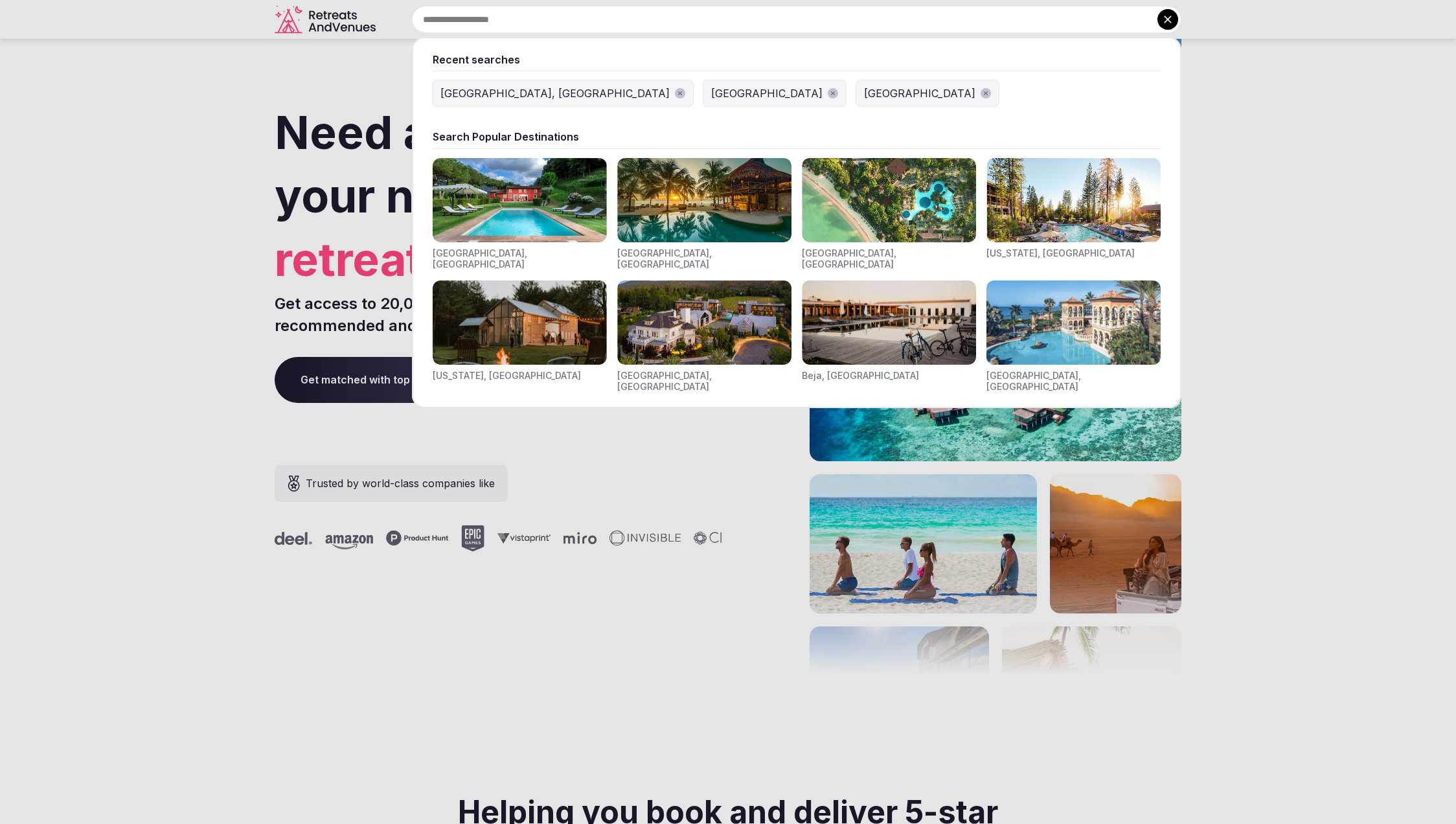
click at [487, 95] on div "[GEOGRAPHIC_DATA], [GEOGRAPHIC_DATA]" at bounding box center [554, 93] width 229 height 15
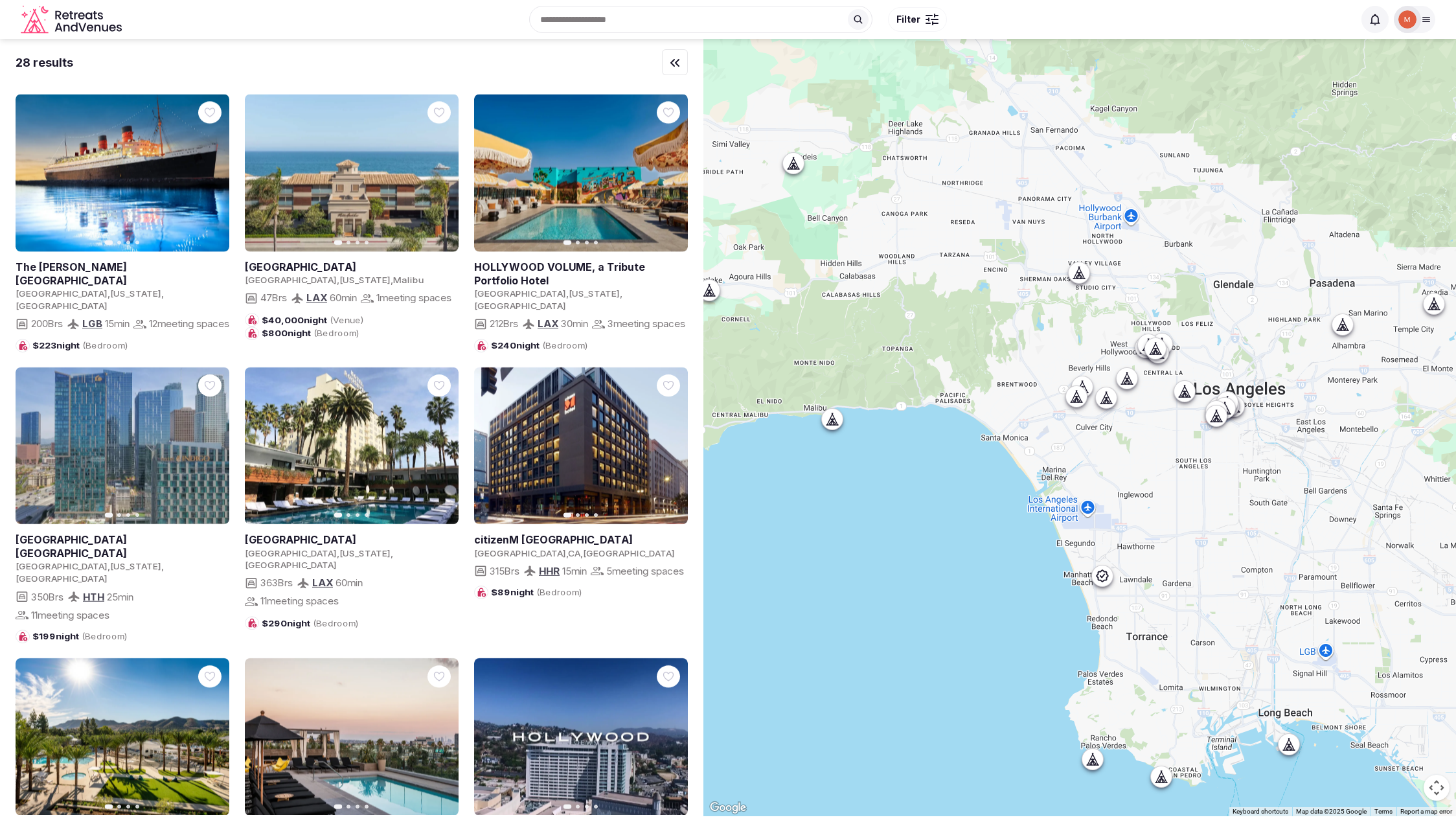
click at [932, 21] on div at bounding box center [933, 23] width 1 height 4
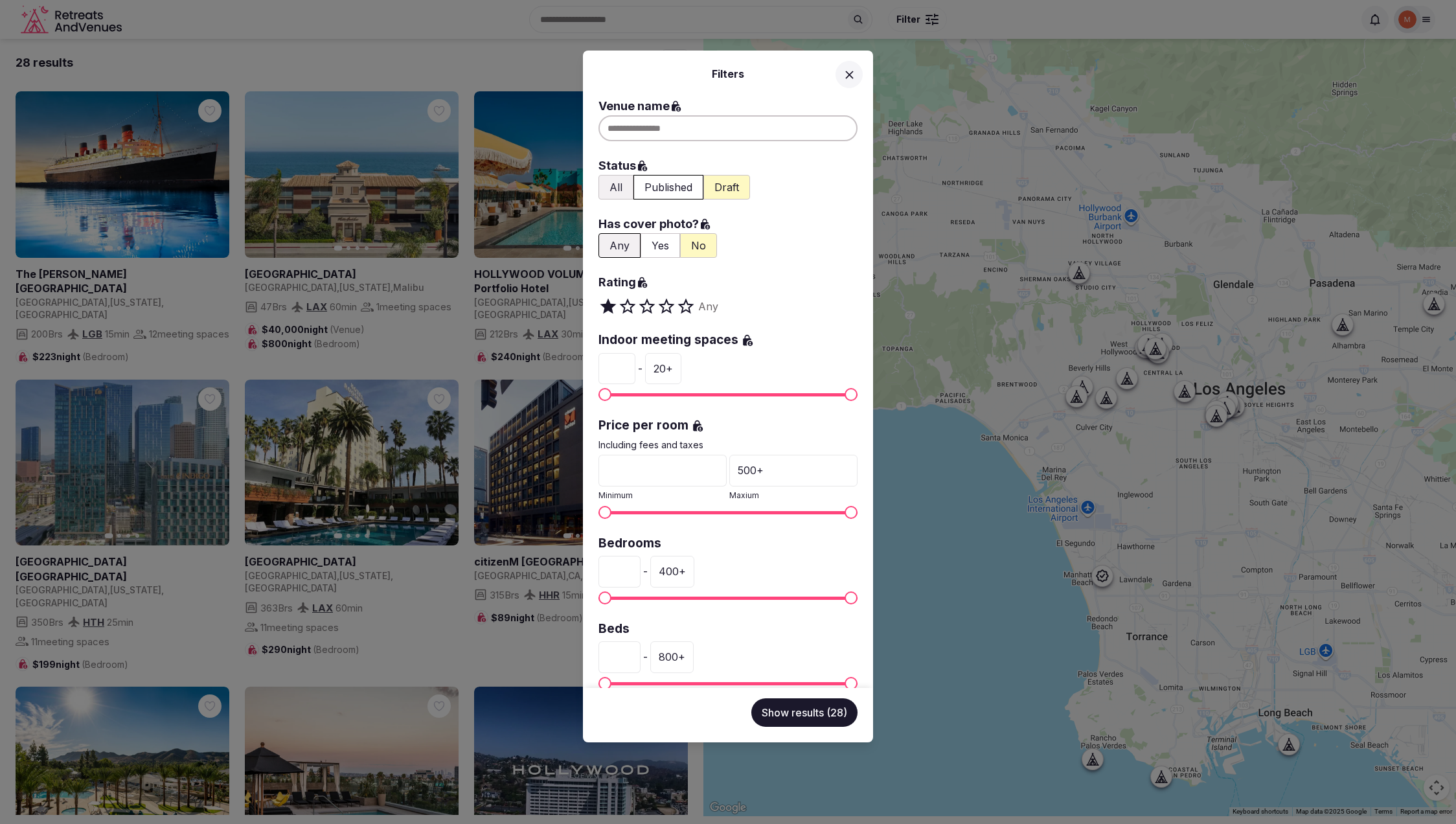
click at [930, 21] on div "Filters Venue name Status All Published Draft Has cover photo? Any Yes No Ratin…" at bounding box center [728, 412] width 1456 height 824
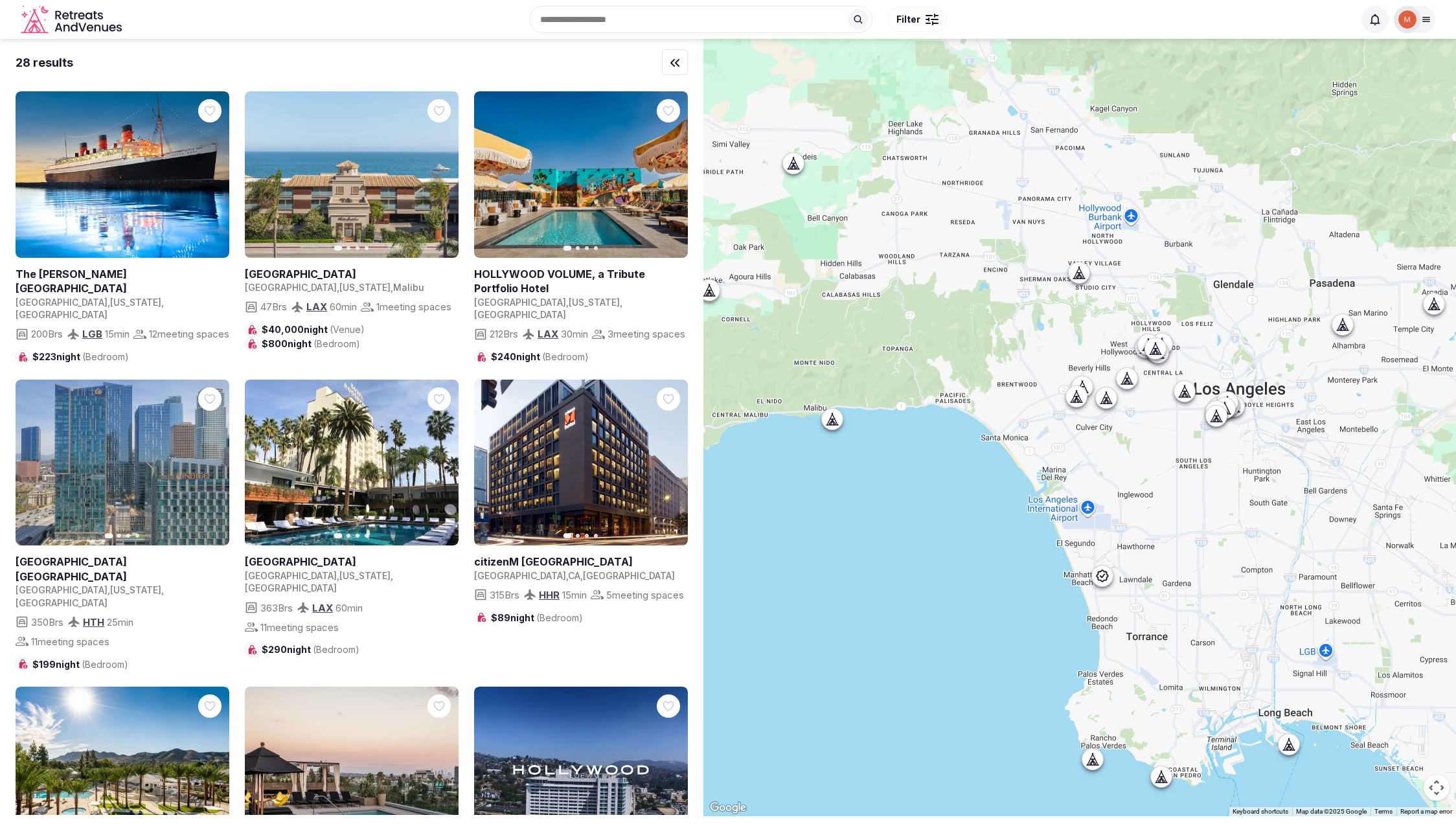
click at [1424, 21] on icon at bounding box center [1427, 20] width 7 height 4
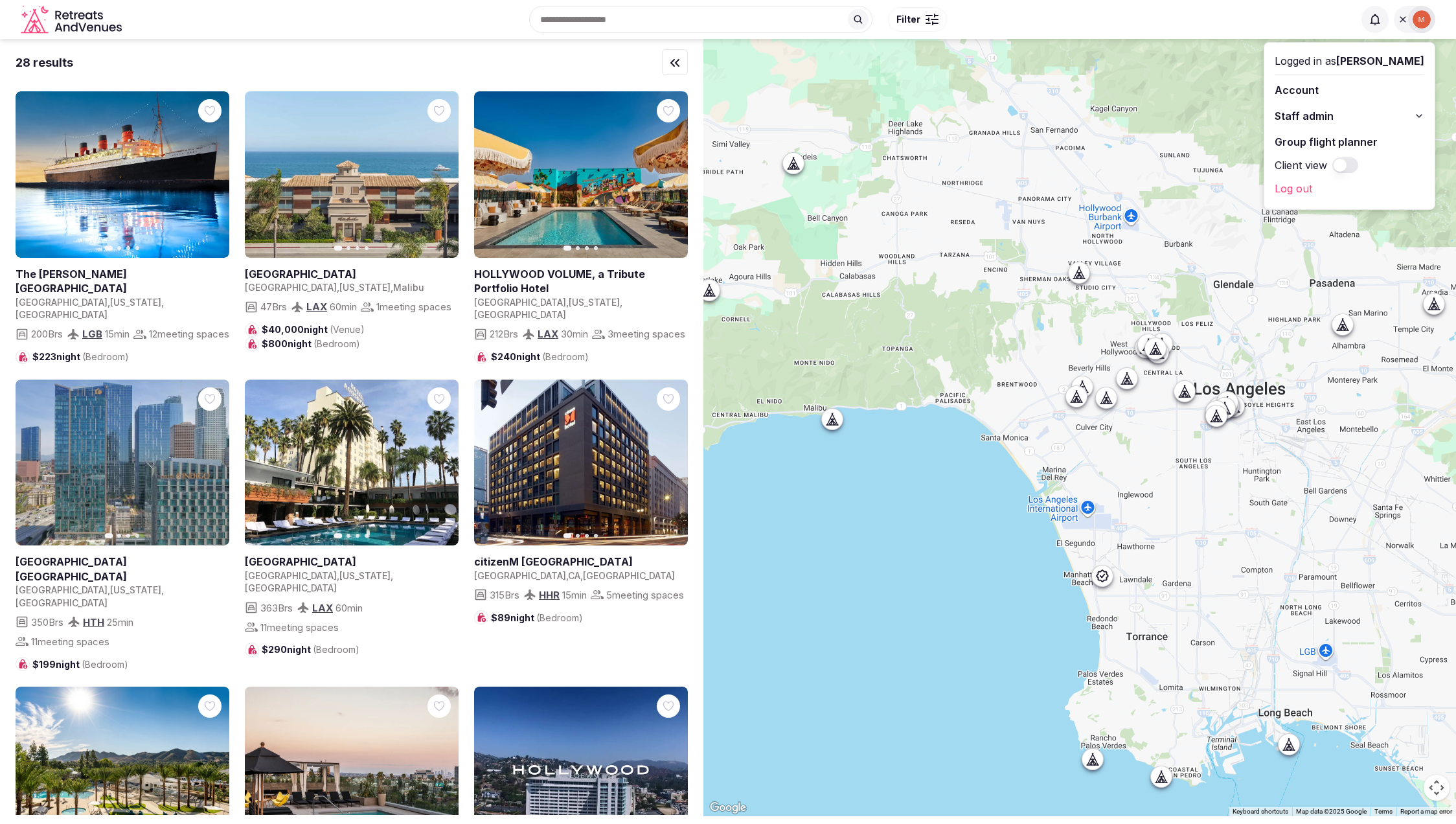
click at [1334, 116] on span "Staff admin" at bounding box center [1304, 116] width 59 height 15
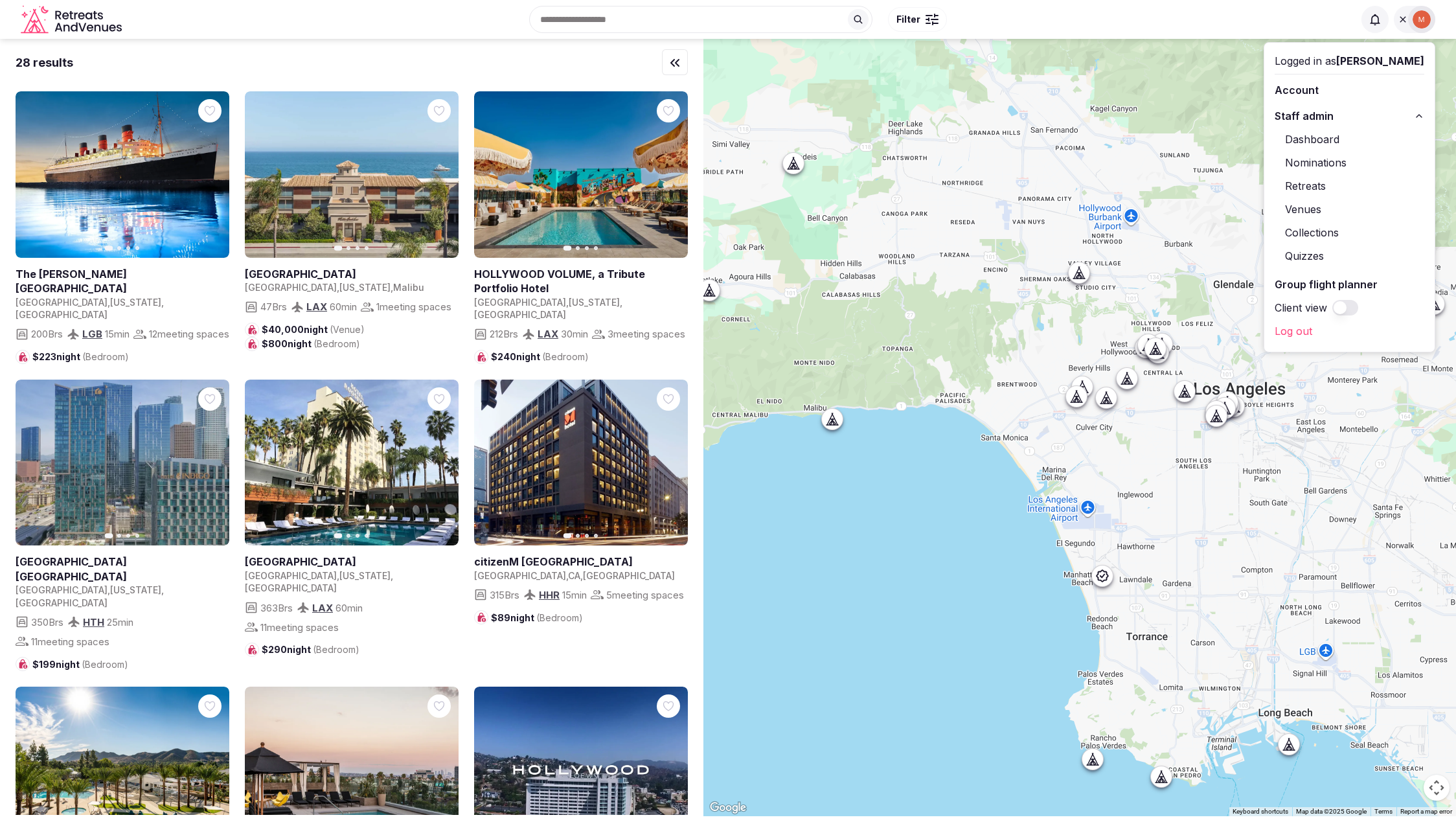
click at [1327, 182] on link "Retreats" at bounding box center [1350, 186] width 150 height 20
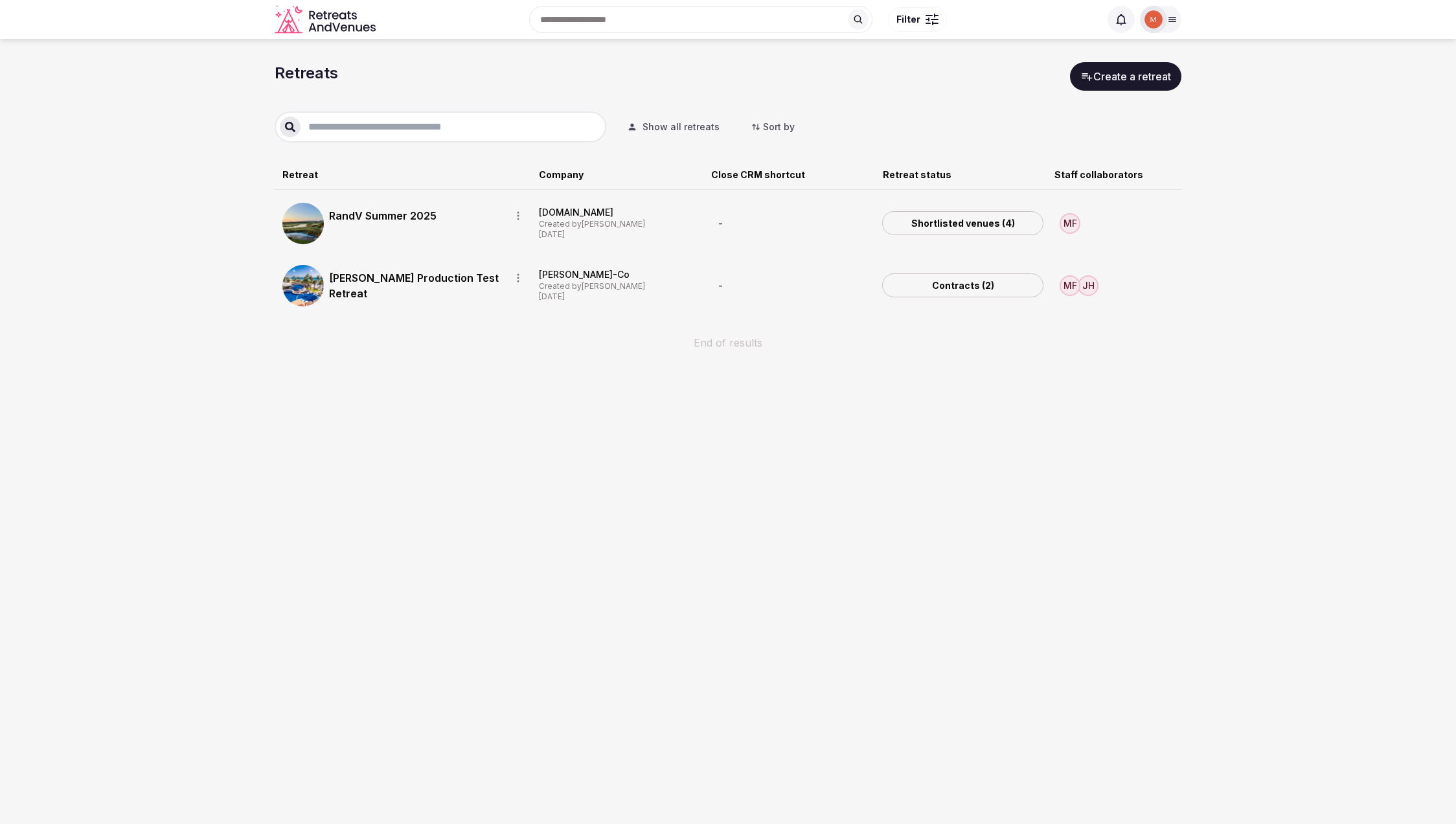
click at [953, 290] on link "Contracts (2)" at bounding box center [963, 286] width 162 height 25
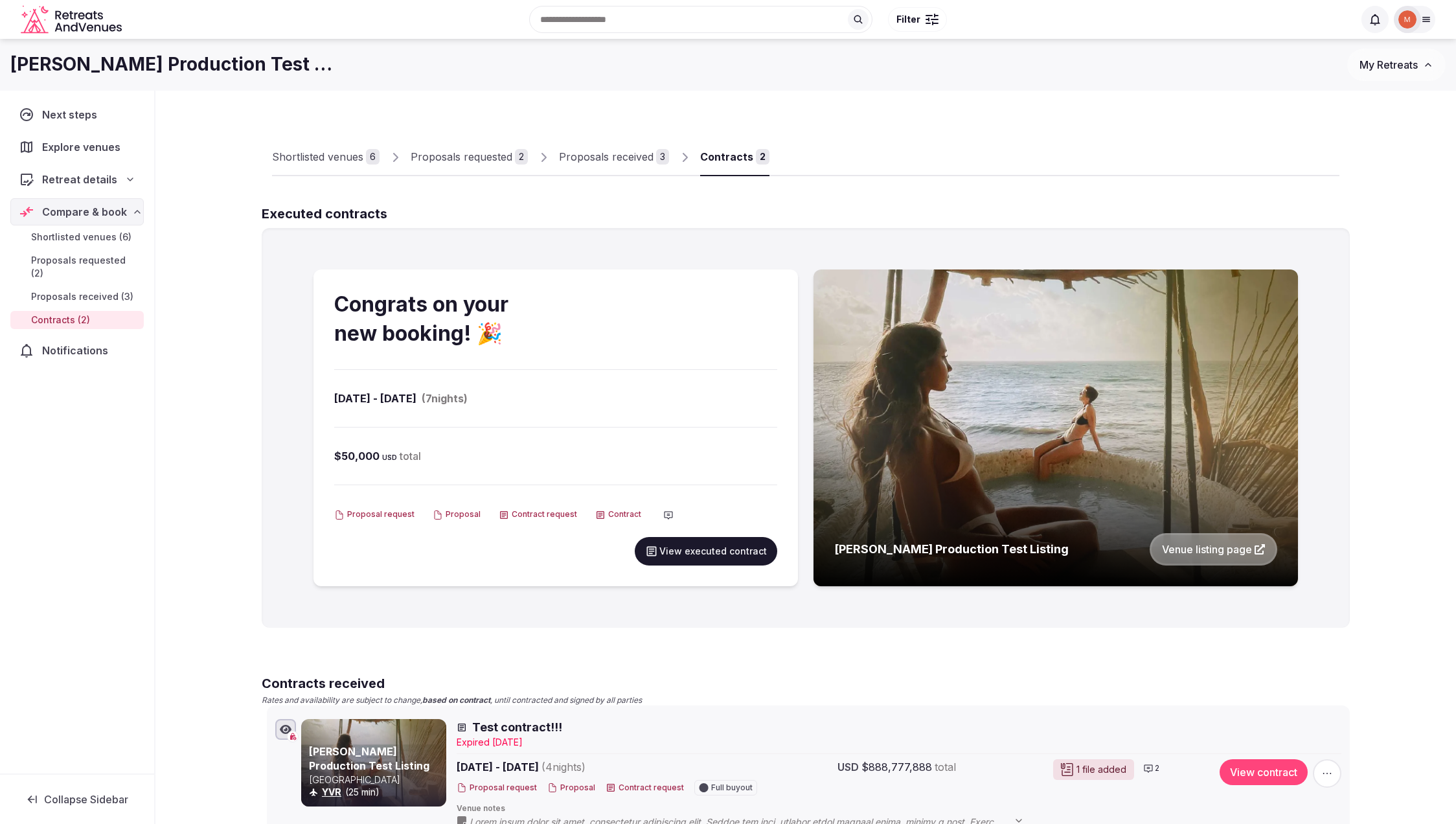
click at [617, 159] on div "Proposals received" at bounding box center [606, 157] width 95 height 15
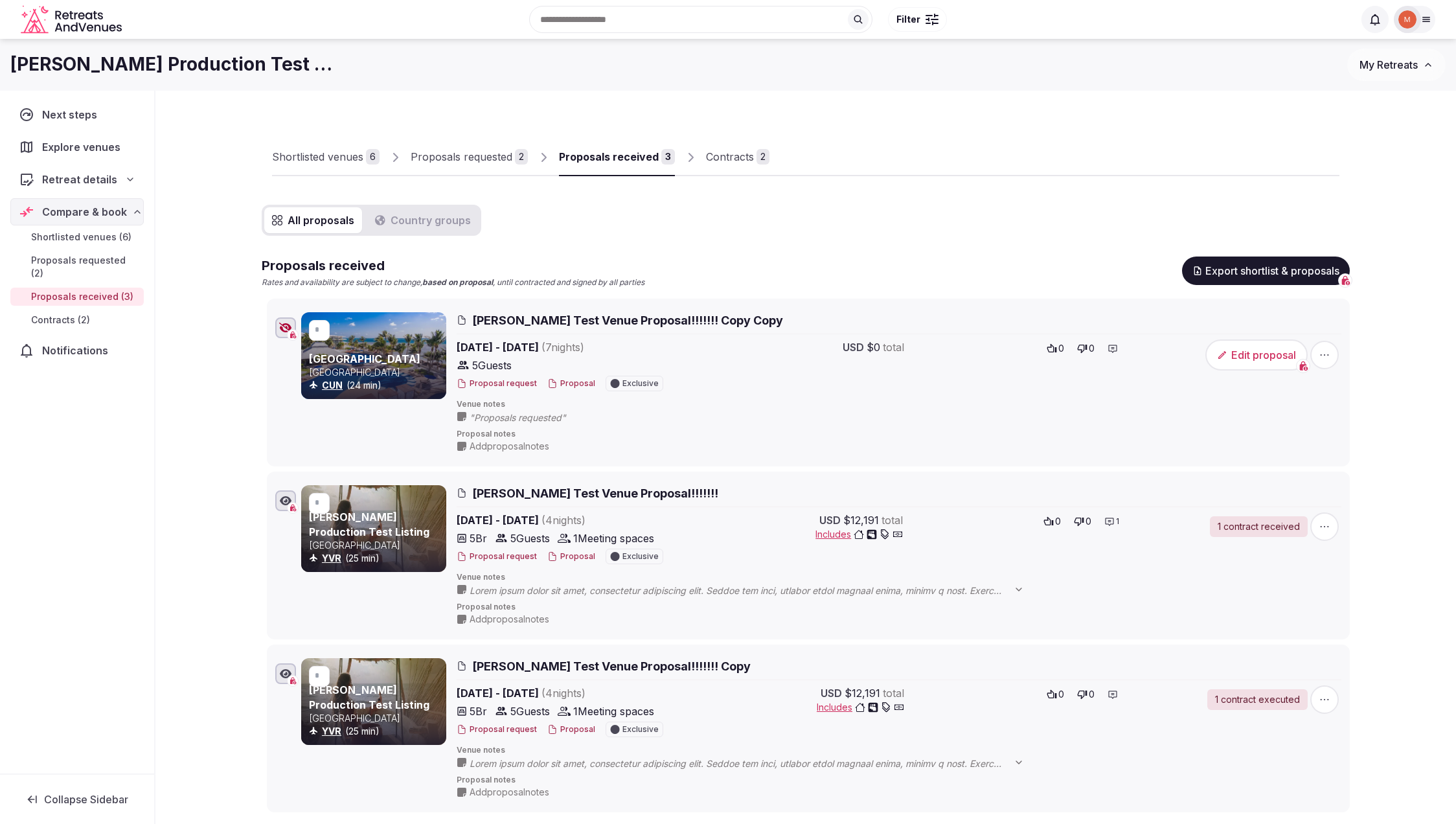
click at [1425, 15] on icon at bounding box center [1426, 20] width 10 height 10
click at [1358, 162] on button "Client view" at bounding box center [1345, 165] width 26 height 15
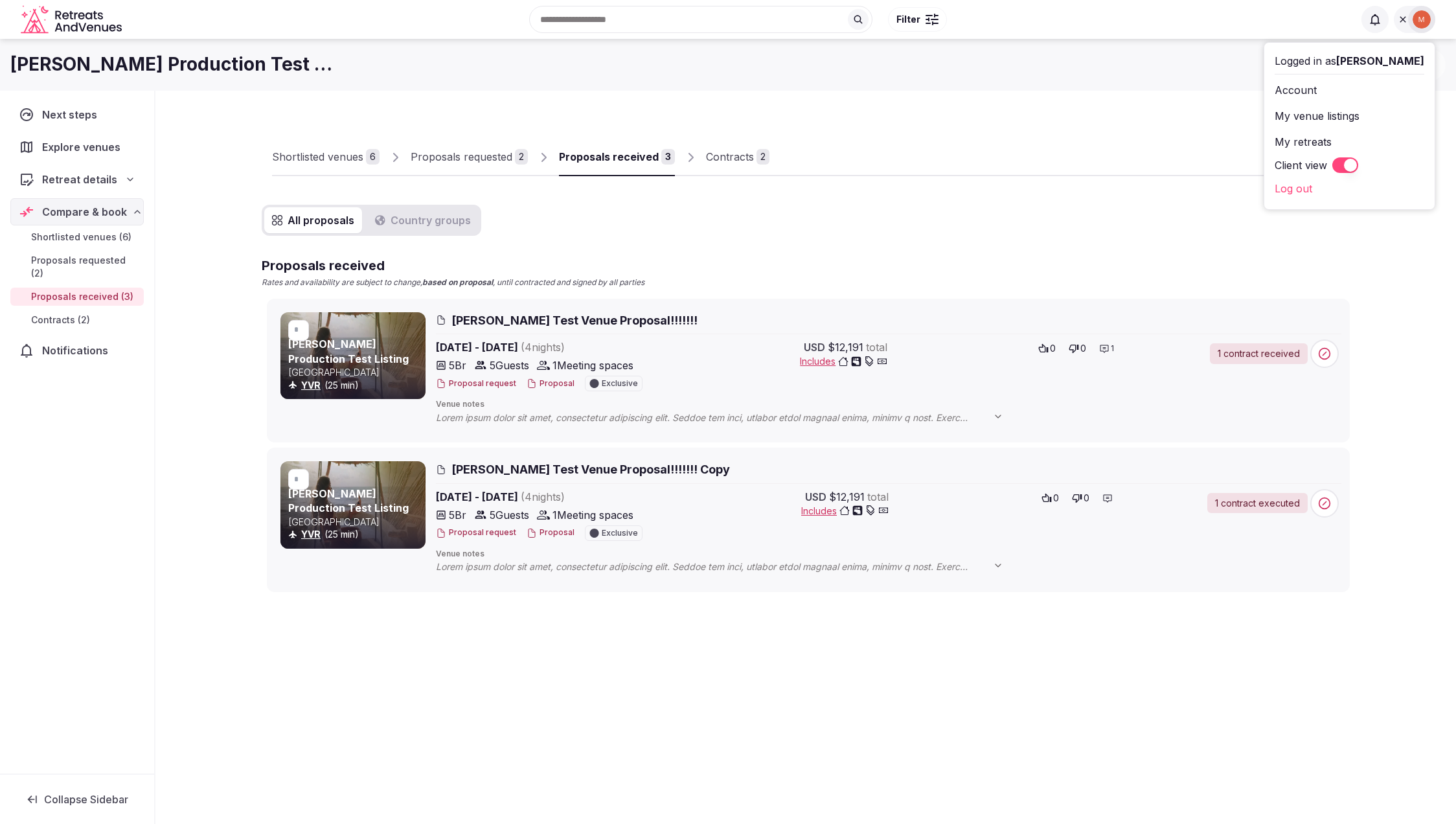
click at [623, 161] on div "Proposals received" at bounding box center [608, 157] width 100 height 15
click at [553, 384] on button "Proposal" at bounding box center [551, 384] width 48 height 11
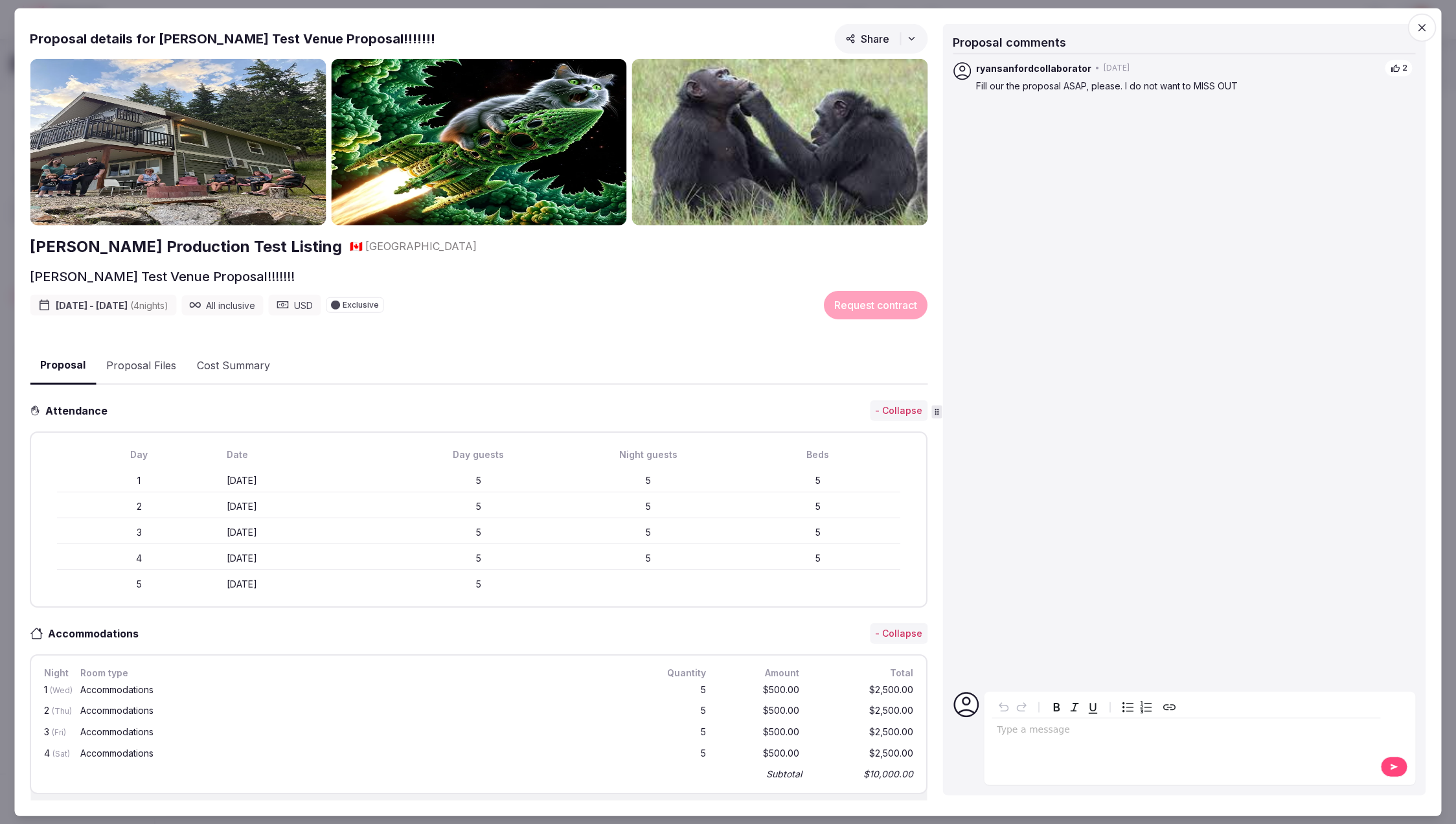
click at [1425, 29] on icon "button" at bounding box center [1423, 28] width 13 height 13
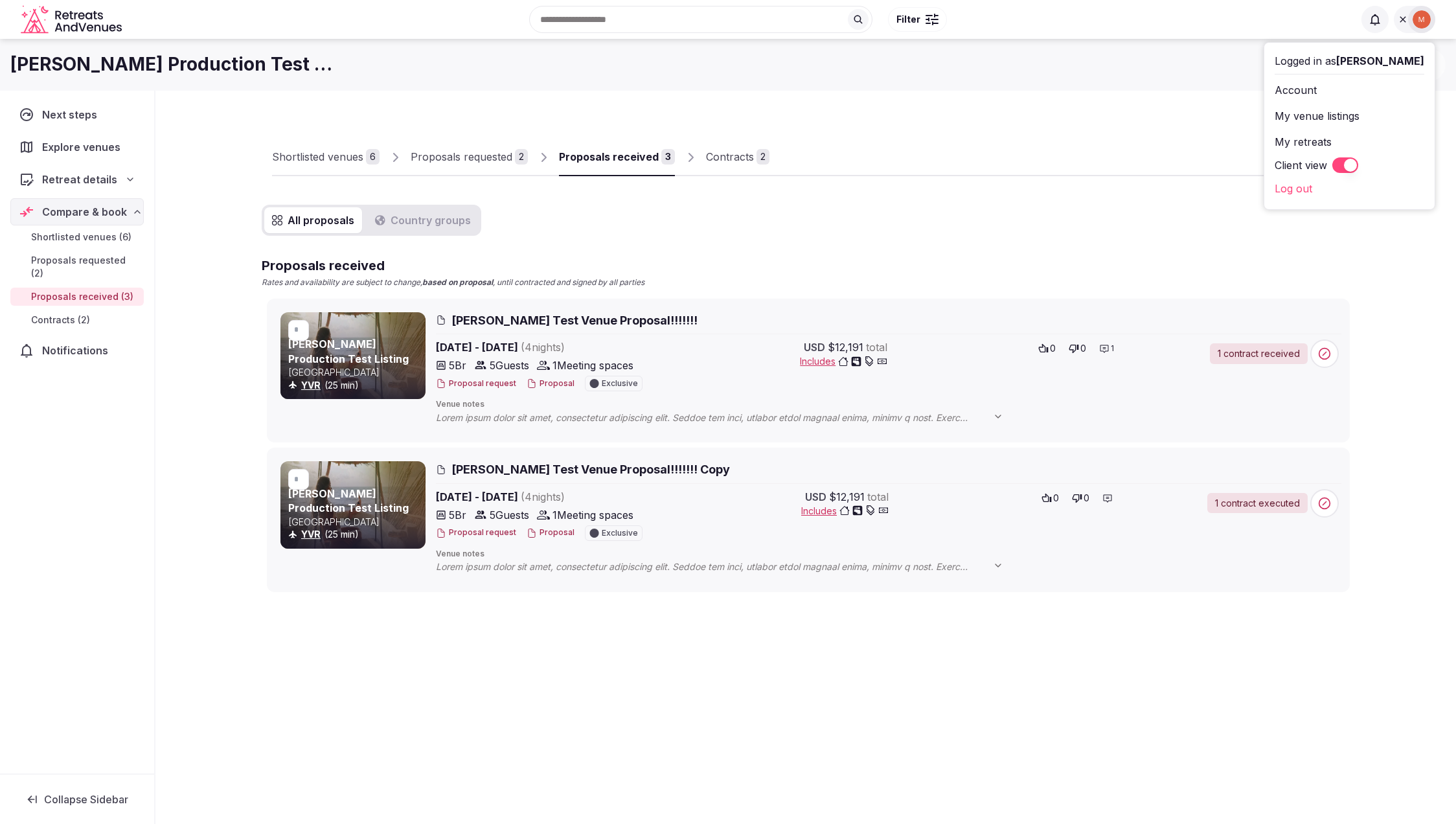
click at [960, 246] on div "All proposals Country groups Proposals received Rates and availability are subj…" at bounding box center [806, 398] width 1089 height 387
